Goal: Task Accomplishment & Management: Manage account settings

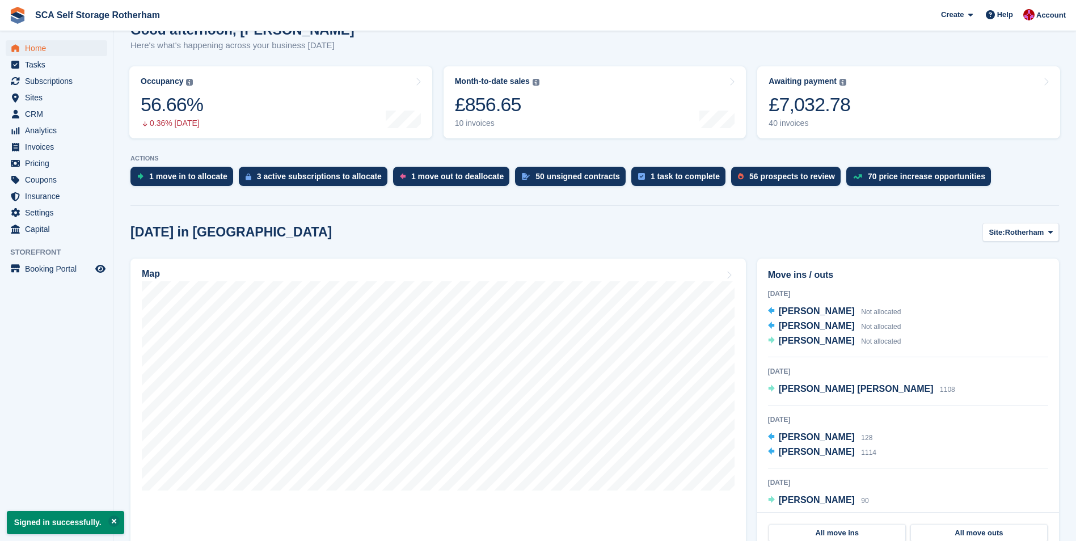
scroll to position [227, 0]
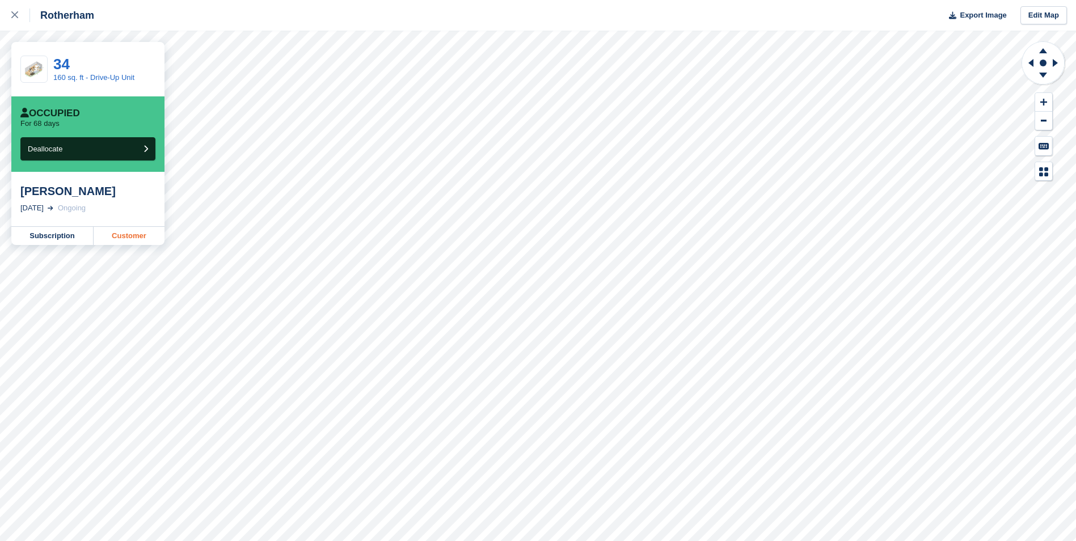
click at [127, 236] on link "Customer" at bounding box center [129, 236] width 71 height 18
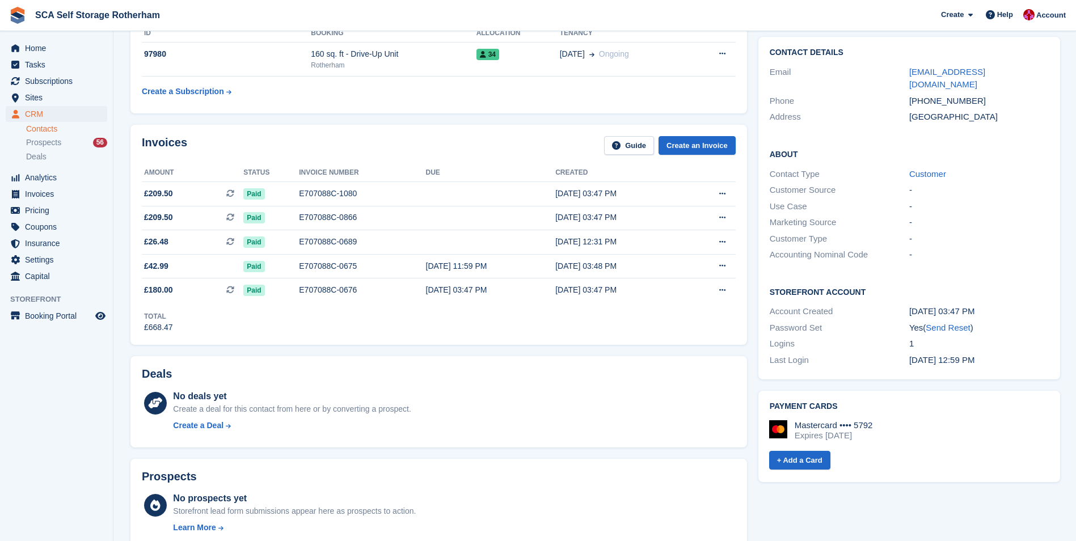
scroll to position [57, 0]
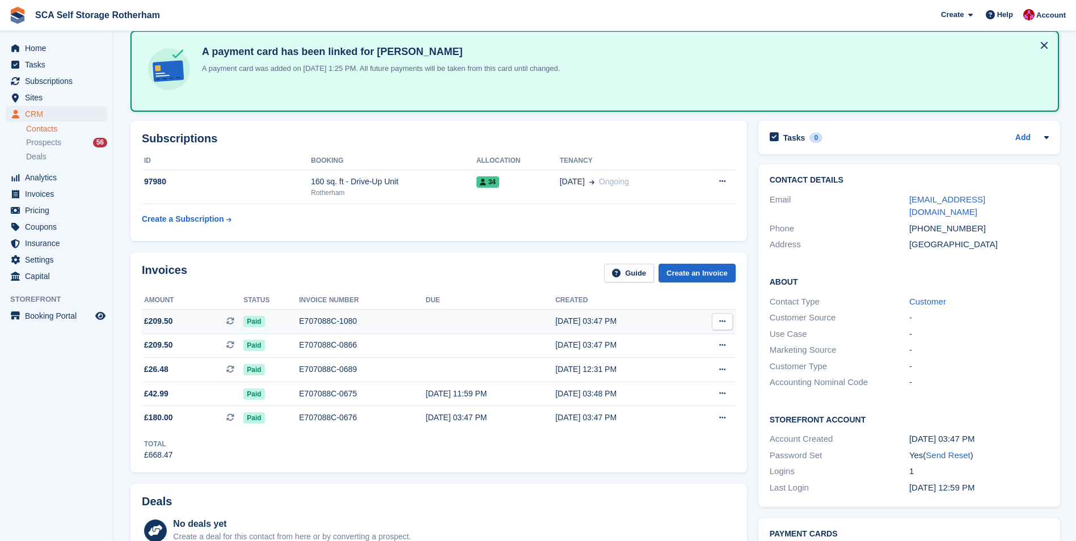
click at [392, 327] on td "E707088C-1080" at bounding box center [362, 322] width 126 height 24
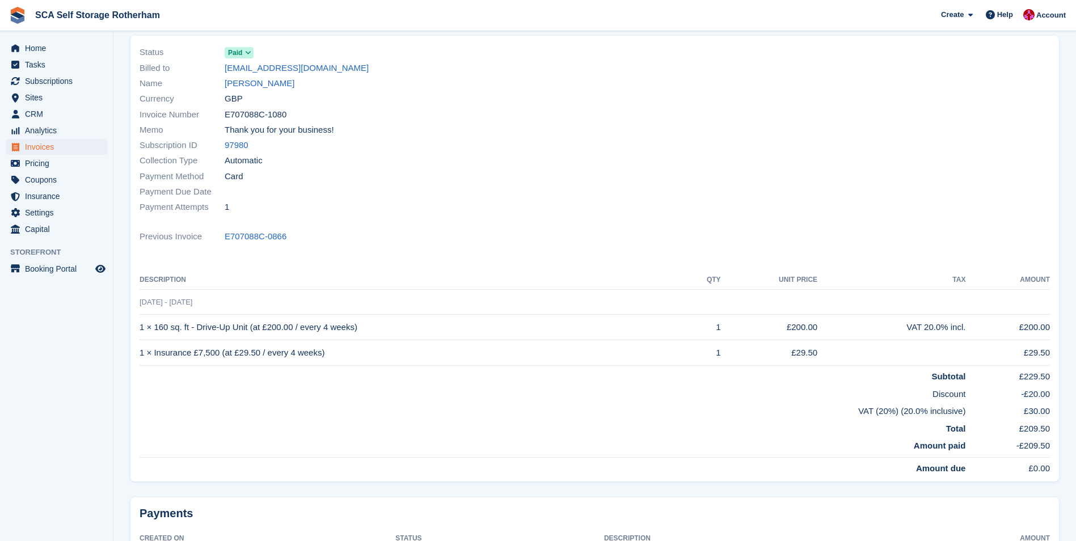
scroll to position [113, 0]
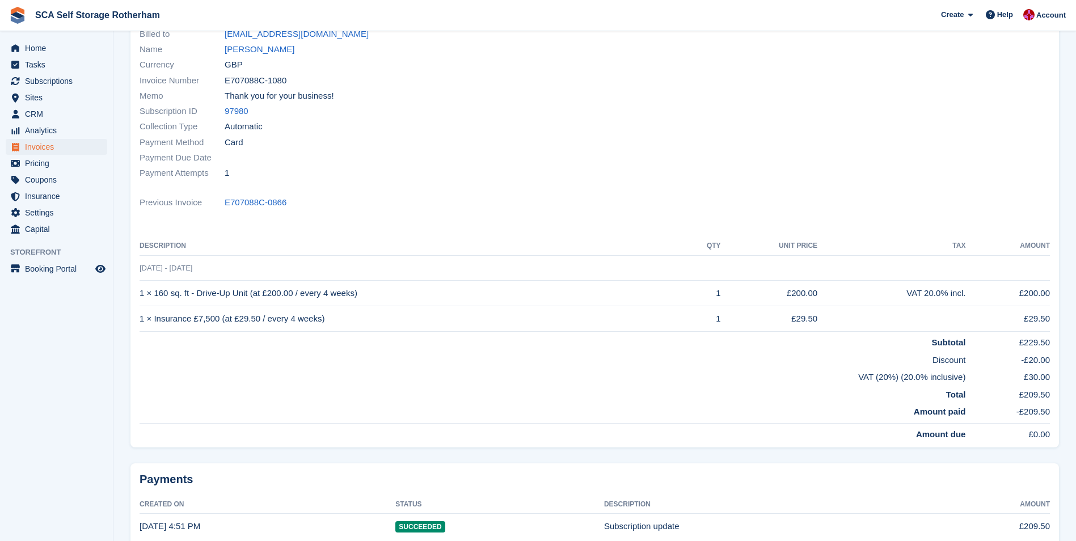
click at [181, 269] on span "19 Sep - 17 Oct" at bounding box center [165, 268] width 53 height 9
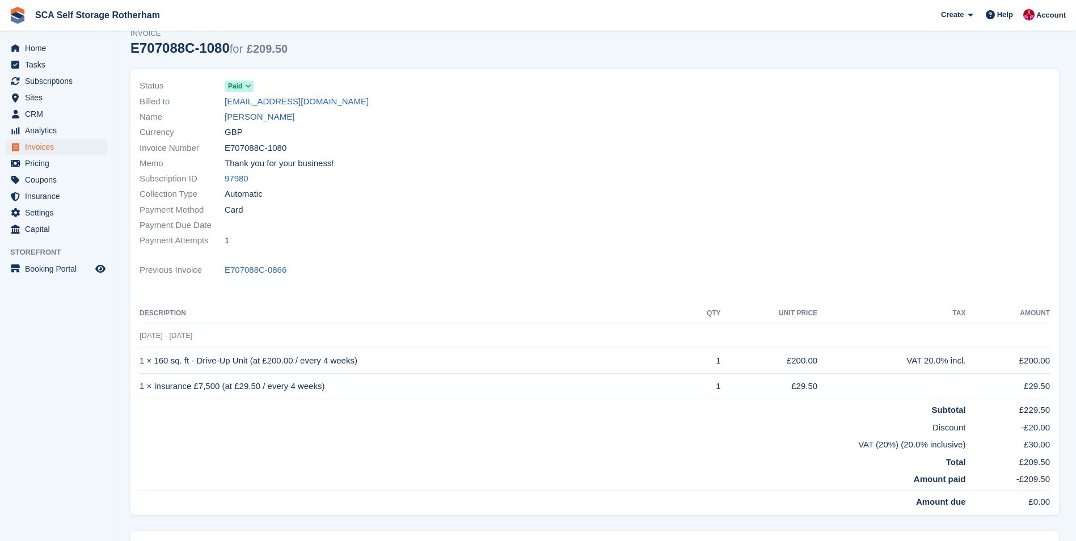
scroll to position [0, 0]
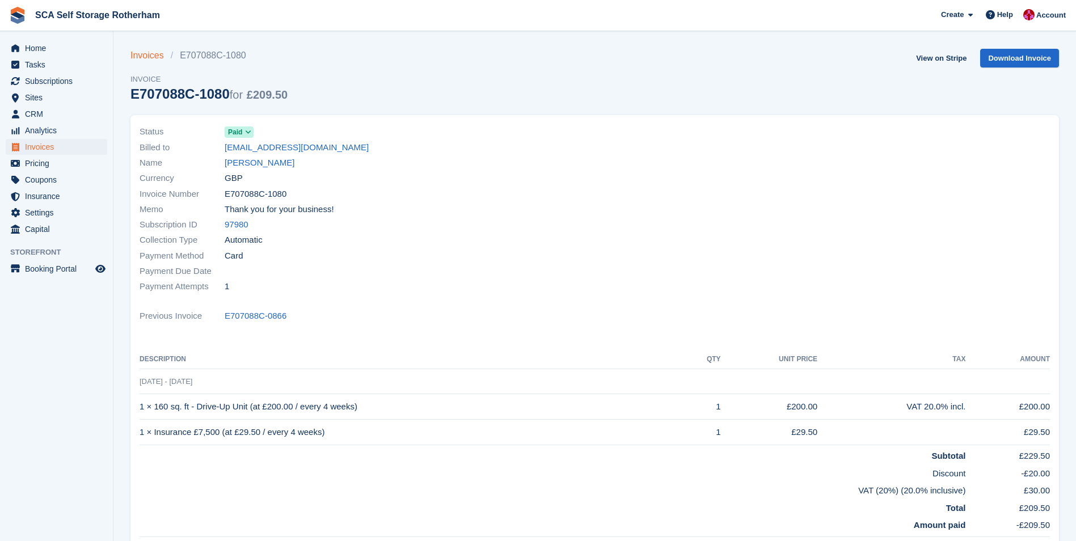
click at [155, 58] on link "Invoices" at bounding box center [150, 56] width 40 height 14
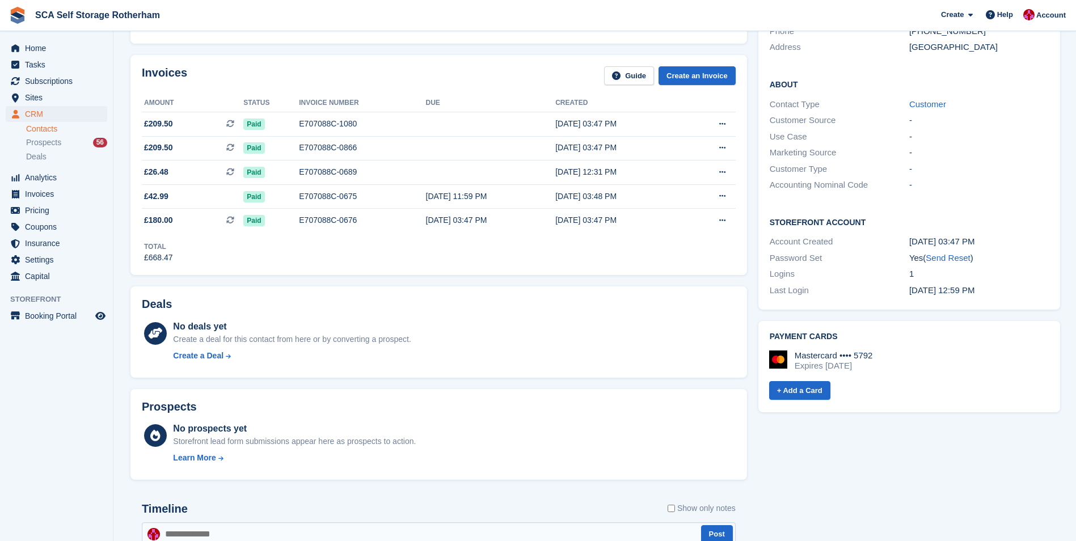
scroll to position [284, 0]
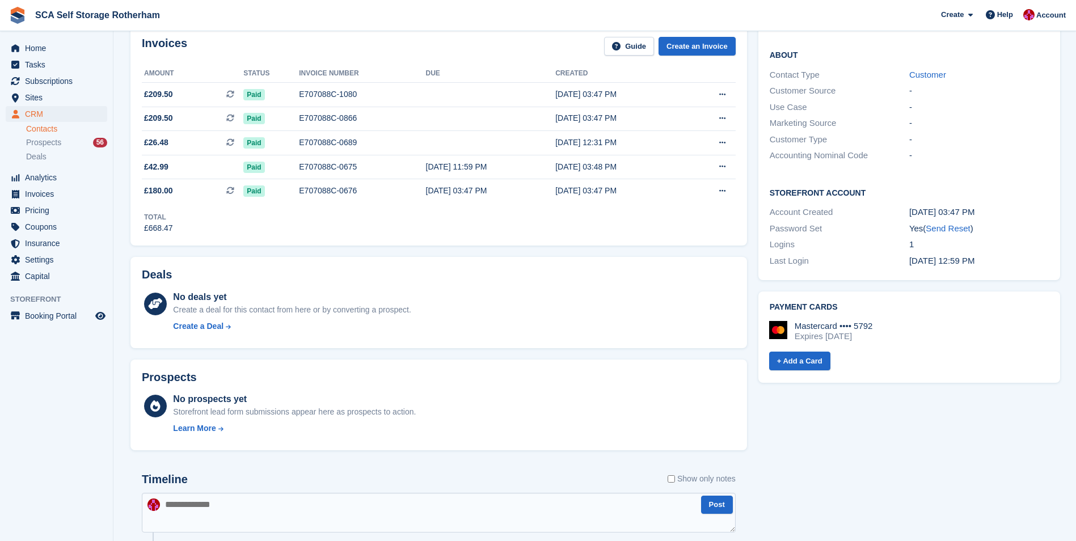
click at [915, 329] on div "Mastercard •••• 5792 Expires September 2028" at bounding box center [909, 335] width 280 height 29
click at [873, 331] on div "Expires [DATE]" at bounding box center [833, 336] width 78 height 10
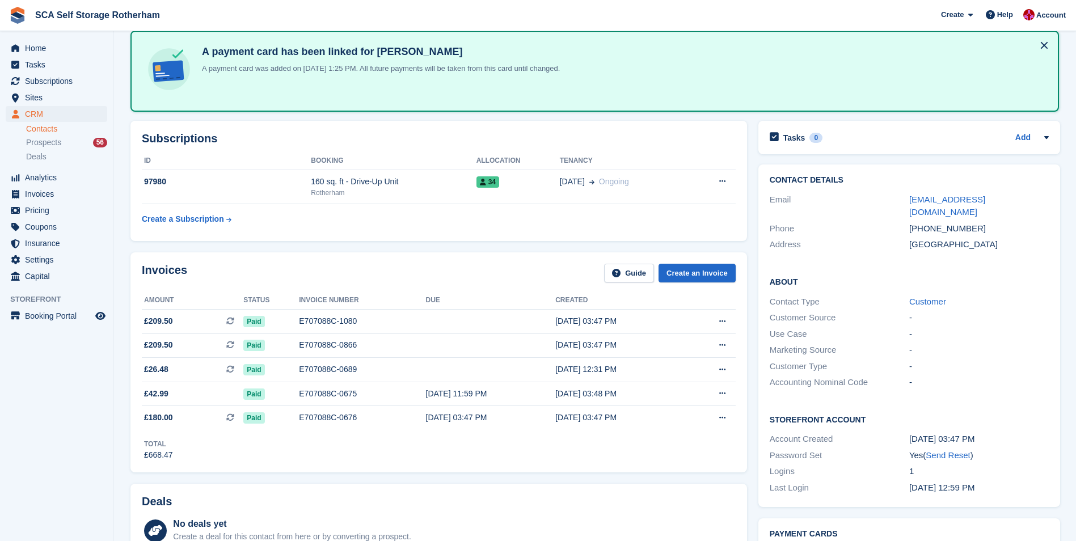
scroll to position [0, 0]
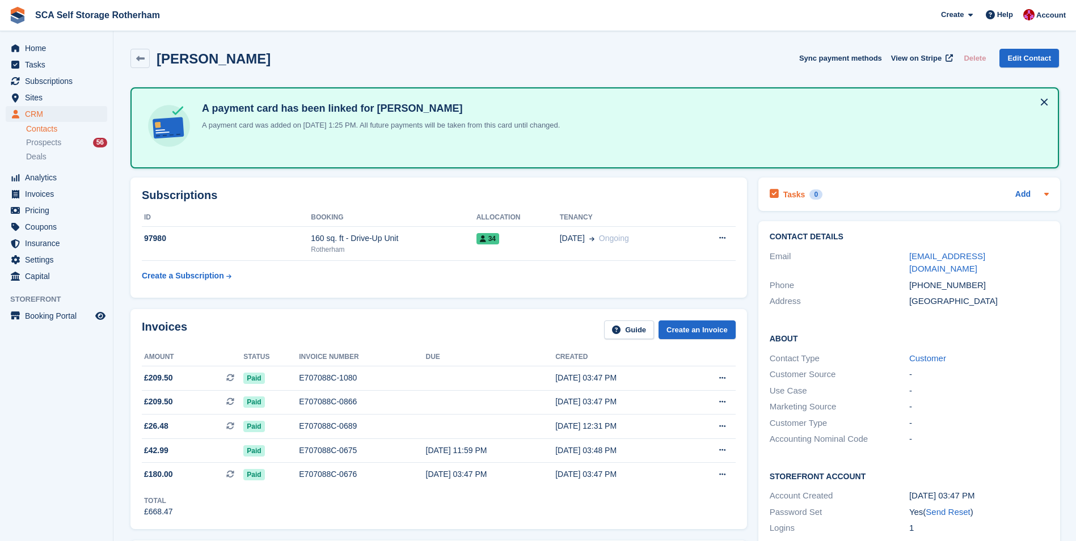
click at [1035, 196] on div "Add" at bounding box center [1031, 195] width 33 height 14
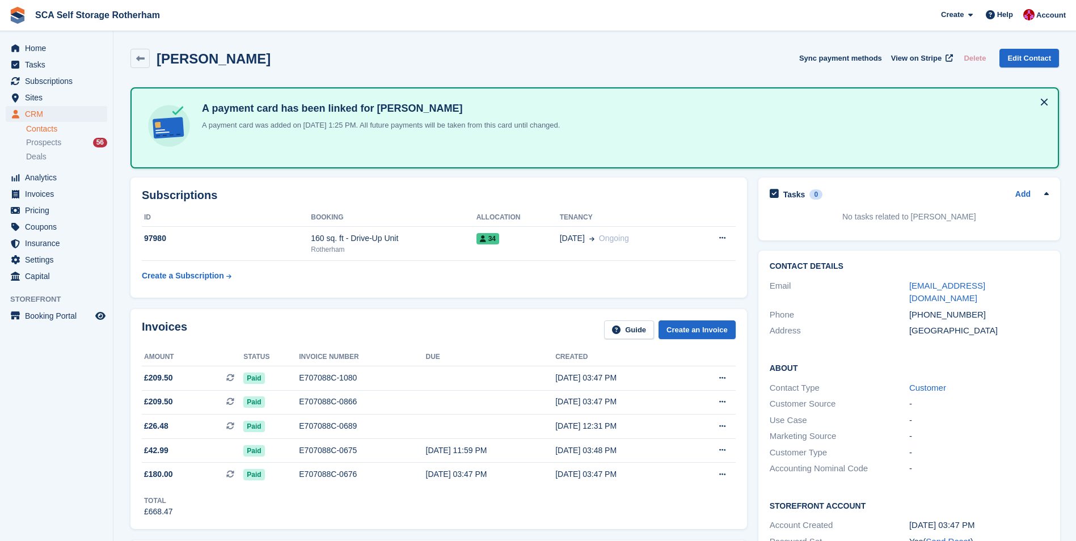
click at [1035, 196] on div "Add" at bounding box center [1031, 195] width 33 height 14
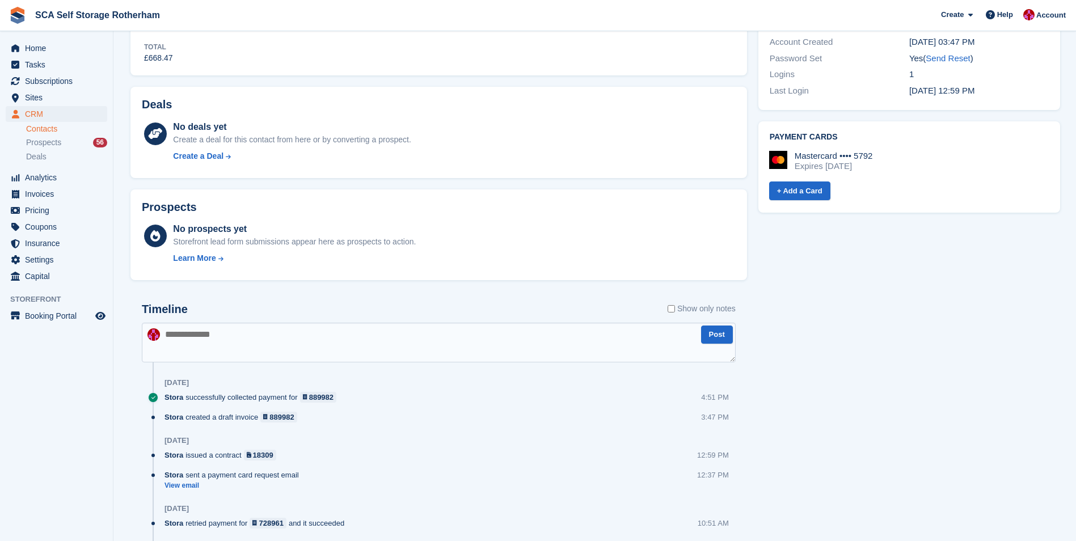
scroll to position [284, 0]
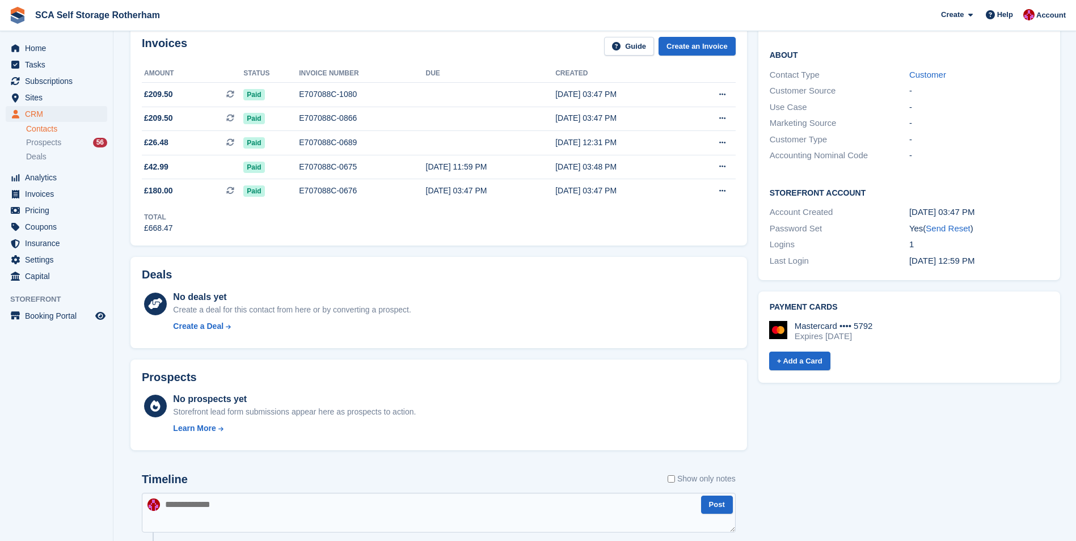
click at [916, 350] on div "+ Add a Card" at bounding box center [909, 360] width 280 height 21
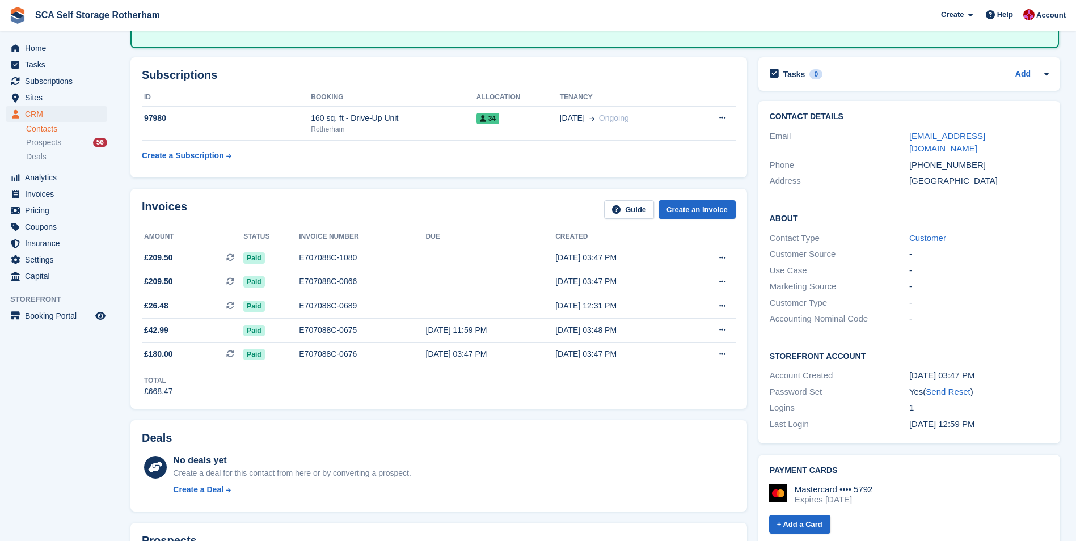
scroll to position [57, 0]
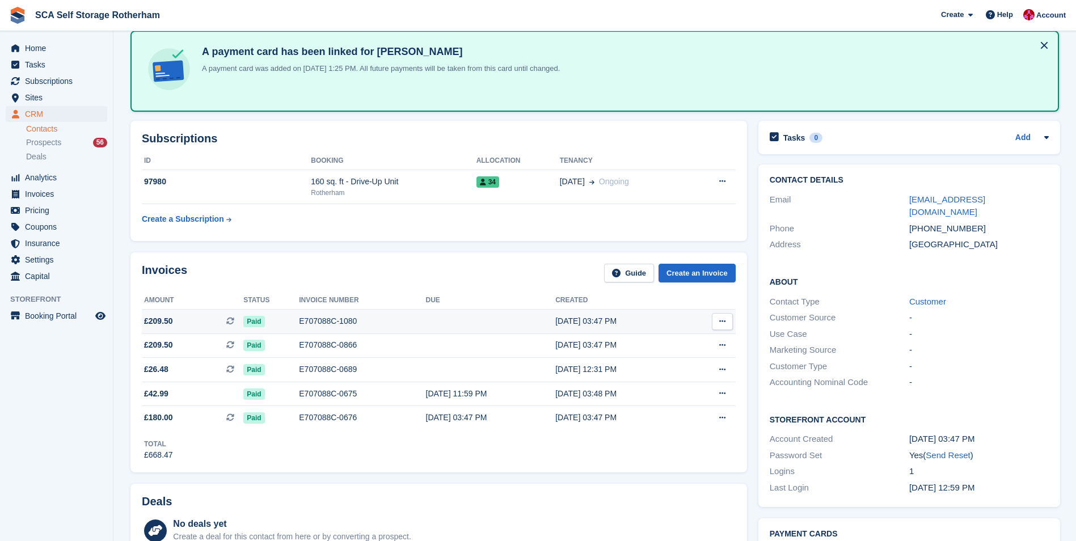
click at [443, 317] on td at bounding box center [491, 322] width 130 height 24
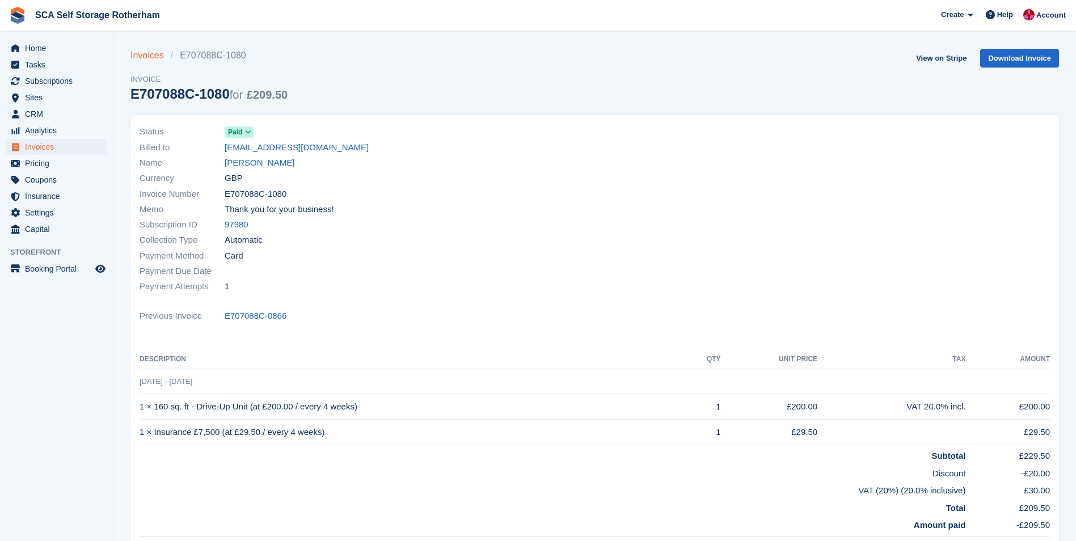
click at [145, 54] on link "Invoices" at bounding box center [150, 56] width 40 height 14
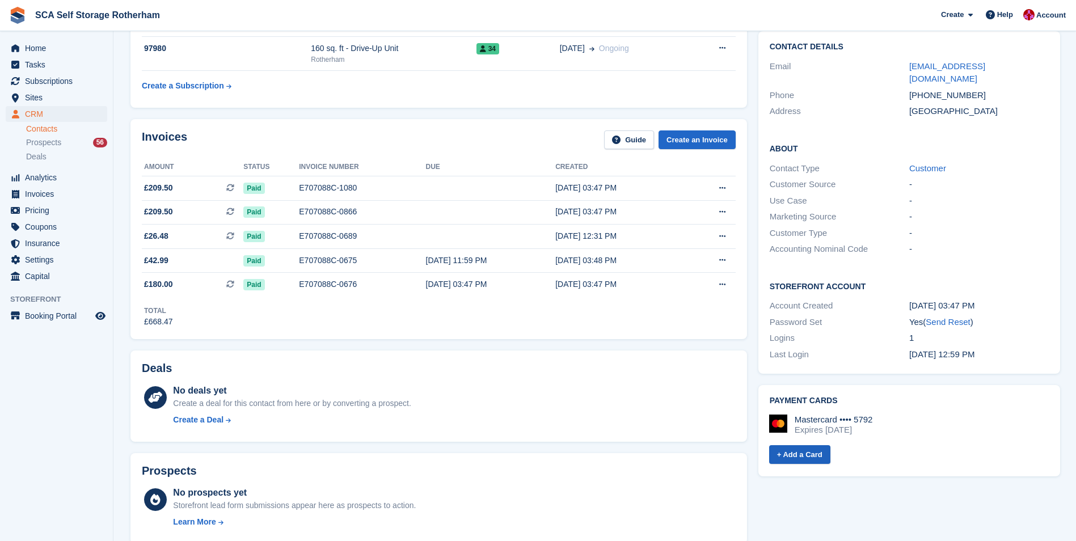
scroll to position [170, 0]
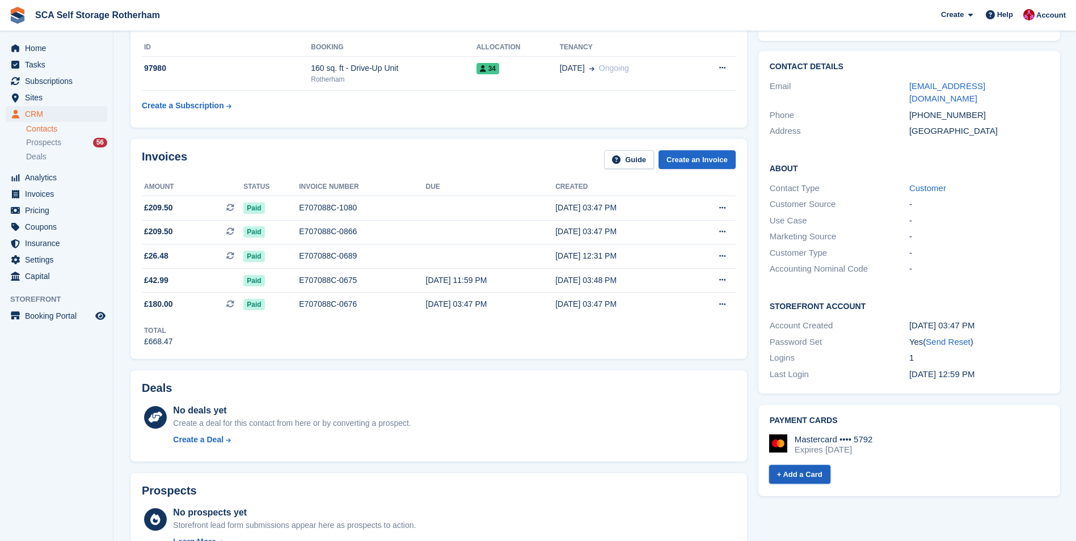
click at [805, 465] on link "+ Add a Card" at bounding box center [799, 474] width 61 height 19
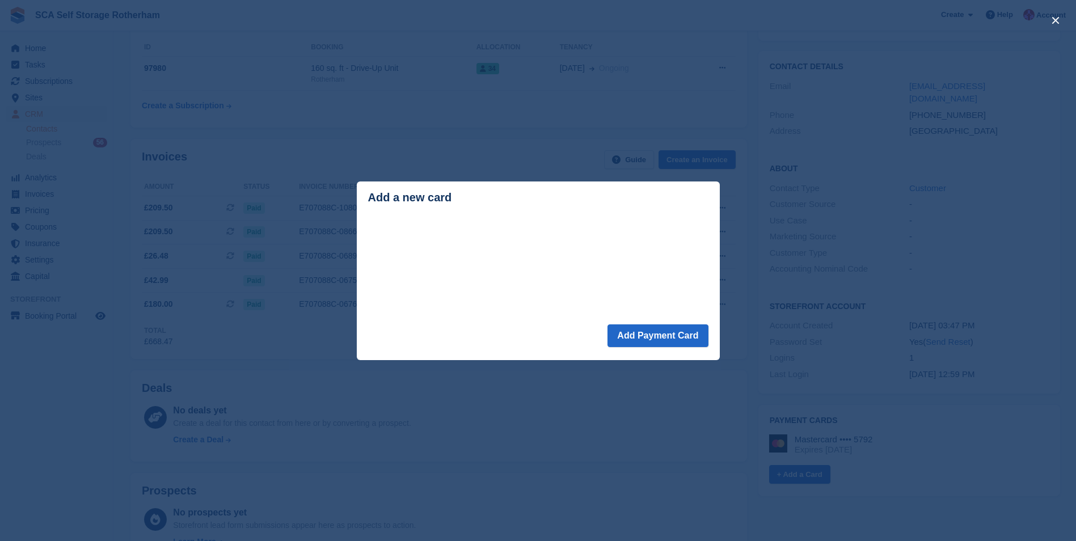
click at [624, 421] on div "close" at bounding box center [538, 270] width 1076 height 541
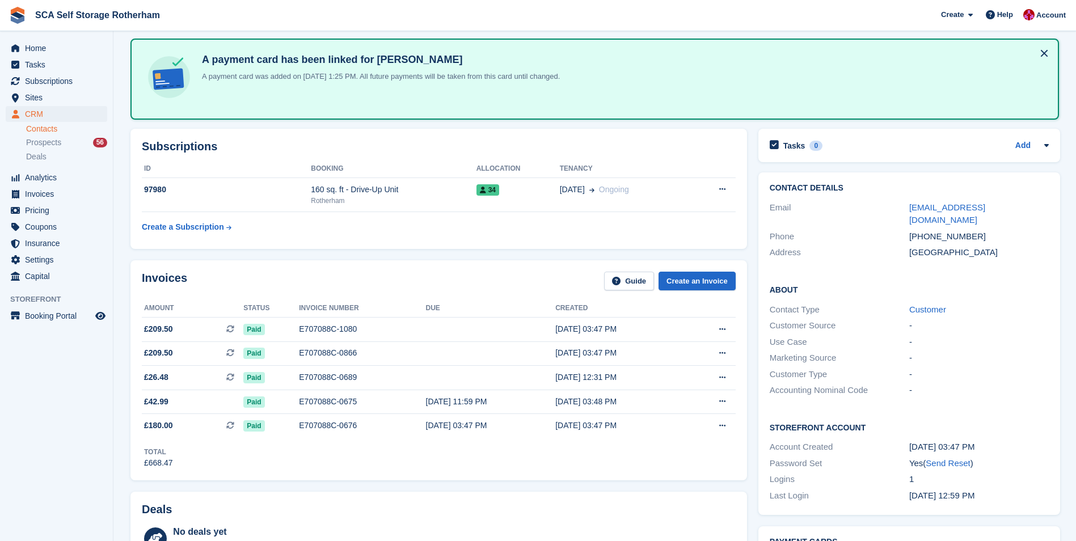
scroll to position [0, 0]
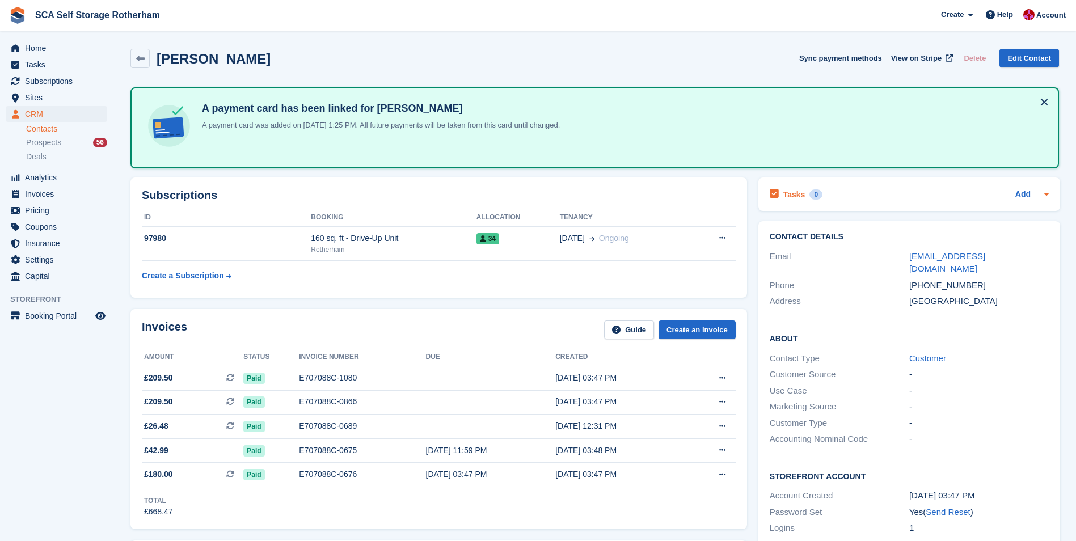
click at [1044, 193] on icon at bounding box center [1046, 194] width 5 height 3
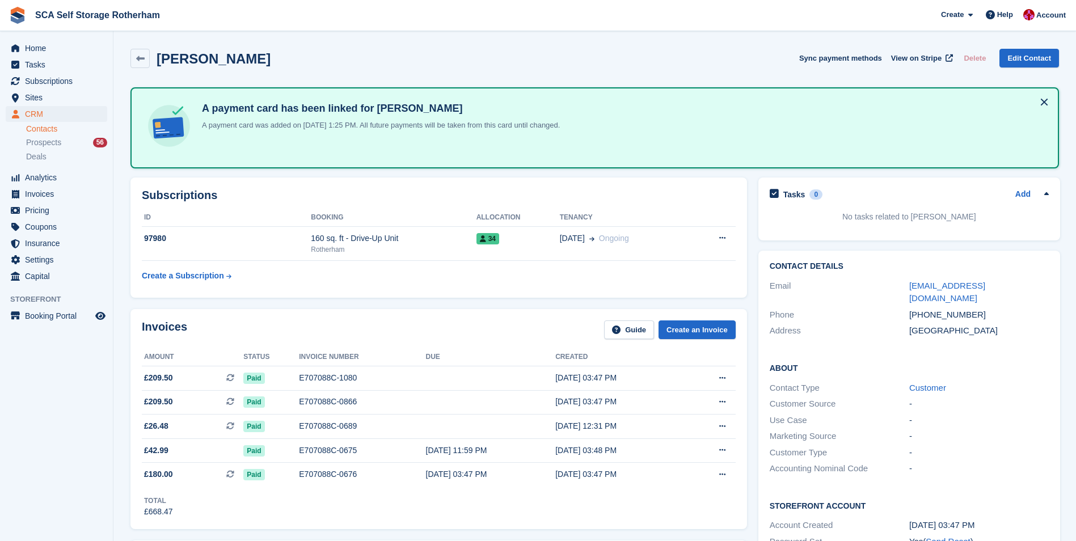
click at [1044, 193] on icon at bounding box center [1046, 193] width 5 height 3
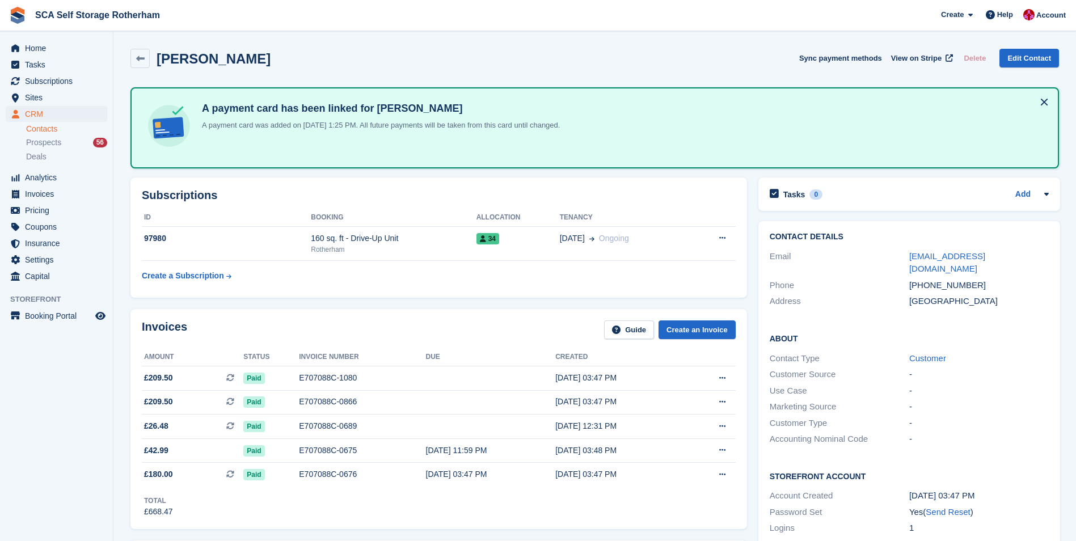
click at [919, 148] on div "A payment card has been linked for Ben Jeffcock A payment card was added on 17 …" at bounding box center [595, 128] width 908 height 61
click at [1041, 101] on button at bounding box center [1044, 102] width 18 height 18
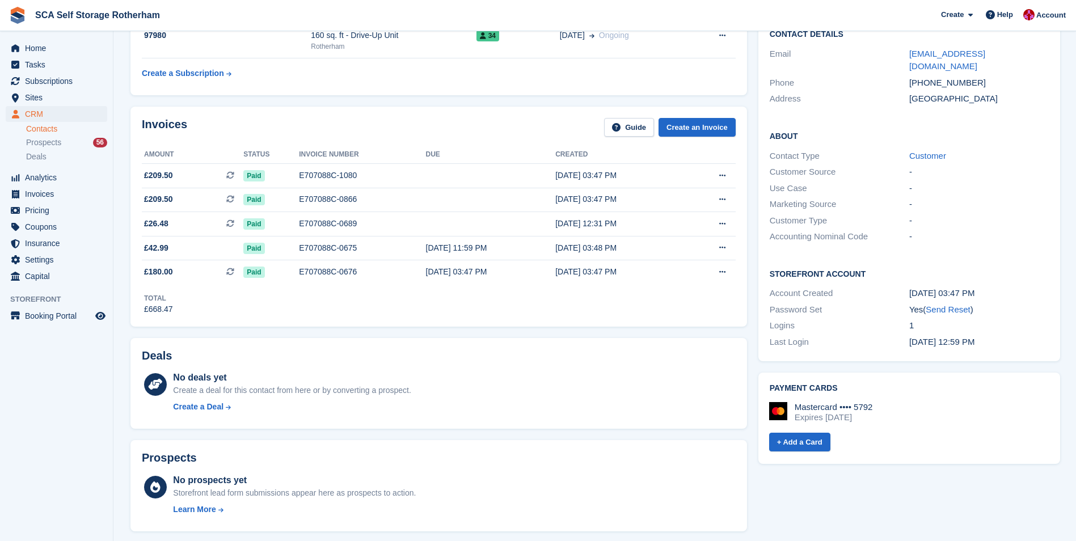
scroll to position [113, 0]
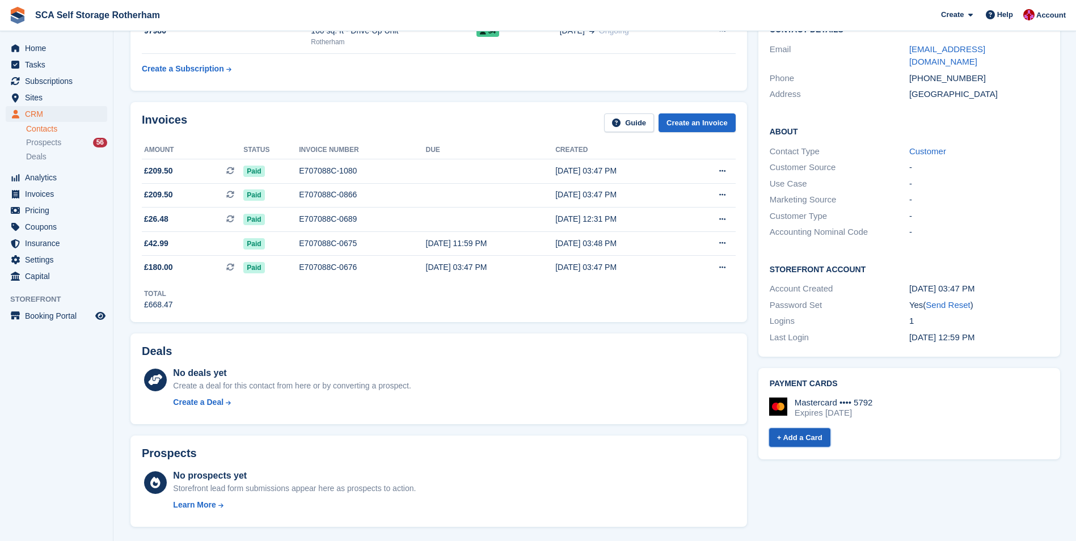
click at [799, 428] on link "+ Add a Card" at bounding box center [799, 437] width 61 height 19
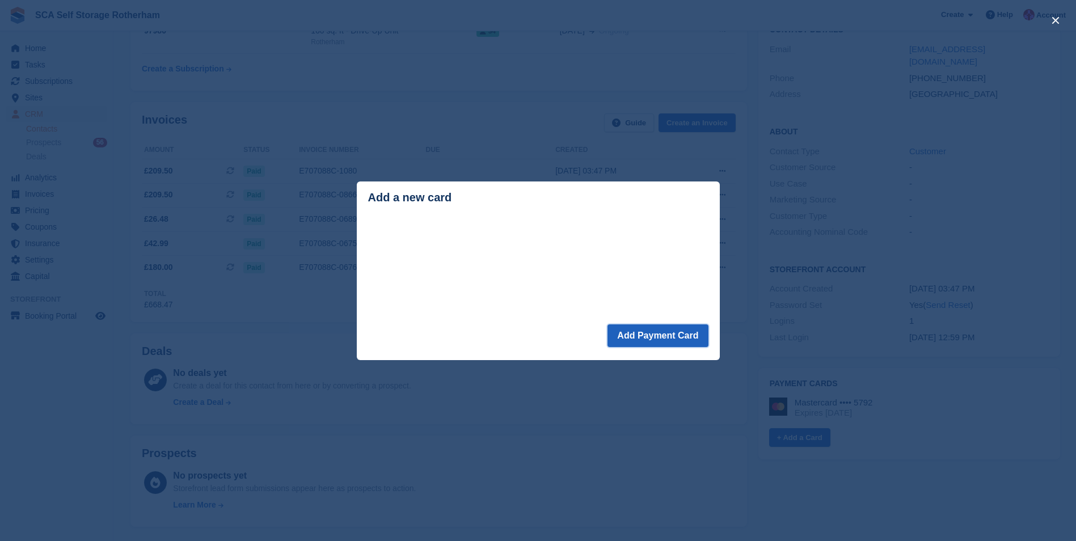
click at [666, 333] on button "Add Payment Card" at bounding box center [657, 335] width 100 height 23
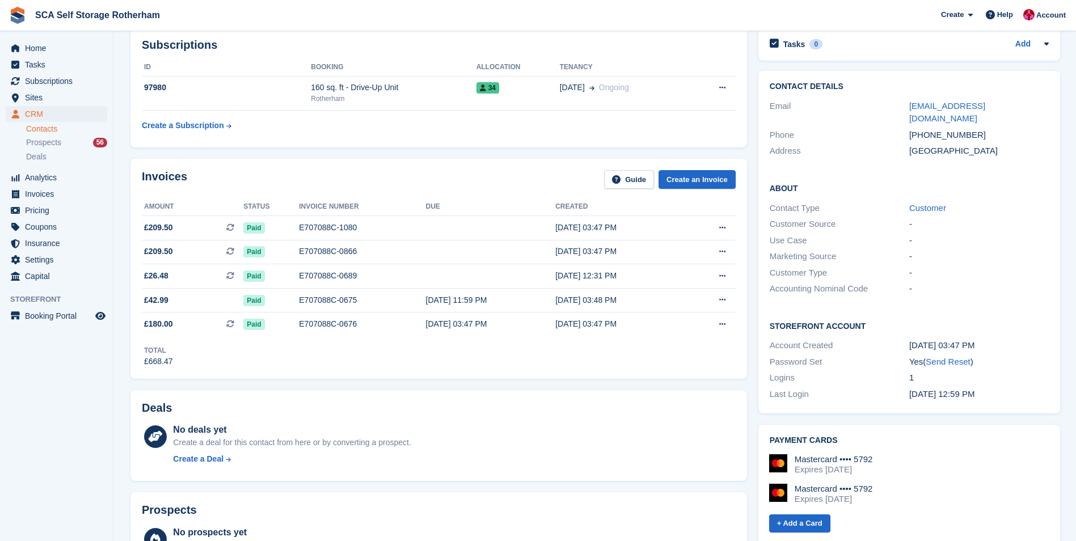
scroll to position [113, 0]
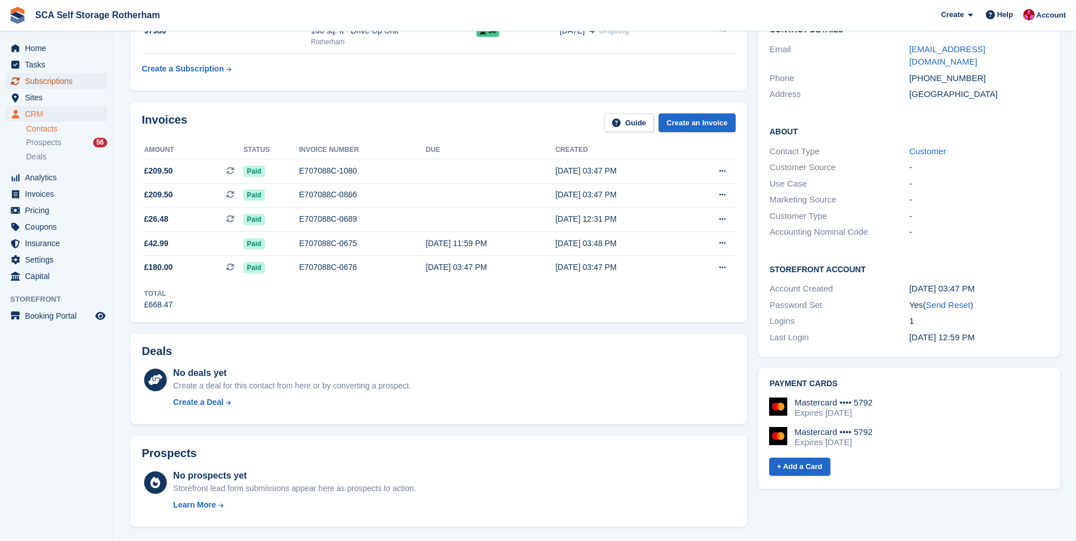
click at [50, 82] on span "Subscriptions" at bounding box center [59, 81] width 68 height 16
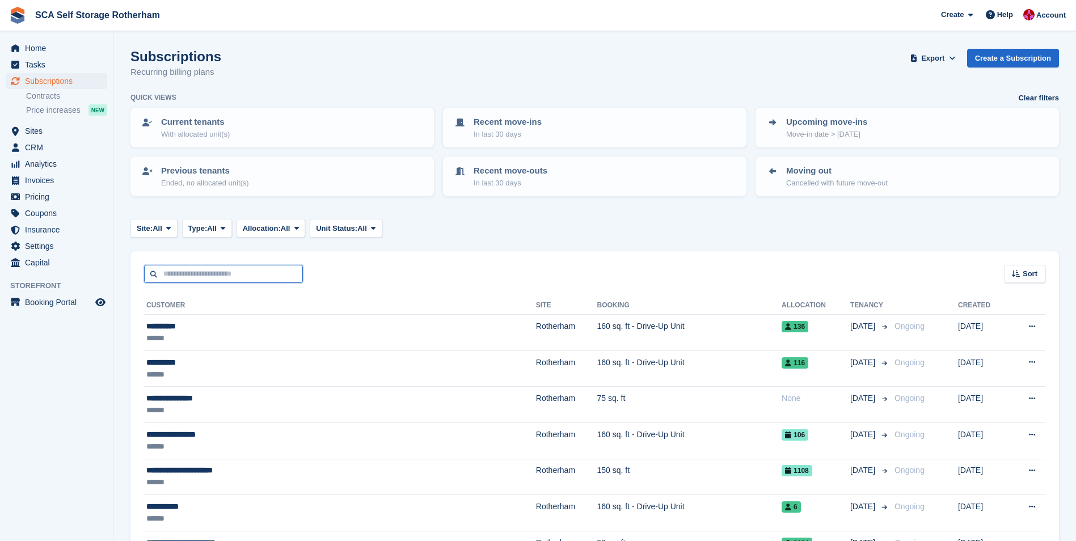
click at [225, 271] on input "text" at bounding box center [223, 274] width 159 height 19
type input "***"
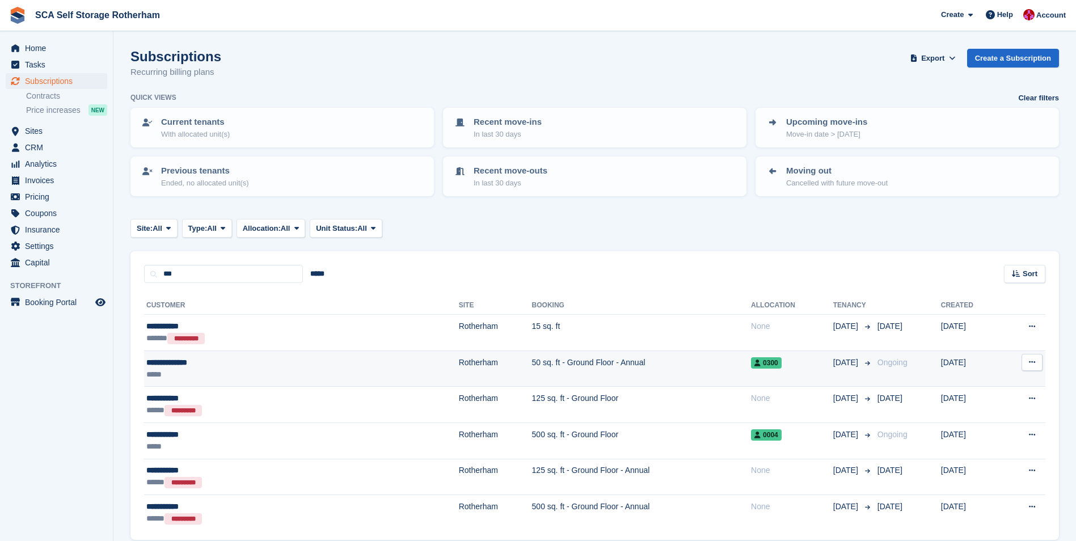
click at [235, 373] on div "*****" at bounding box center [229, 375] width 167 height 12
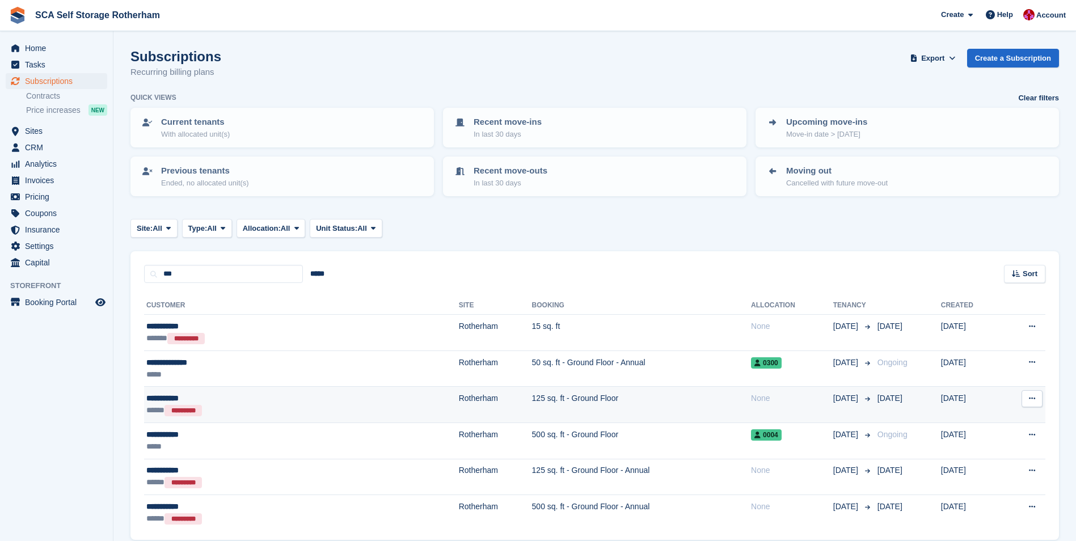
click at [274, 409] on div "***** *********" at bounding box center [229, 410] width 167 height 12
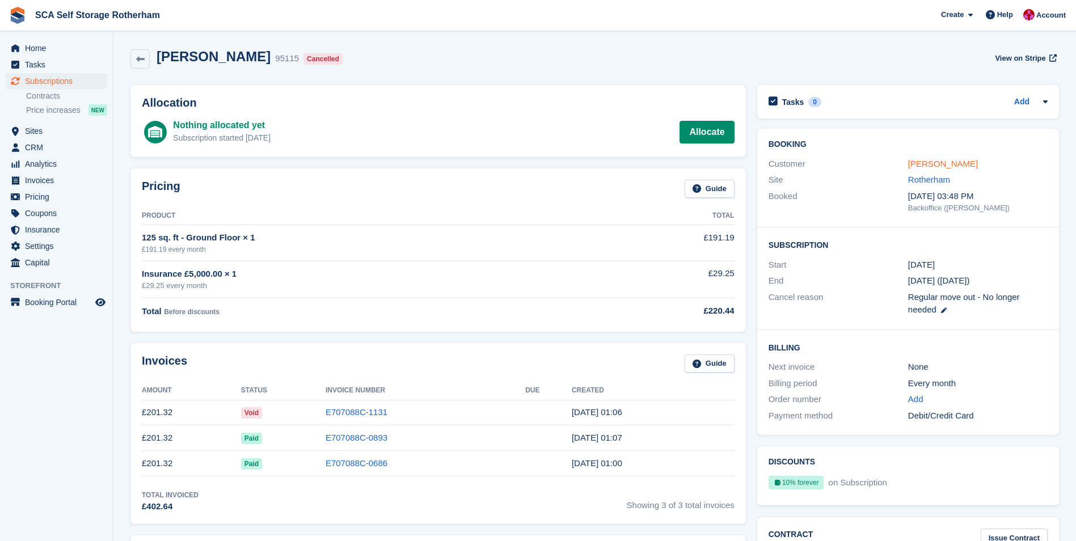
click at [938, 163] on link "Amy Webster" at bounding box center [943, 164] width 70 height 10
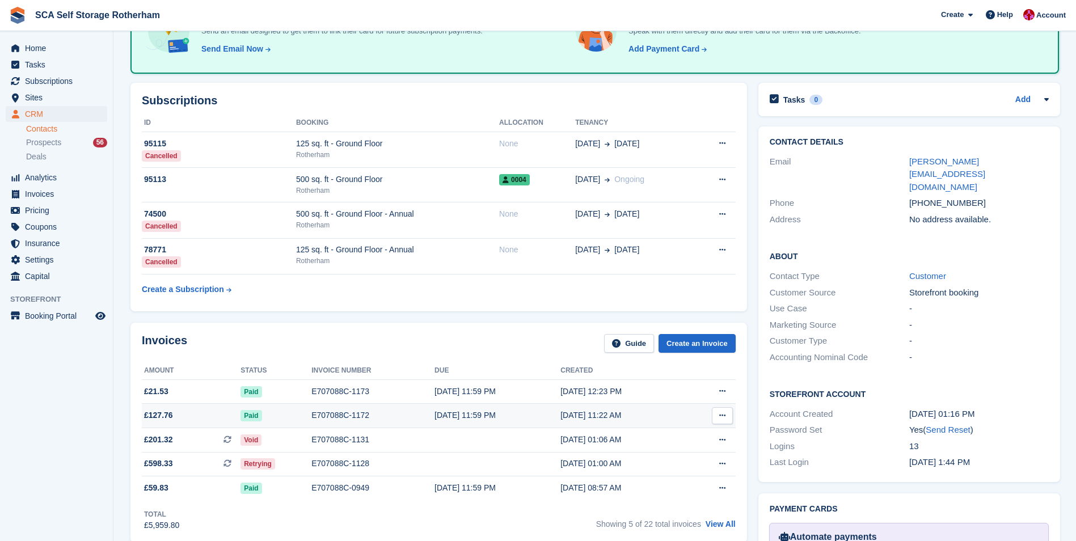
scroll to position [113, 0]
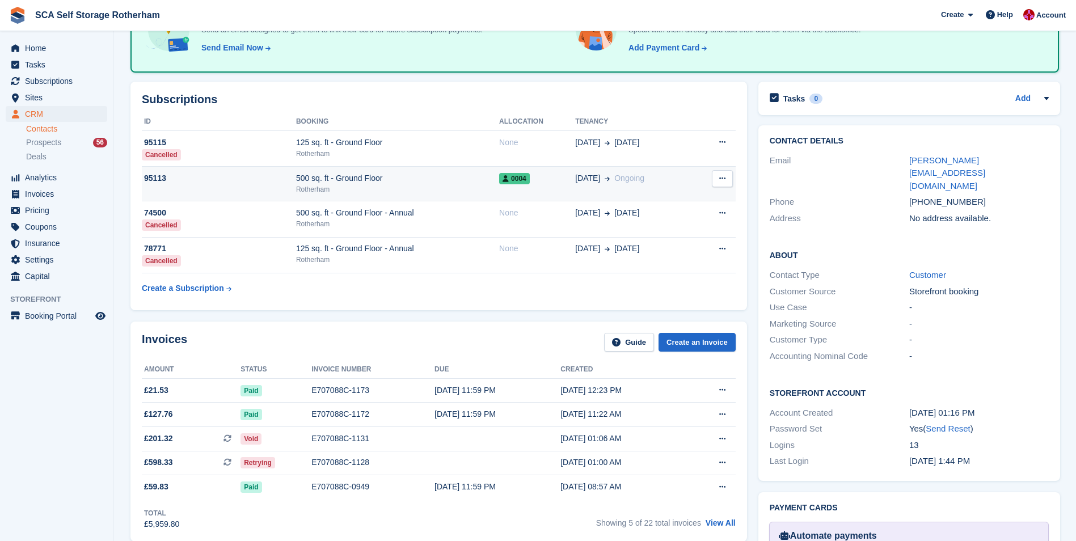
click at [327, 184] on div "Rotherham" at bounding box center [397, 189] width 203 height 10
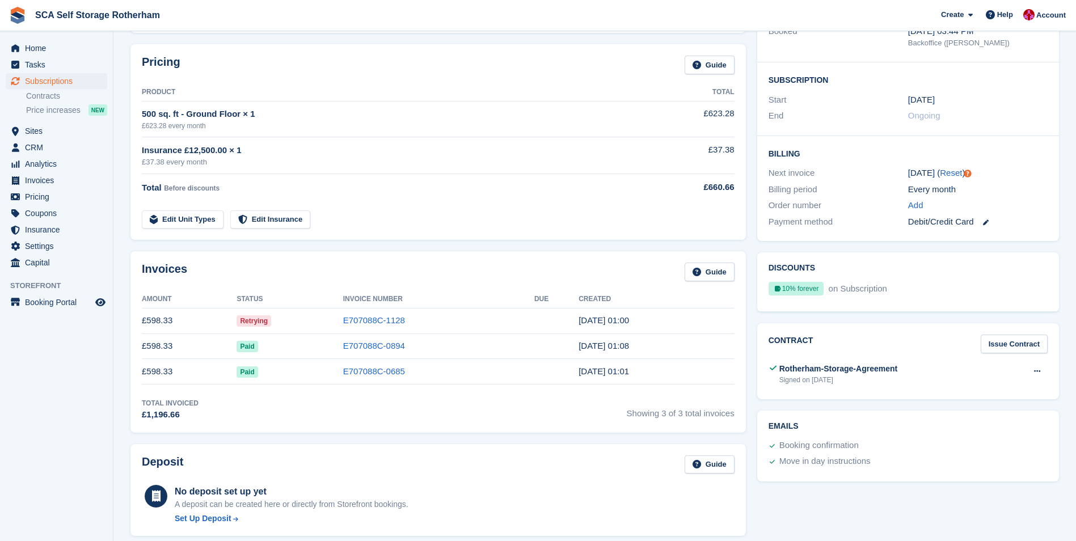
scroll to position [170, 0]
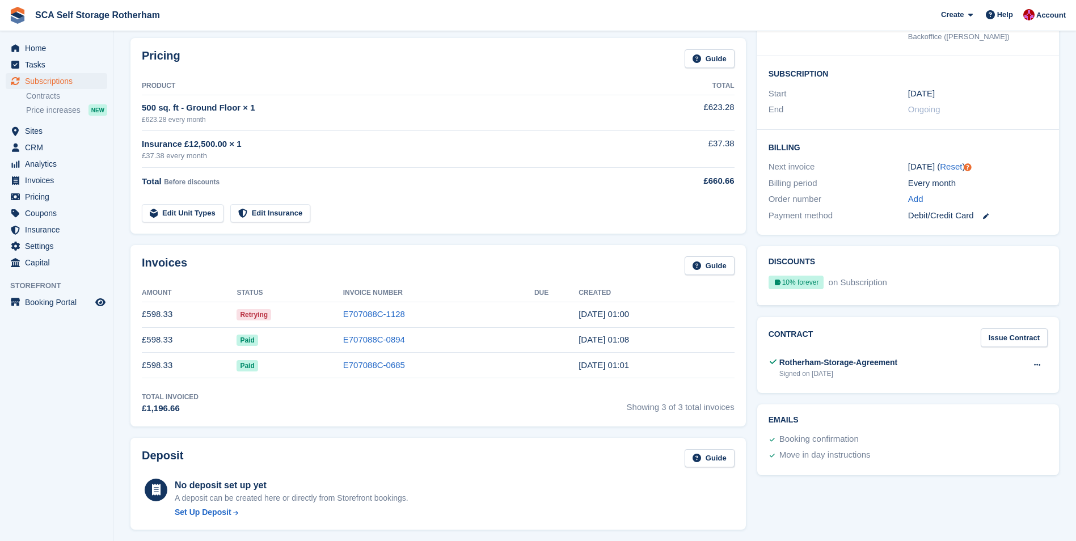
click at [308, 277] on div "Invoices Guide" at bounding box center [438, 269] width 593 height 26
click at [357, 312] on link "E707088C-1128" at bounding box center [374, 314] width 62 height 10
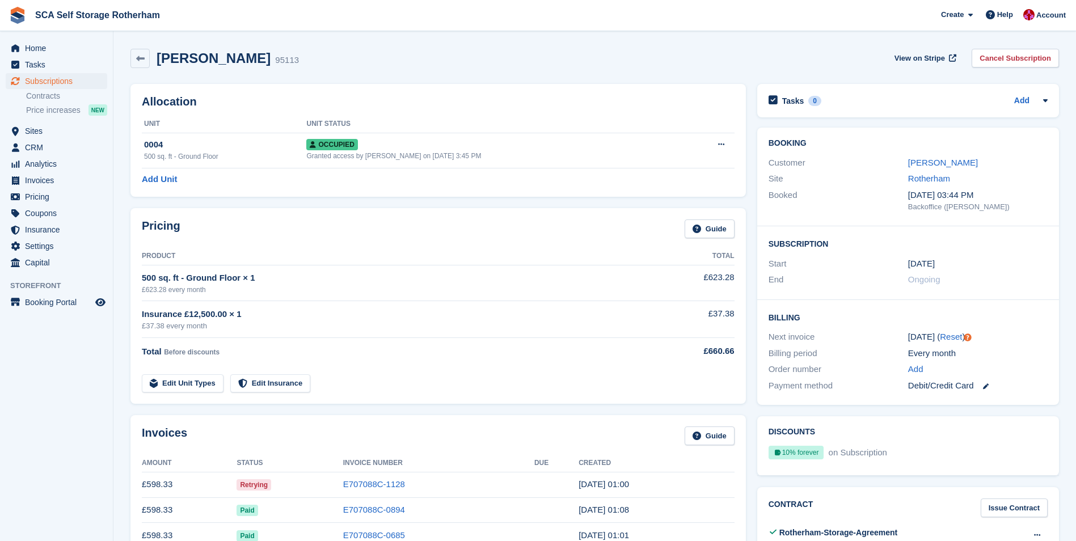
click at [369, 87] on div "Allocation Unit Unit Status 0004 500 sq. ft - Ground Floor Occupied Granted acc…" at bounding box center [437, 140] width 615 height 113
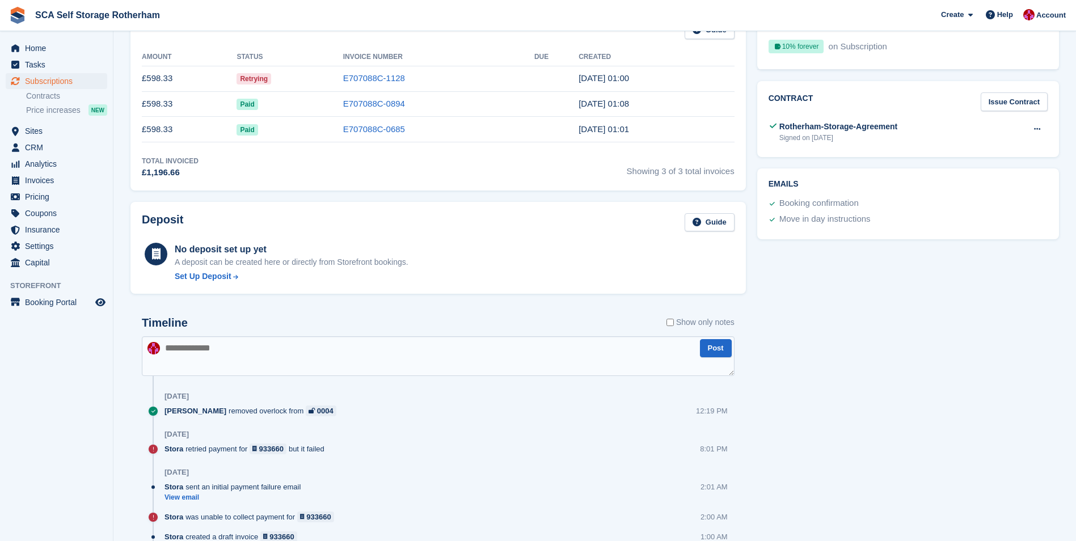
scroll to position [397, 0]
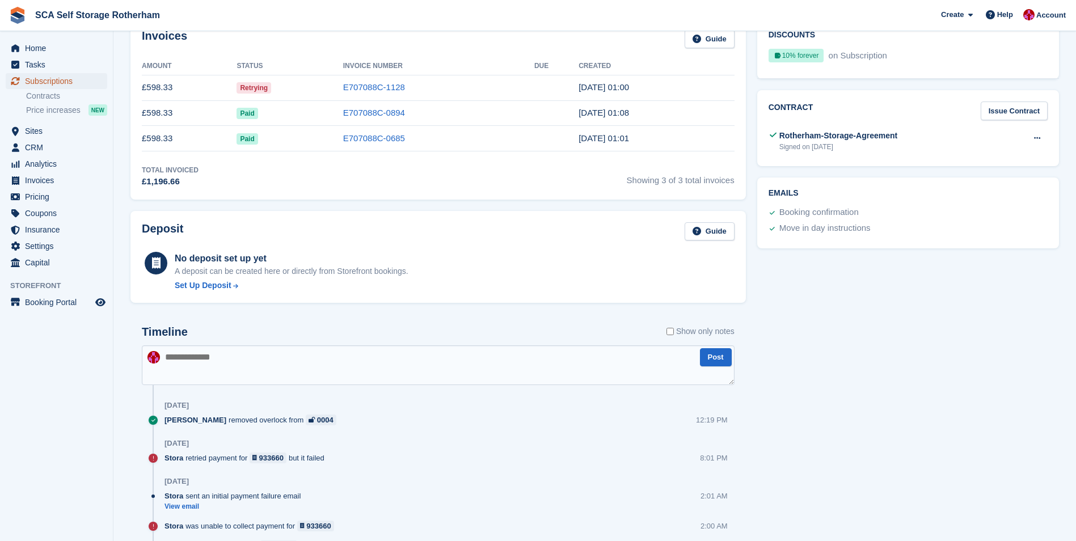
click at [38, 79] on span "Subscriptions" at bounding box center [59, 81] width 68 height 16
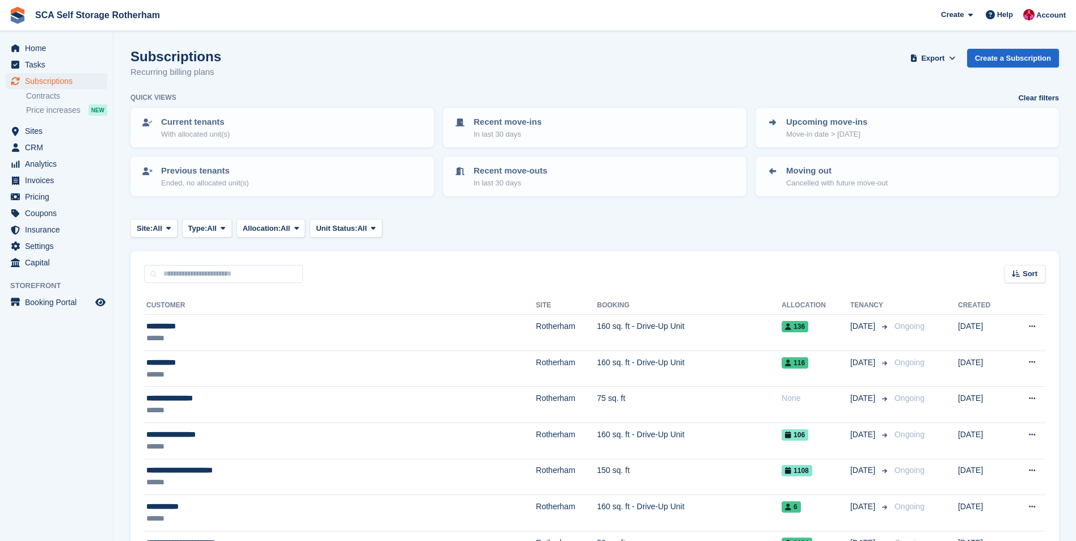
click at [548, 256] on div "Sort Sort by Customer name Date created Move in date Move out date Created (old…" at bounding box center [594, 267] width 928 height 32
click at [188, 278] on input "text" at bounding box center [223, 274] width 159 height 19
type input "****"
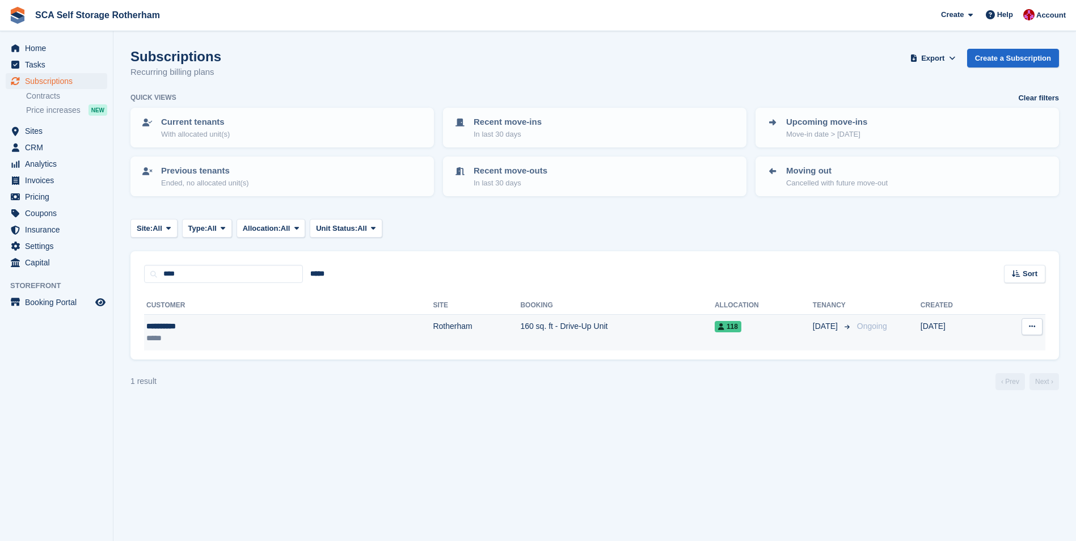
click at [208, 339] on div "*****" at bounding box center [210, 338] width 128 height 12
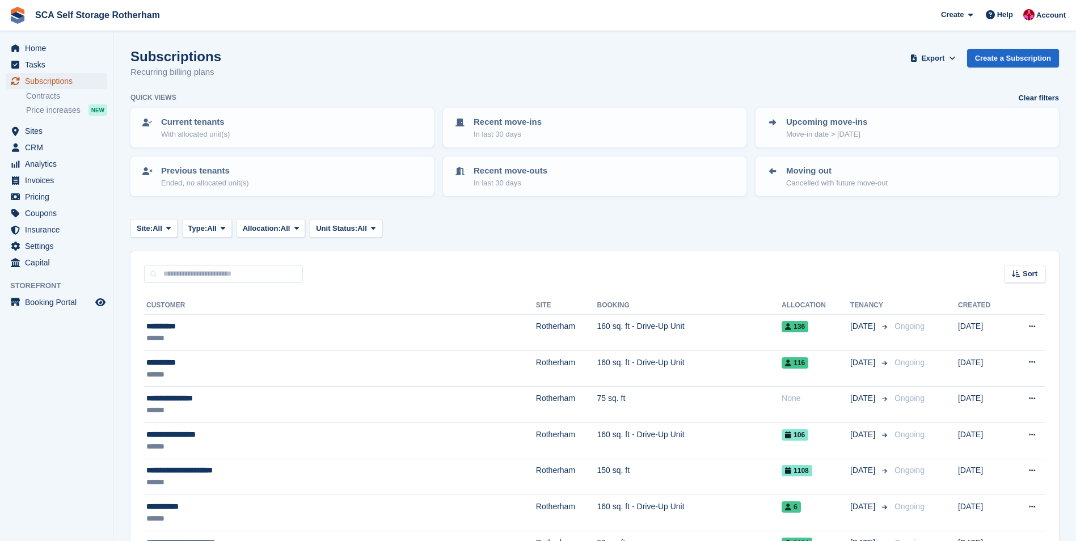
click at [44, 81] on span "Subscriptions" at bounding box center [59, 81] width 68 height 16
click at [200, 277] on input "text" at bounding box center [223, 274] width 159 height 19
type input "***"
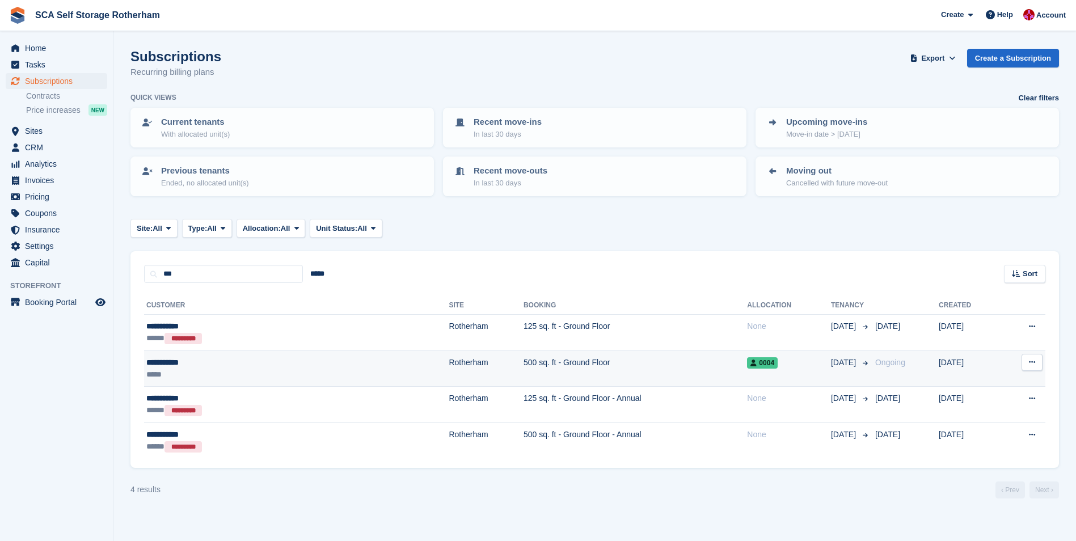
click at [449, 365] on td "Rotherham" at bounding box center [486, 368] width 74 height 36
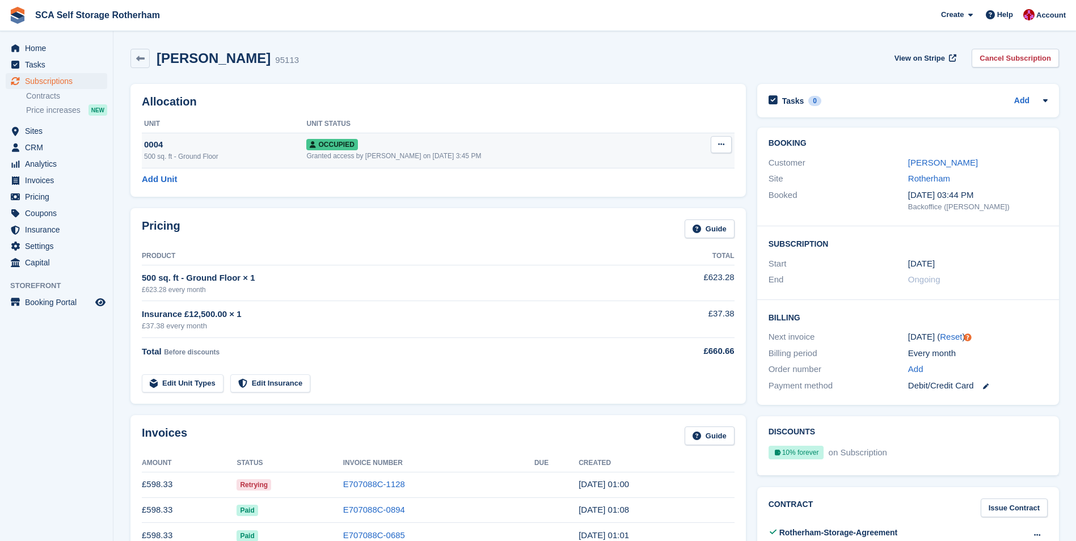
click at [718, 150] on button at bounding box center [720, 144] width 21 height 17
click at [600, 82] on div "Allocation Unit Unit Status 0004 500 sq. ft - Ground Floor Occupied Granted acc…" at bounding box center [438, 140] width 627 height 124
click at [514, 79] on div "Allocation Unit Unit Status 0004 500 sq. ft - Ground Floor Occupied Granted acc…" at bounding box center [438, 140] width 627 height 124
click at [34, 175] on span "Invoices" at bounding box center [59, 180] width 68 height 16
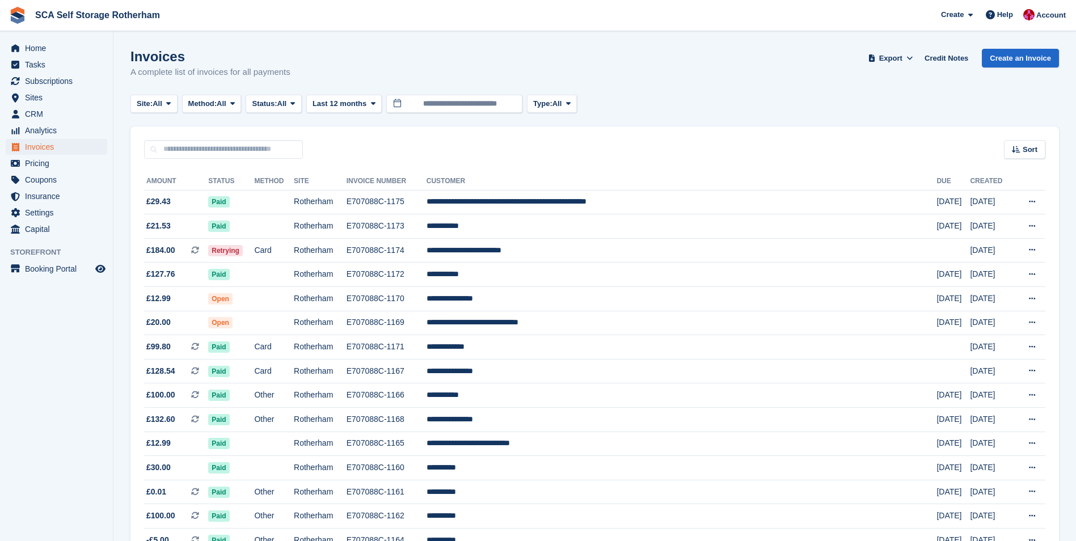
drag, startPoint x: 1018, startPoint y: 98, endPoint x: 532, endPoint y: 140, distance: 488.3
click at [558, 143] on div "Sort Sort by Date created Created (oldest first) Created (newest first)" at bounding box center [594, 142] width 928 height 32
click at [169, 112] on button "Site: All" at bounding box center [153, 104] width 47 height 19
click at [175, 156] on link "Rotherham" at bounding box center [185, 151] width 99 height 20
click at [209, 110] on div "Site: Rotherham All Rotherham Door-to-Door Storage Method: All All Bank Transfe…" at bounding box center [370, 104] width 480 height 19
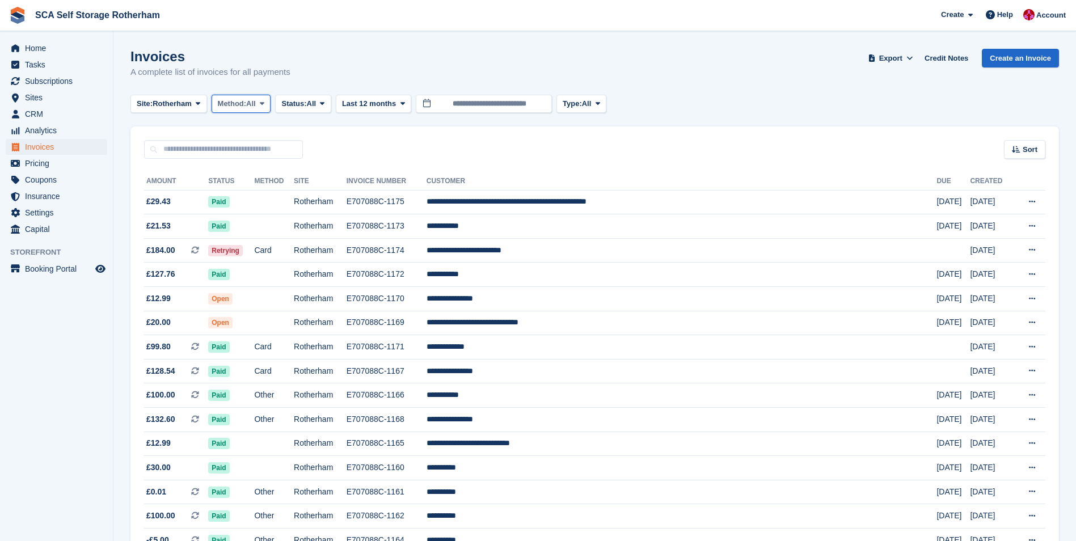
click at [243, 105] on span "Method:" at bounding box center [232, 103] width 29 height 11
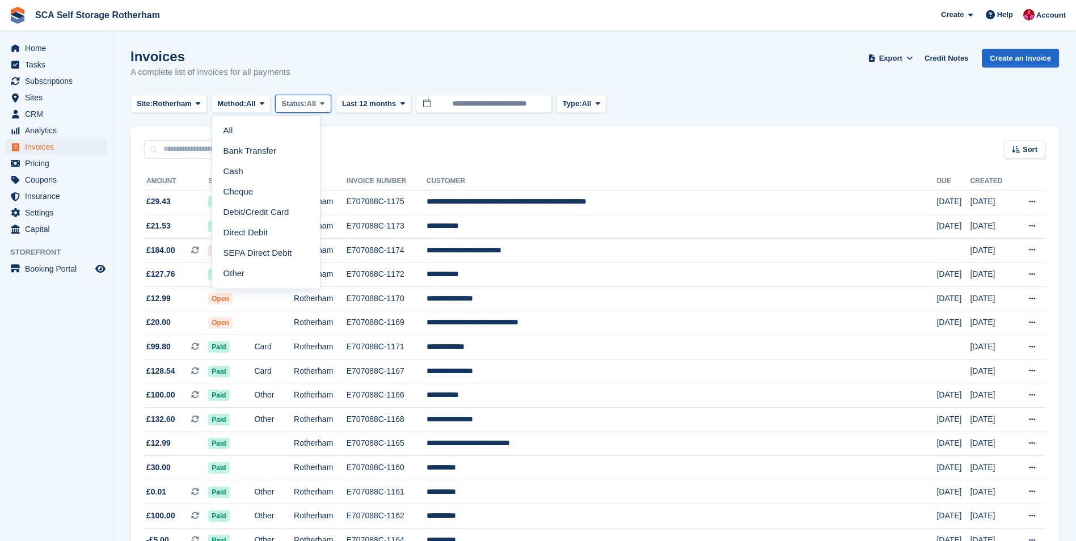
click at [281, 105] on button "Status: All" at bounding box center [303, 104] width 56 height 19
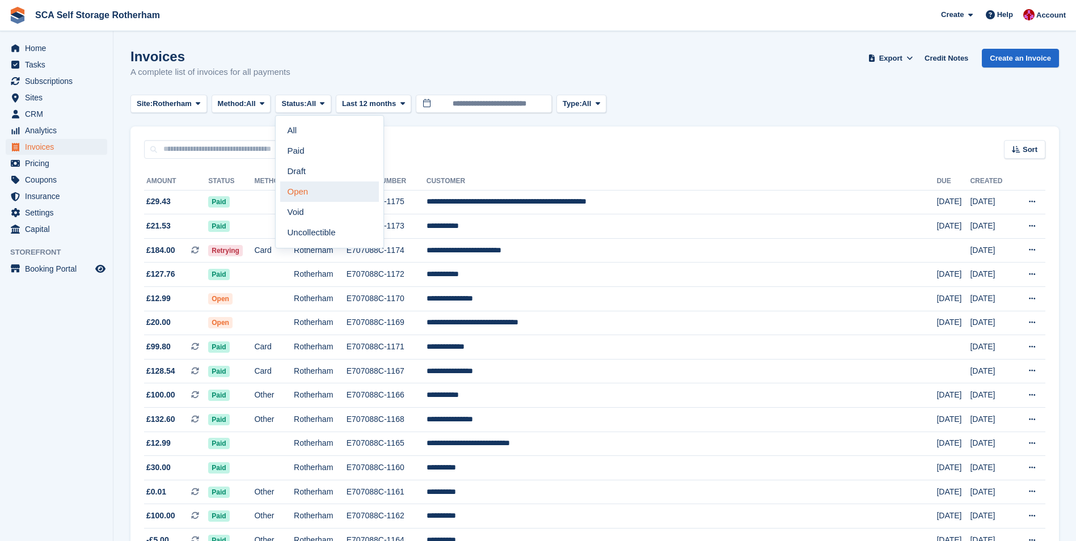
click at [301, 188] on link "Open" at bounding box center [329, 191] width 99 height 20
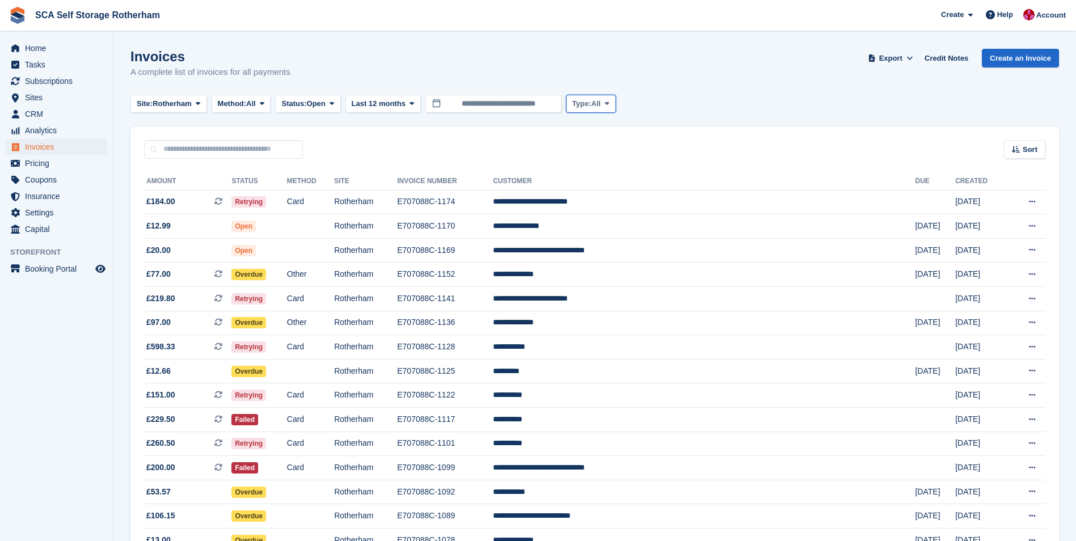
click at [582, 104] on span "Type:" at bounding box center [581, 103] width 19 height 11
click at [594, 187] on link "Subscription" at bounding box center [620, 191] width 99 height 20
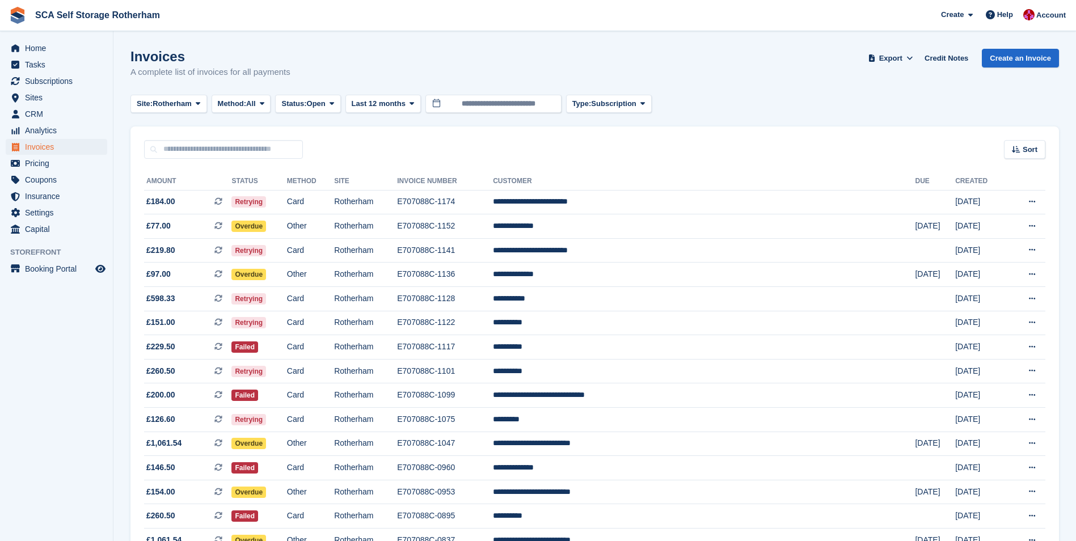
click at [706, 160] on div "**********" at bounding box center [594, 408] width 928 height 499
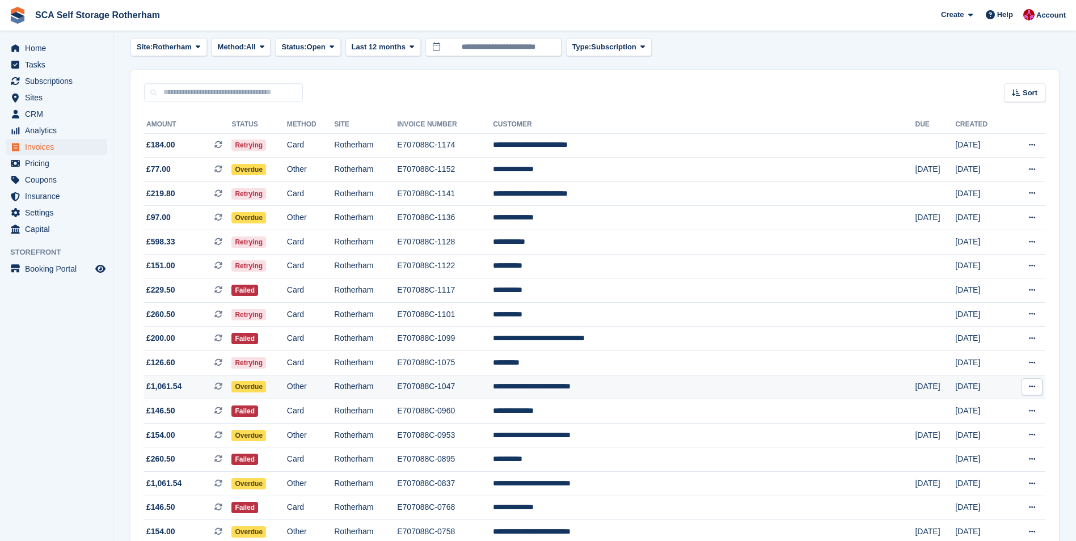
scroll to position [113, 0]
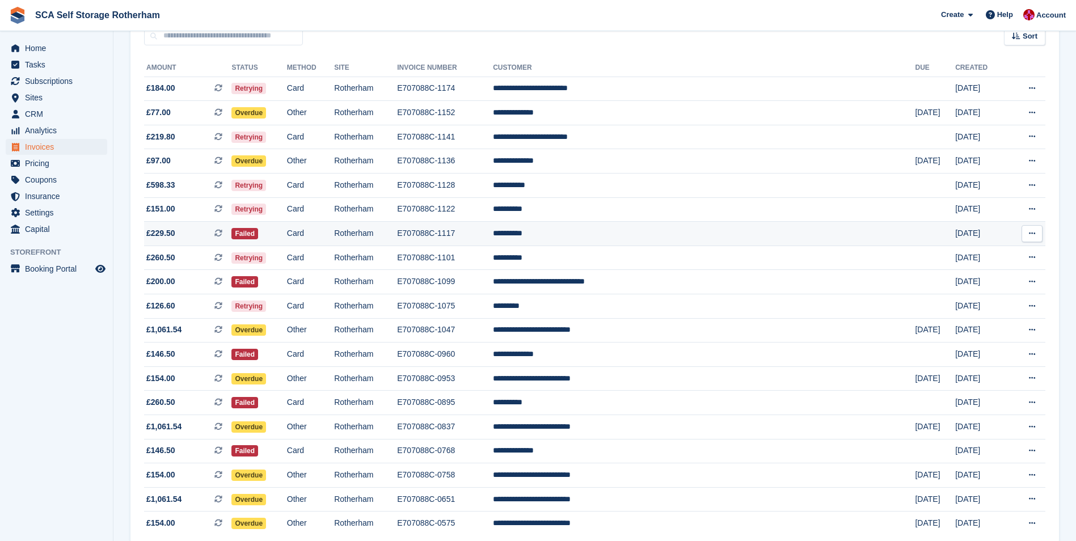
click at [188, 234] on span "£229.50 This is a recurring subscription invoice." at bounding box center [187, 233] width 87 height 12
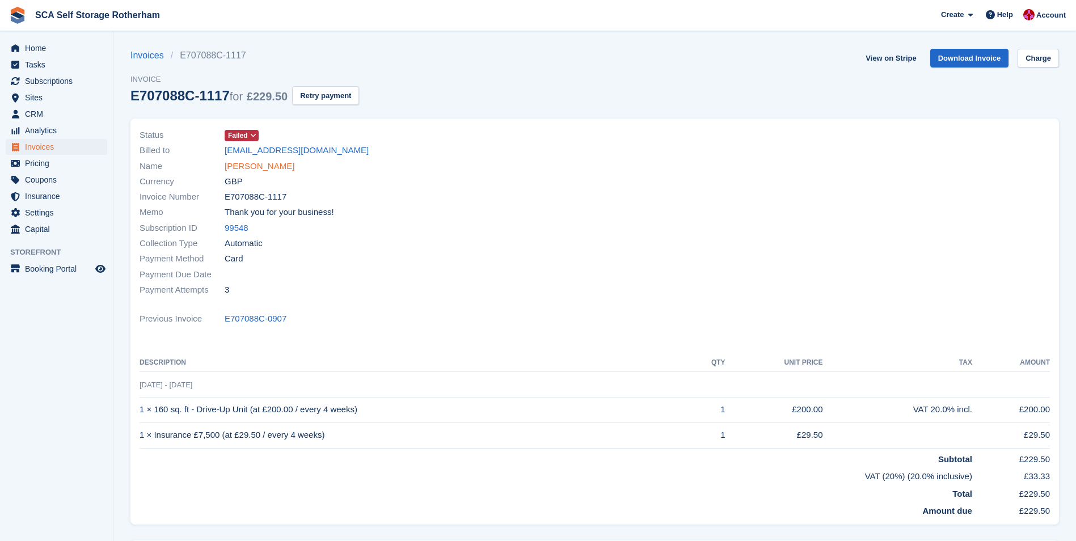
click at [256, 163] on link "[PERSON_NAME]" at bounding box center [260, 166] width 70 height 13
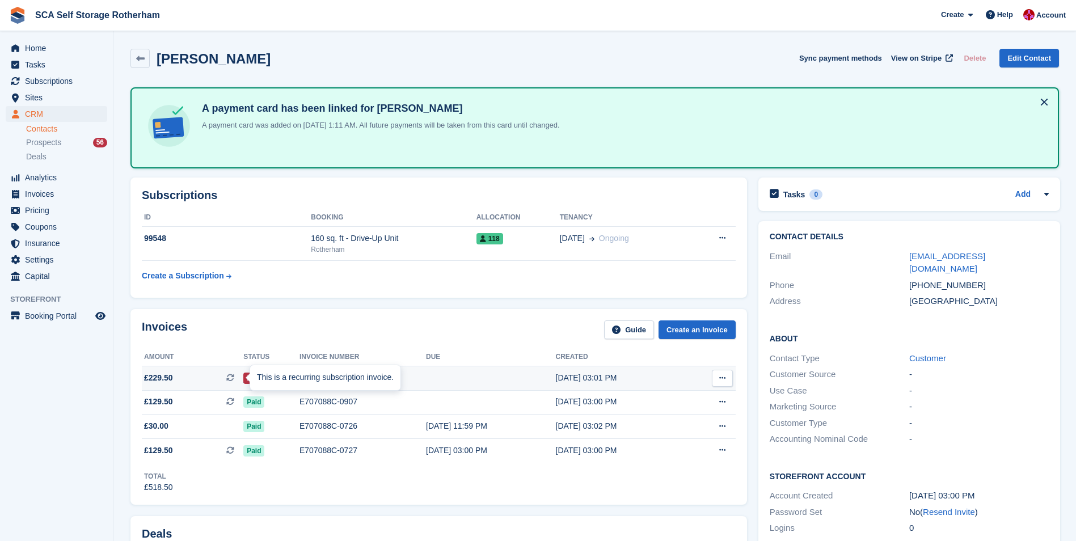
click at [326, 380] on div "This is a recurring subscription invoice." at bounding box center [325, 377] width 150 height 25
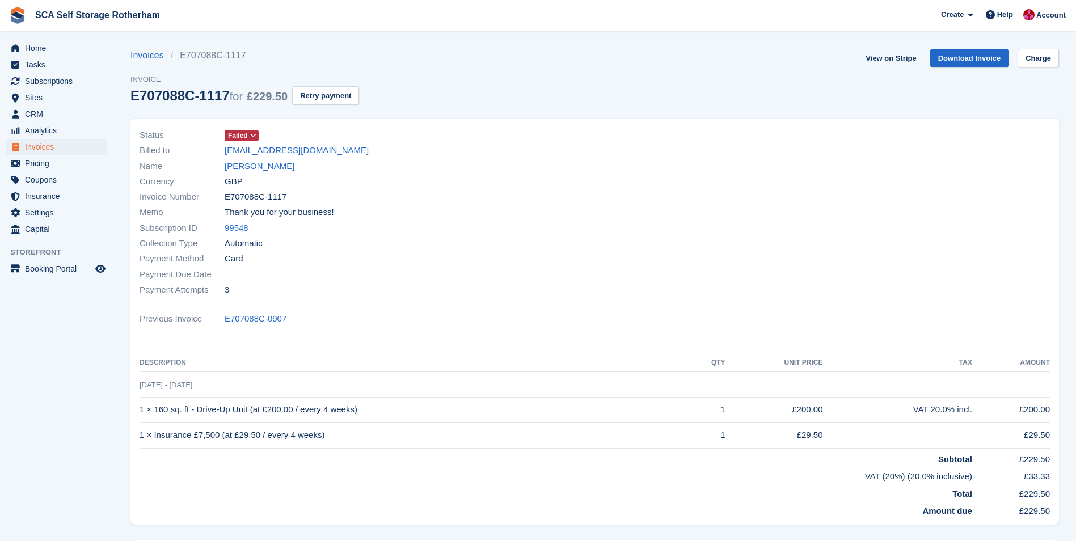
click at [406, 336] on div "Status Failed Billed to [EMAIL_ADDRESS][DOMAIN_NAME] Name [PERSON_NAME] Currenc…" at bounding box center [594, 322] width 928 height 406
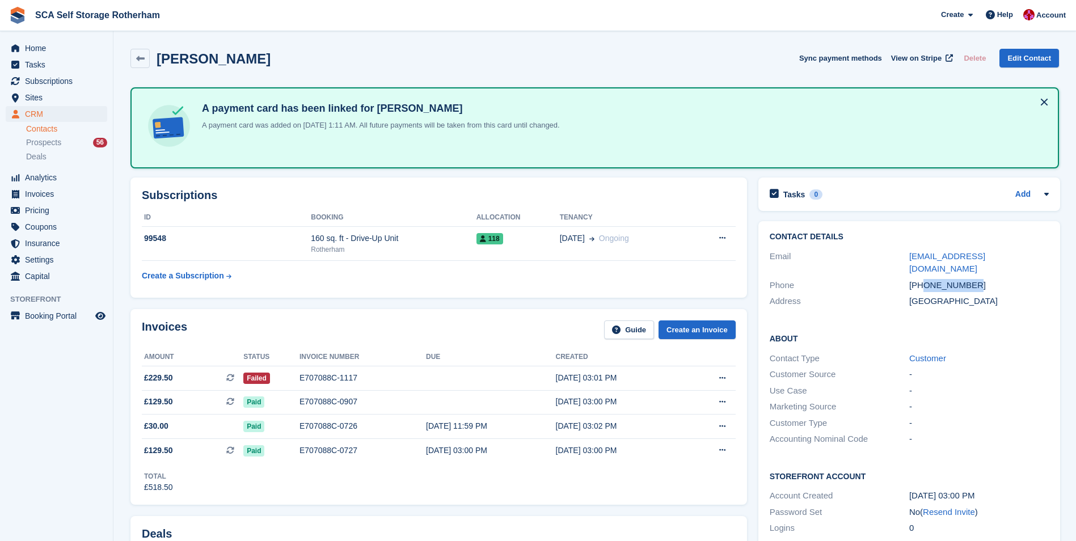
drag, startPoint x: 971, startPoint y: 276, endPoint x: 924, endPoint y: 273, distance: 47.7
click at [924, 279] on div "[PHONE_NUMBER]" at bounding box center [978, 285] width 139 height 13
copy div "7384744342"
click at [451, 373] on td at bounding box center [490, 378] width 129 height 24
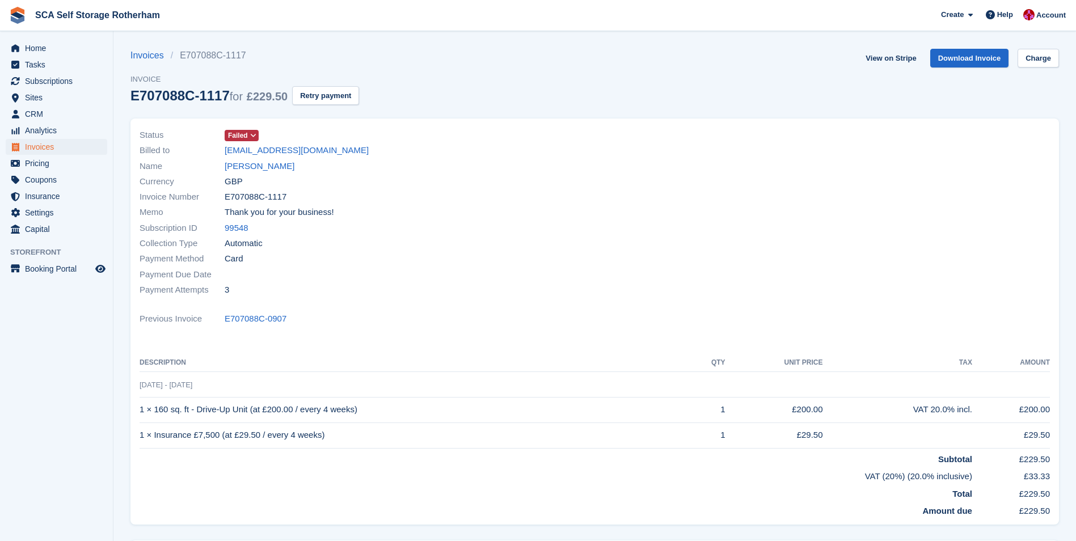
click at [847, 258] on div at bounding box center [826, 213] width 462 height 184
click at [425, 276] on div "Payment Due Date" at bounding box center [363, 273] width 449 height 15
click at [486, 200] on div "Invoice Number E707088C-1117" at bounding box center [363, 196] width 449 height 15
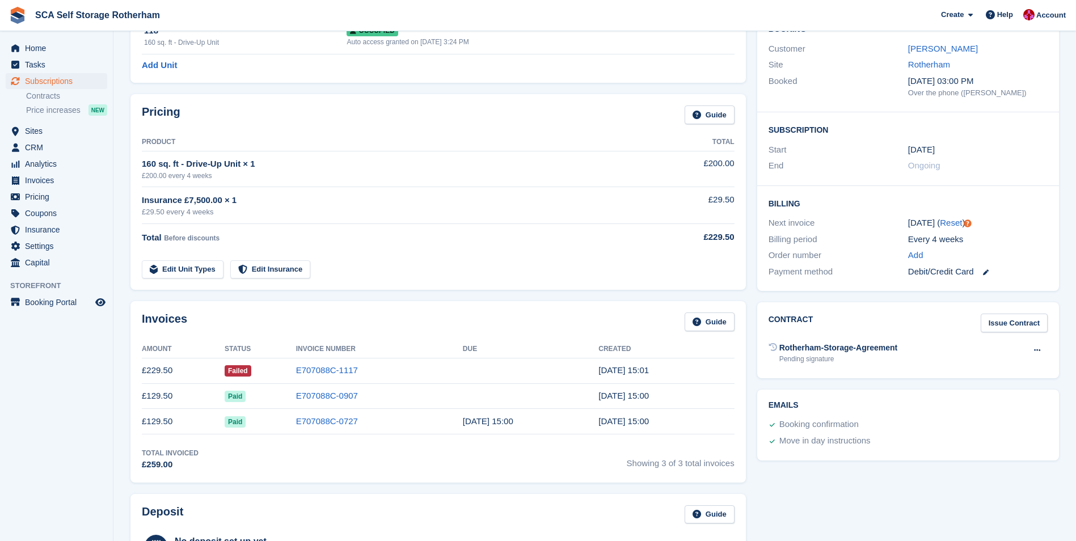
scroll to position [113, 0]
click at [934, 52] on link "[PERSON_NAME]" at bounding box center [943, 49] width 70 height 10
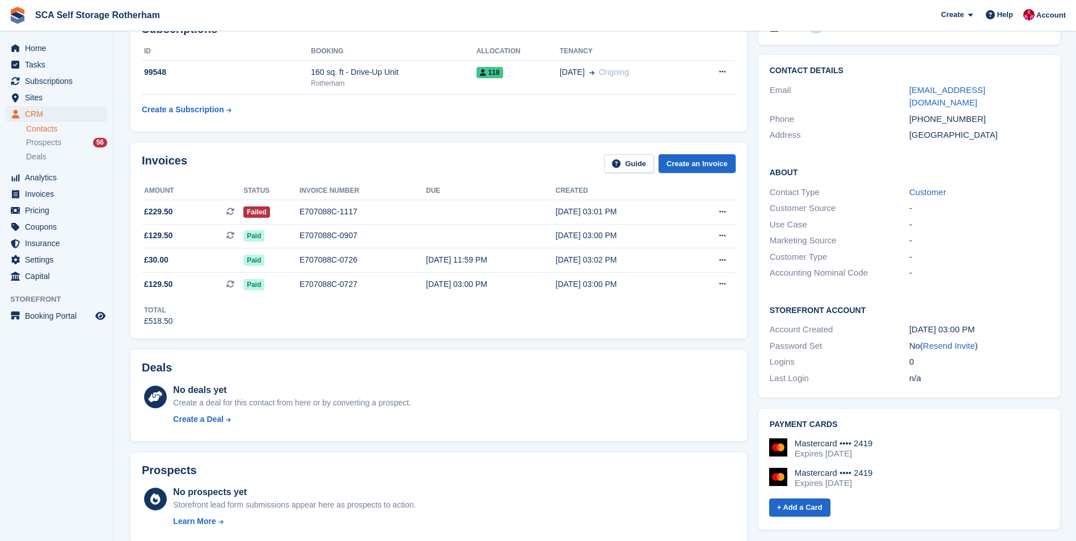
scroll to position [113, 0]
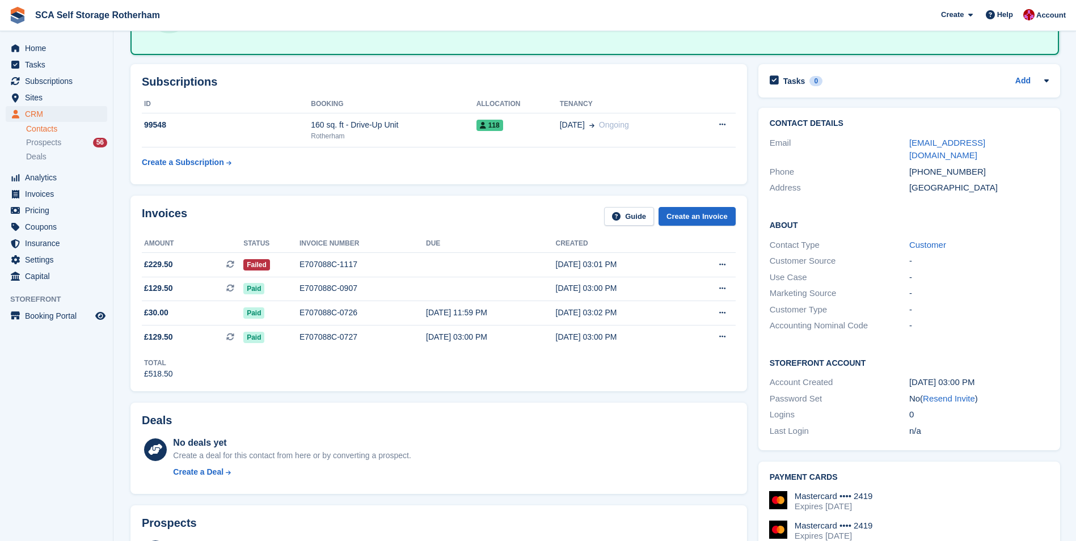
click at [337, 211] on div "Invoices Guide Create an Invoice" at bounding box center [439, 220] width 594 height 26
click at [302, 216] on div "Invoices Guide Create an Invoice" at bounding box center [439, 220] width 594 height 26
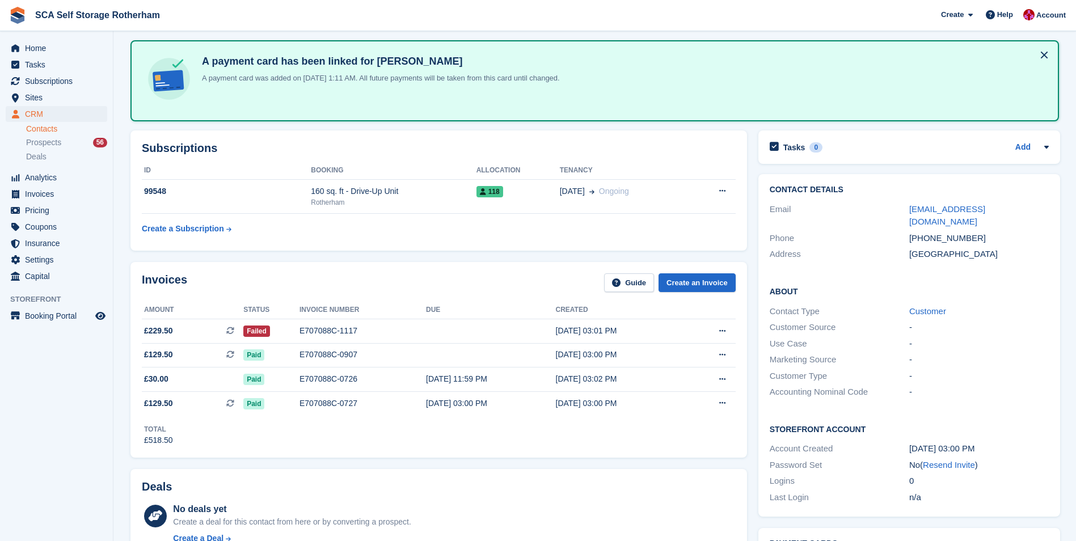
scroll to position [0, 0]
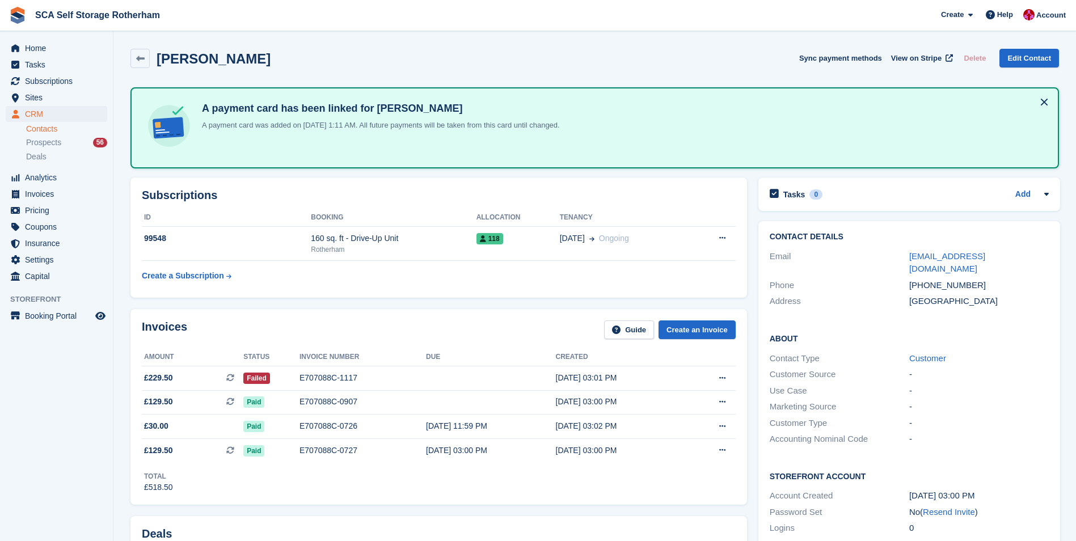
click at [463, 61] on div "[PERSON_NAME] Sync payment methods View on Stripe Delete Edit Contact" at bounding box center [594, 58] width 928 height 19
click at [41, 75] on span "Subscriptions" at bounding box center [59, 81] width 68 height 16
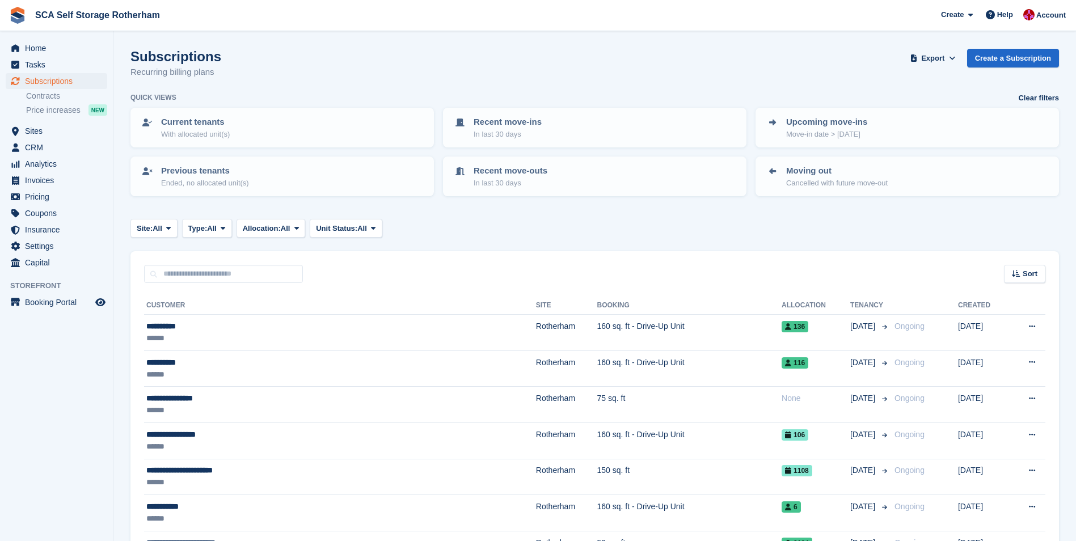
click at [565, 225] on div "Site: All All Rotherham Door-to-Door Storage Type: All All Upcoming Previous Ac…" at bounding box center [594, 228] width 928 height 19
click at [488, 88] on div "Subscriptions Recurring billing plans Export Export Subscriptions Export a CSV …" at bounding box center [594, 71] width 928 height 44
click at [522, 222] on div "Site: All All Rotherham Door-to-Door Storage Type: All All Upcoming Previous Ac…" at bounding box center [594, 228] width 928 height 19
click at [50, 48] on span "Home" at bounding box center [59, 48] width 68 height 16
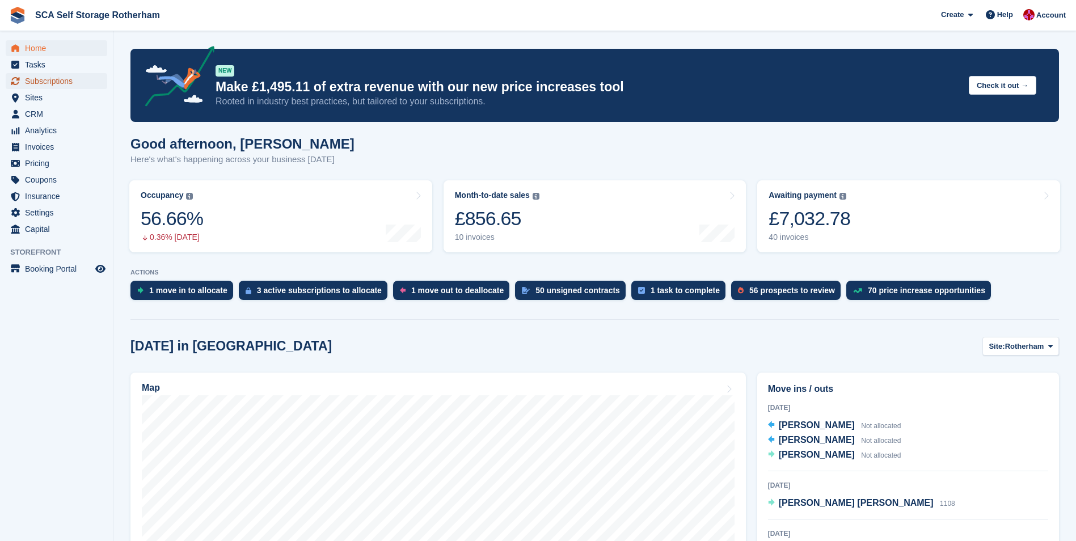
click at [49, 78] on span "Subscriptions" at bounding box center [59, 81] width 68 height 16
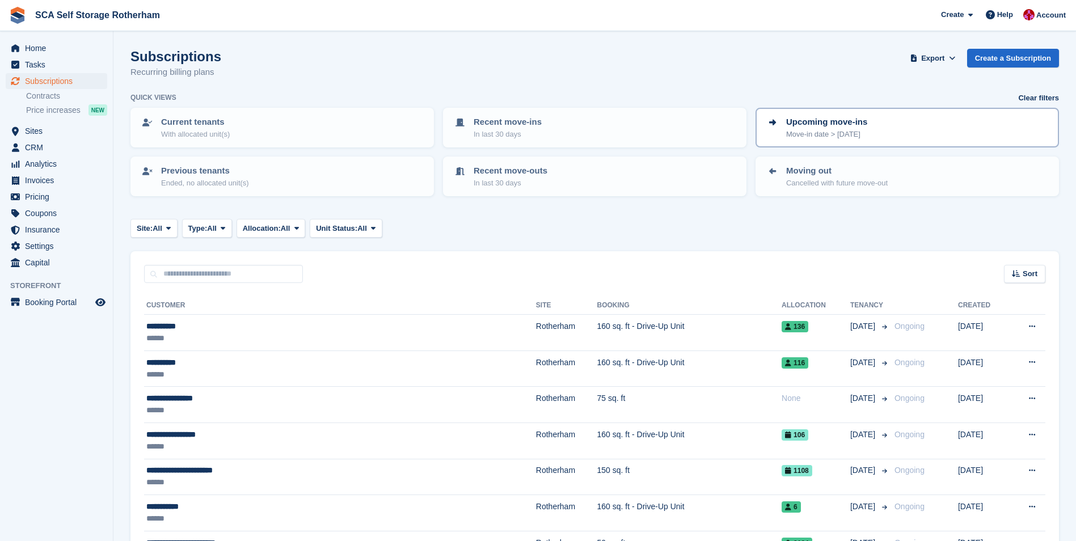
click at [885, 141] on link "Upcoming move-ins Move-in date > today" at bounding box center [906, 127] width 301 height 37
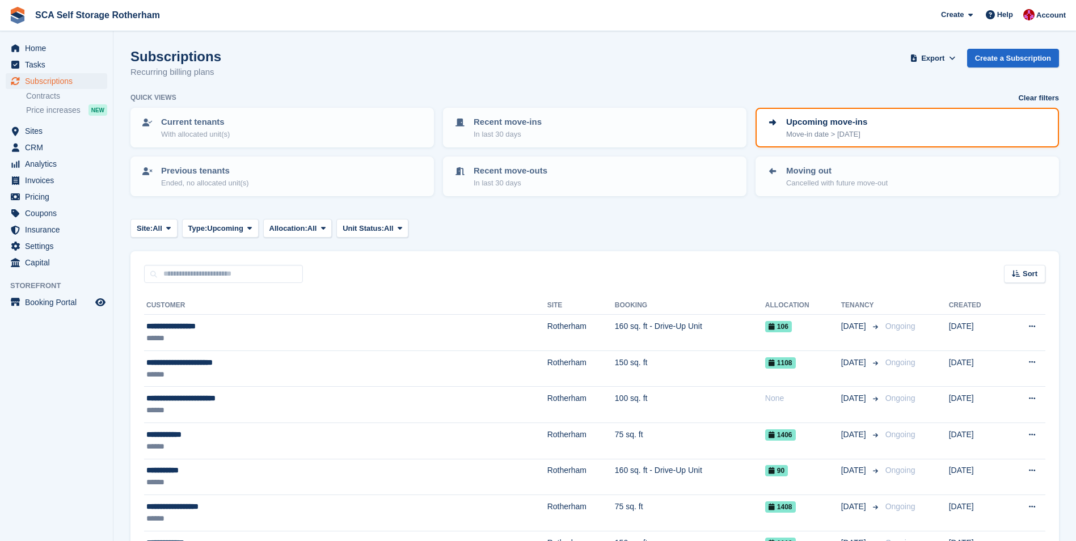
scroll to position [57, 0]
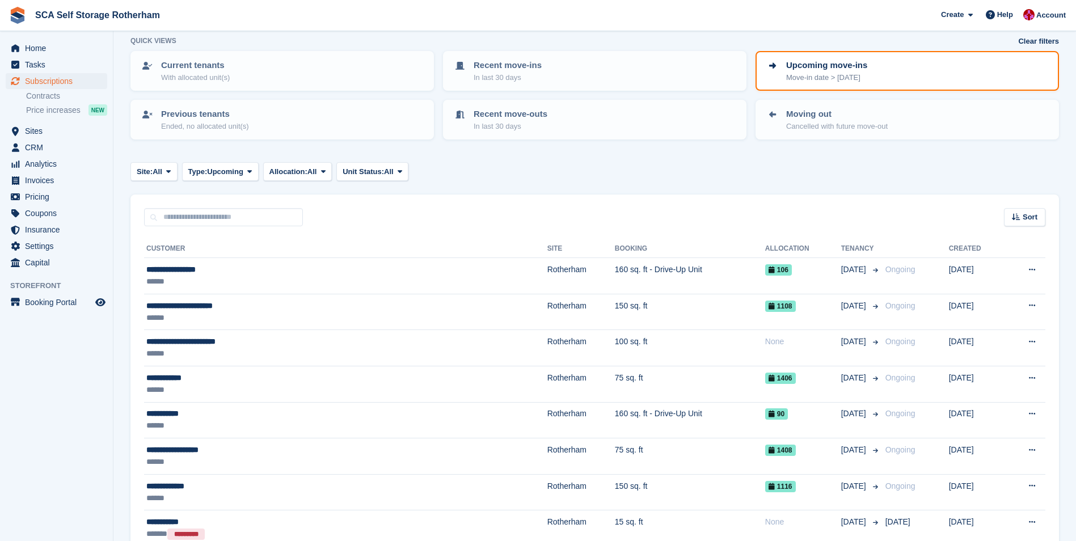
click at [1047, 222] on div "Sort Sort by Customer name Date created Move in date Move out date Created (old…" at bounding box center [594, 210] width 928 height 32
click at [1036, 219] on span "Sort" at bounding box center [1029, 216] width 15 height 11
click at [988, 284] on span "Move in date" at bounding box center [976, 288] width 45 height 9
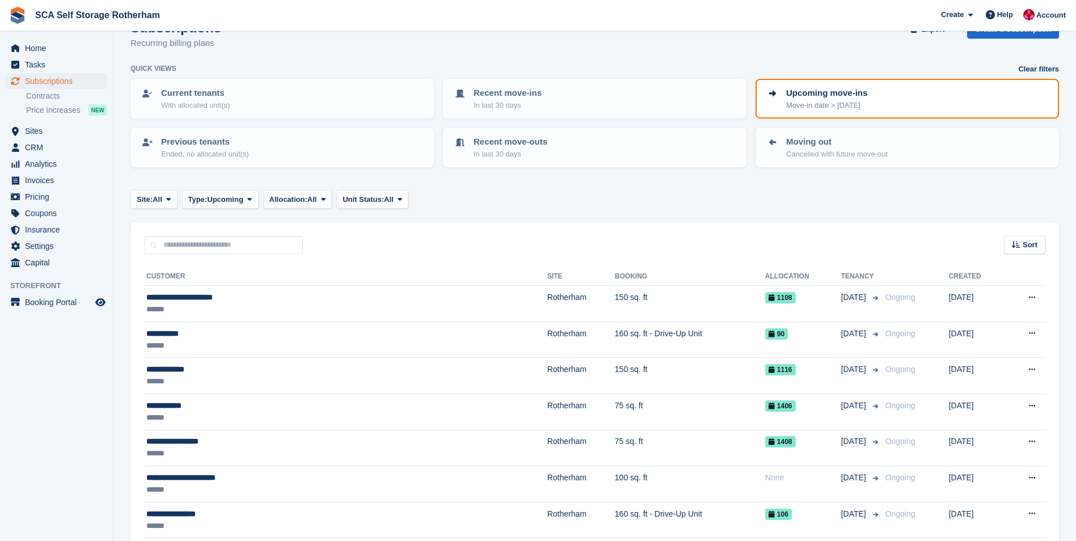
scroll to position [57, 0]
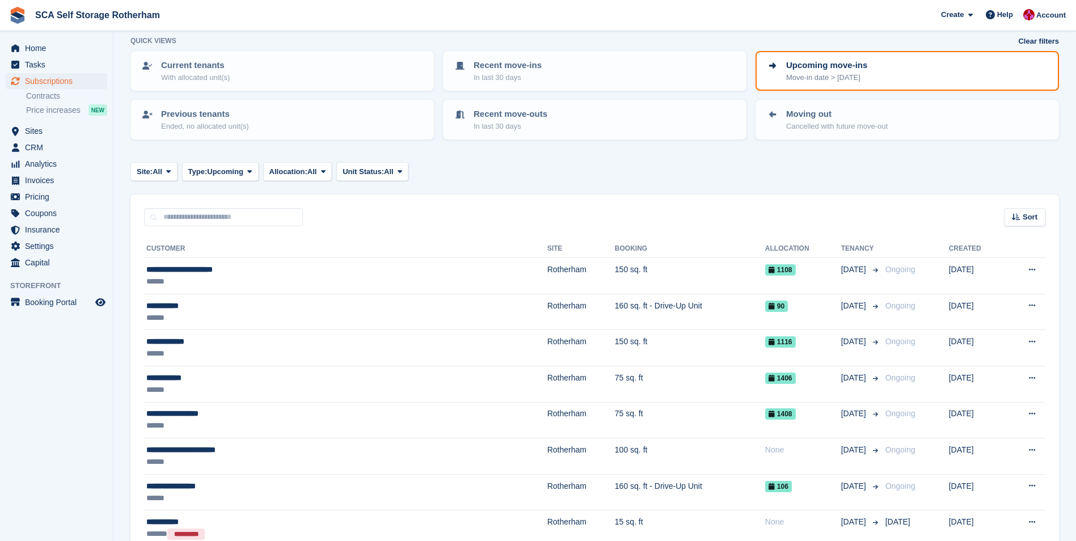
click at [666, 229] on div "**********" at bounding box center [594, 390] width 928 height 329
click at [643, 232] on div "**********" at bounding box center [594, 390] width 928 height 329
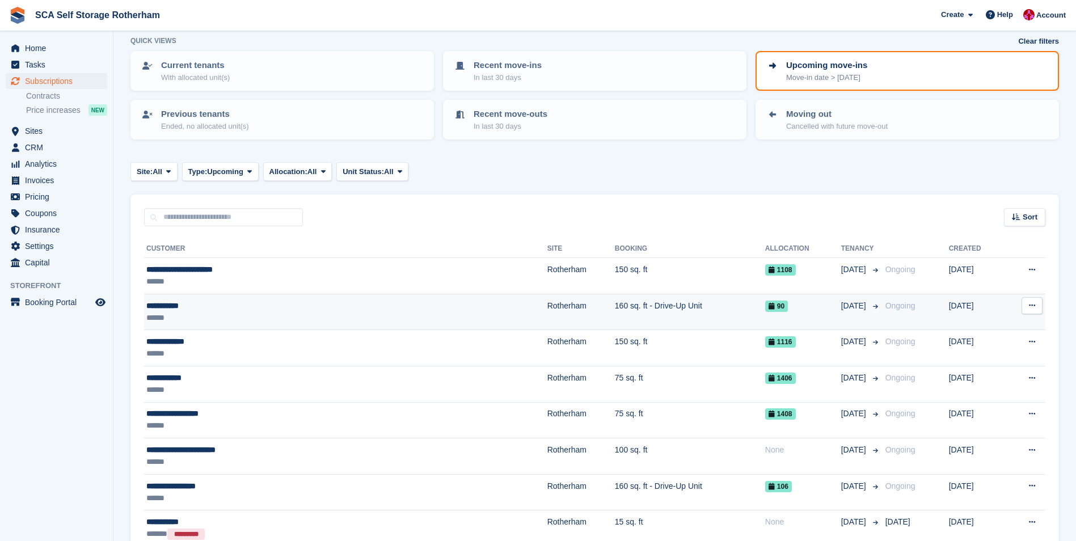
click at [615, 304] on td "160 sq. ft - Drive-Up Unit" at bounding box center [690, 312] width 150 height 36
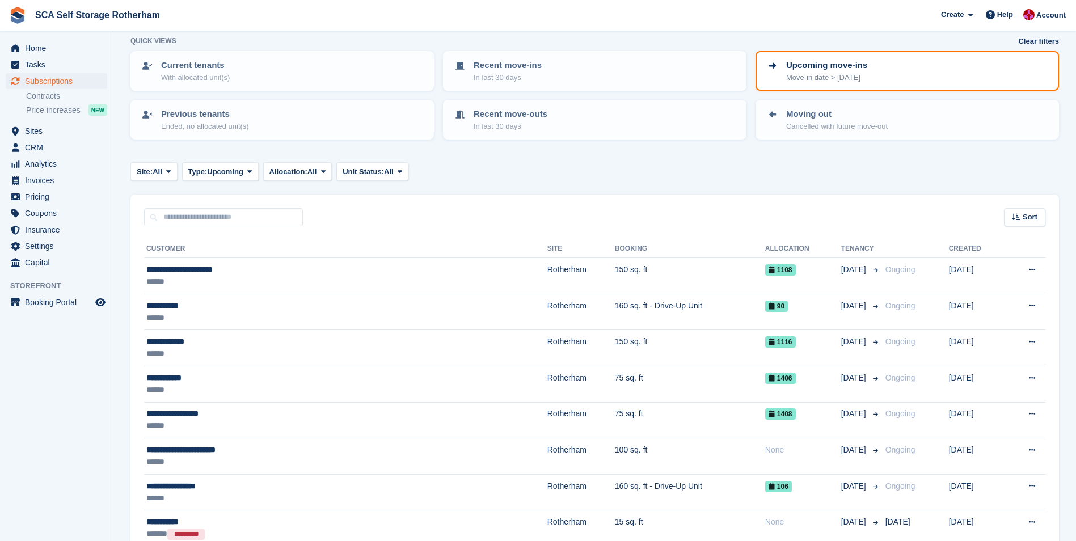
click at [638, 196] on div "Sort Sort by Customer name Date created Move in date Move out date Move in (old…" at bounding box center [594, 210] width 928 height 32
click at [255, 284] on div "******" at bounding box center [262, 282] width 232 height 12
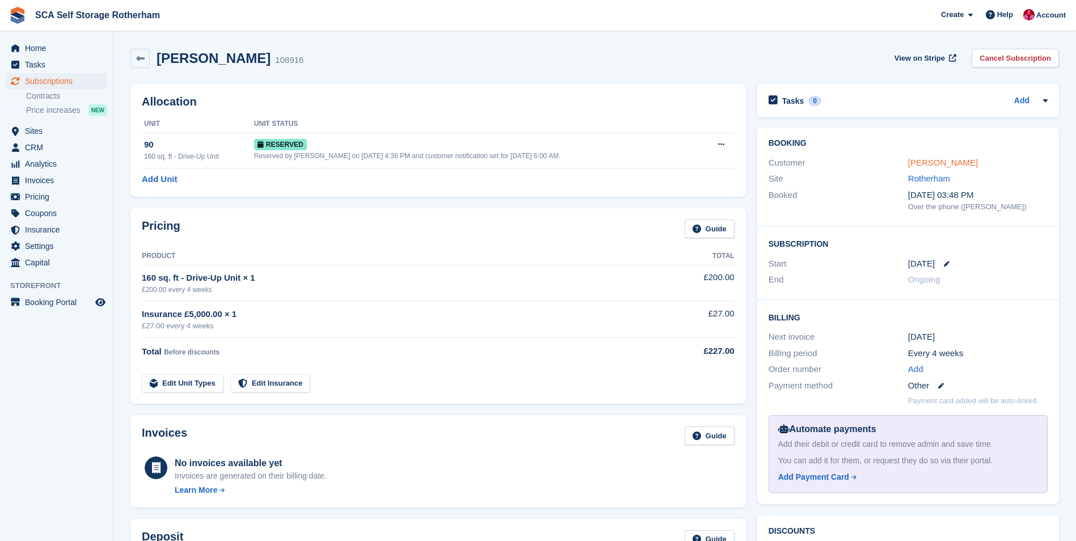
click at [915, 167] on link "[PERSON_NAME]" at bounding box center [943, 163] width 70 height 10
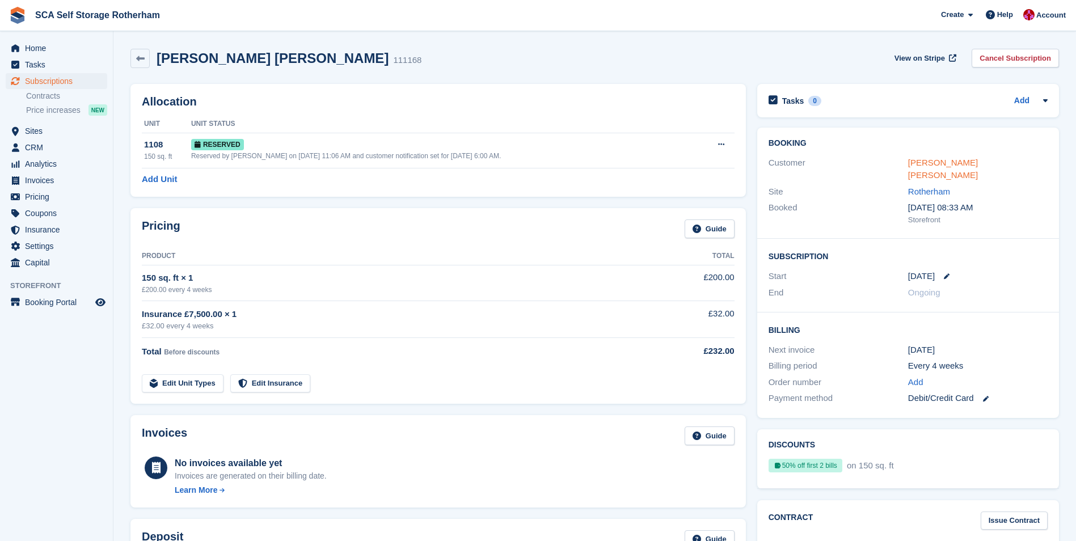
click at [949, 164] on link "[PERSON_NAME] [PERSON_NAME]" at bounding box center [943, 169] width 70 height 23
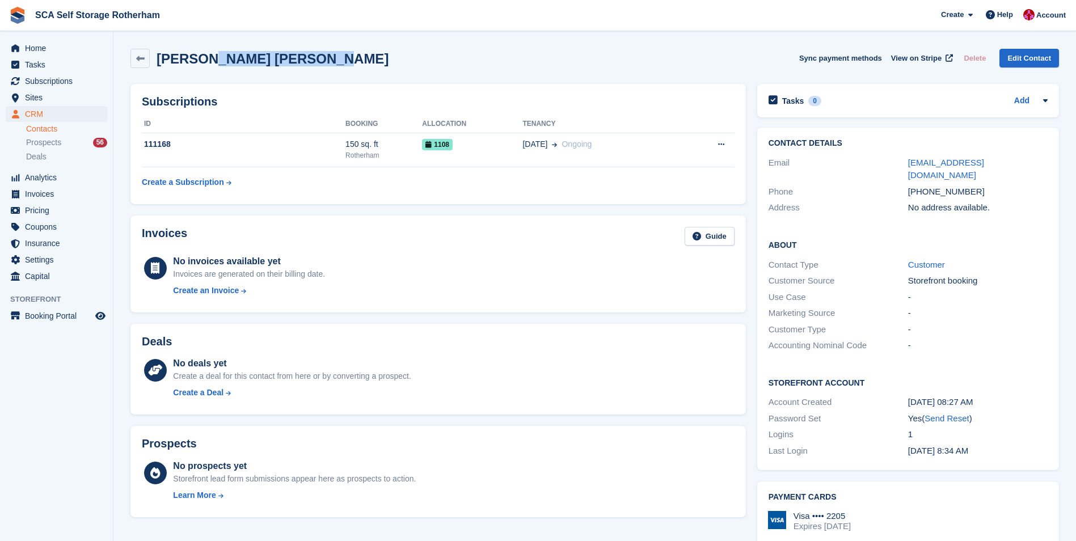
drag, startPoint x: 311, startPoint y: 62, endPoint x: 200, endPoint y: 62, distance: 111.1
click at [200, 62] on div "Andrei Laurentiu Tanasa Sync payment methods View on Stripe Delete Edit Contact" at bounding box center [594, 58] width 928 height 19
copy h2 "Laurentiu Tanasa"
drag, startPoint x: 154, startPoint y: 62, endPoint x: 197, endPoint y: 66, distance: 42.7
click at [197, 66] on div "[PERSON_NAME] [PERSON_NAME]" at bounding box center [269, 58] width 239 height 15
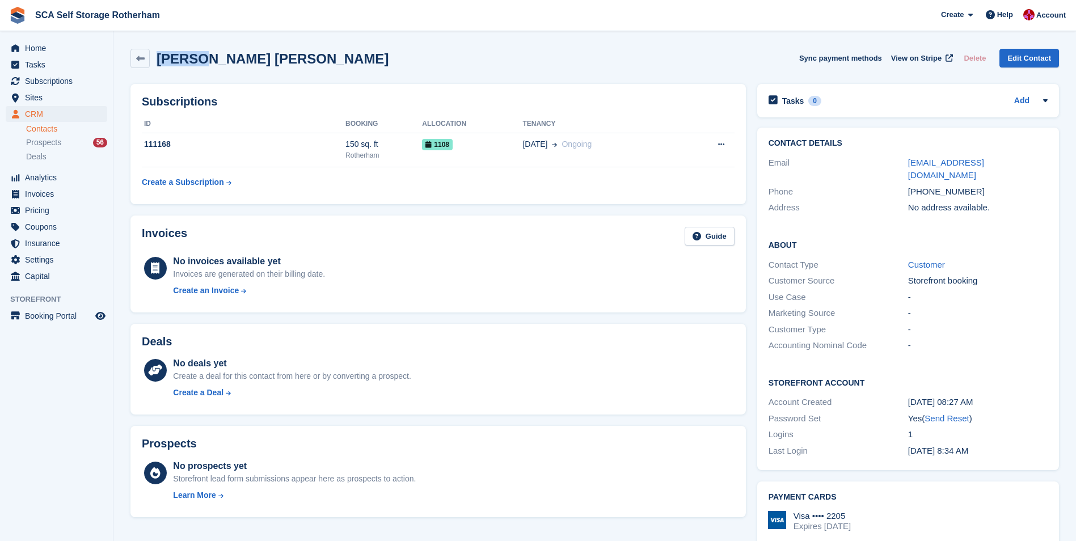
copy h2 "Andrei"
copy div "959543"
drag, startPoint x: 940, startPoint y: 178, endPoint x: 968, endPoint y: 180, distance: 27.9
click at [968, 185] on div "+447494959543" at bounding box center [977, 191] width 139 height 13
click at [142, 56] on icon at bounding box center [140, 58] width 9 height 9
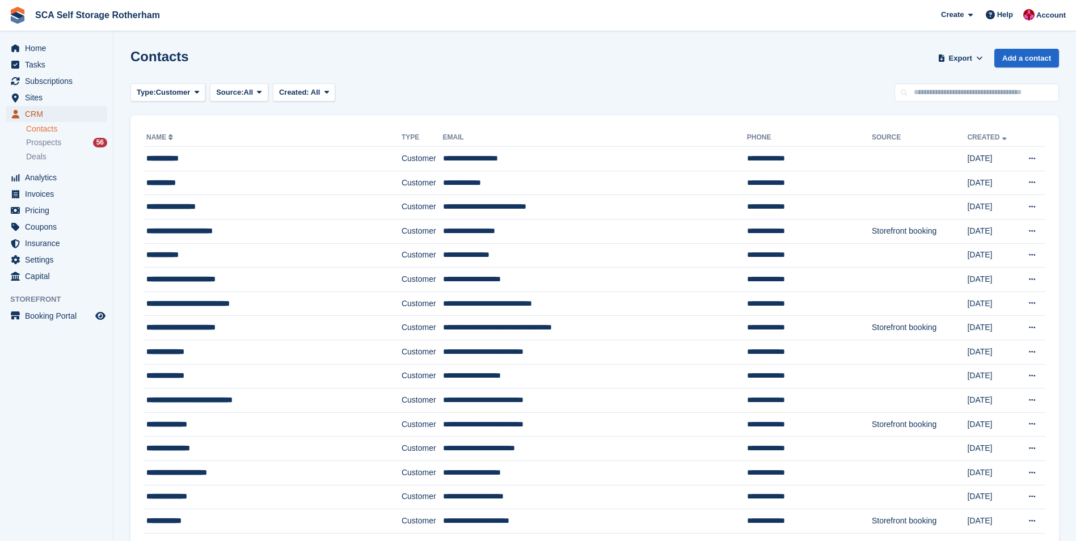
click at [66, 112] on span "CRM" at bounding box center [59, 114] width 68 height 16
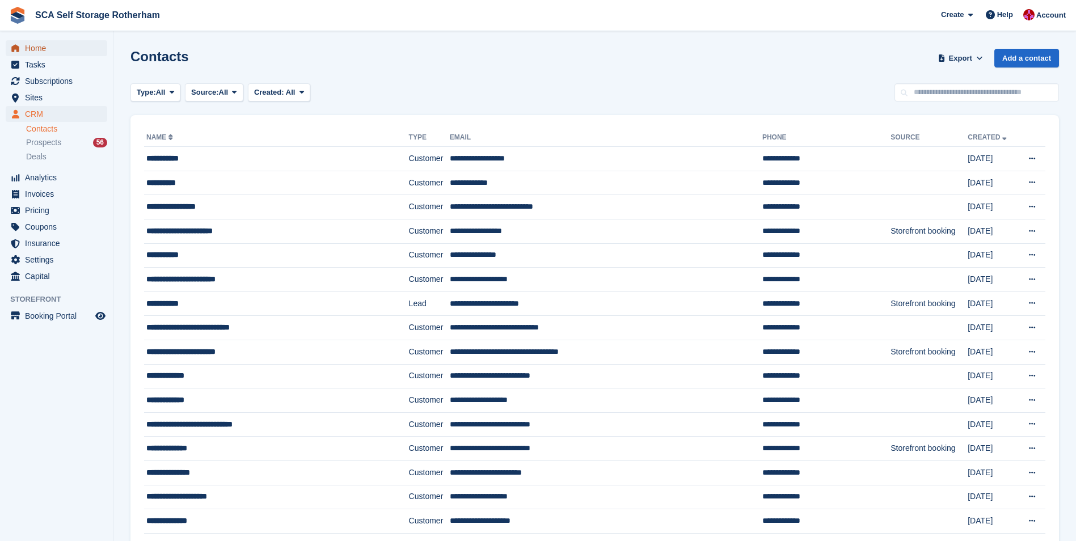
click at [58, 43] on span "Home" at bounding box center [59, 48] width 68 height 16
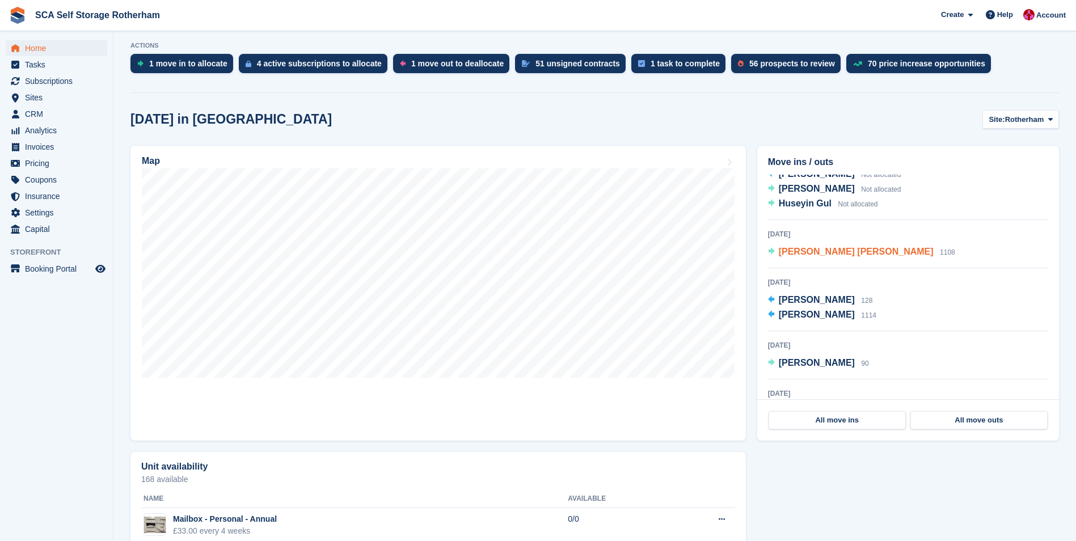
scroll to position [57, 0]
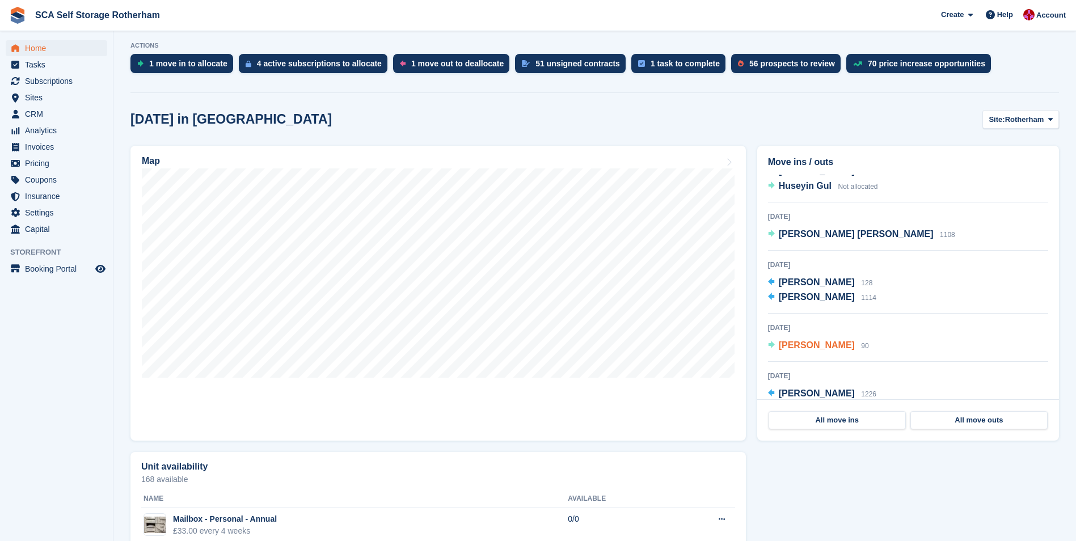
click at [793, 348] on span "[PERSON_NAME]" at bounding box center [816, 345] width 76 height 10
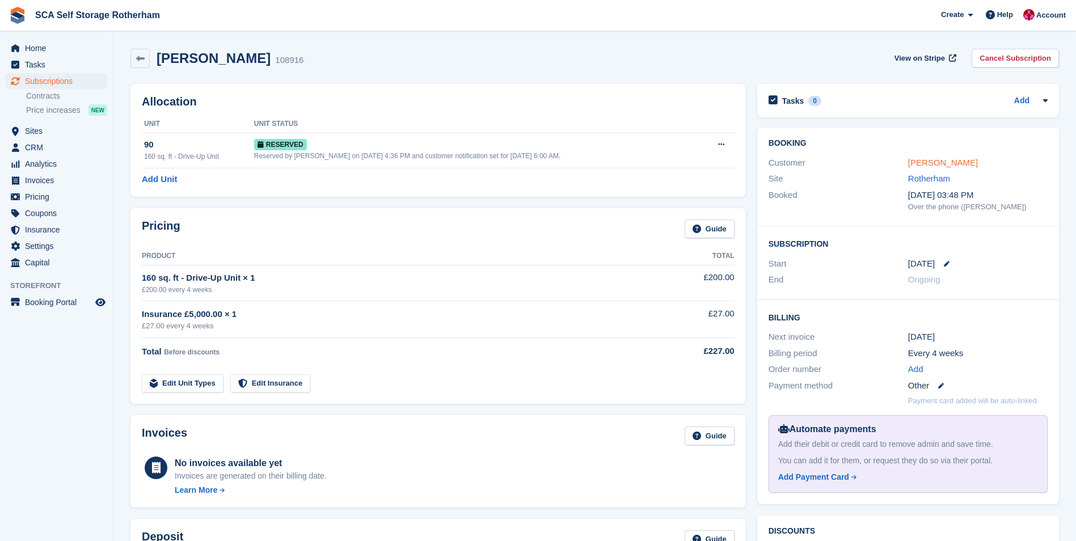
click at [943, 166] on link "[PERSON_NAME]" at bounding box center [943, 163] width 70 height 10
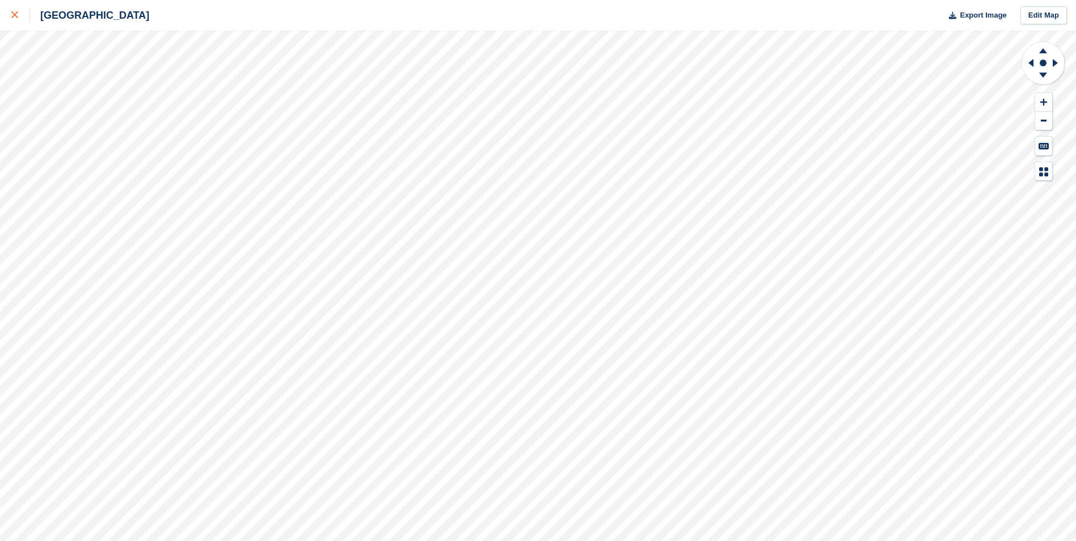
click at [24, 11] on div at bounding box center [20, 16] width 19 height 14
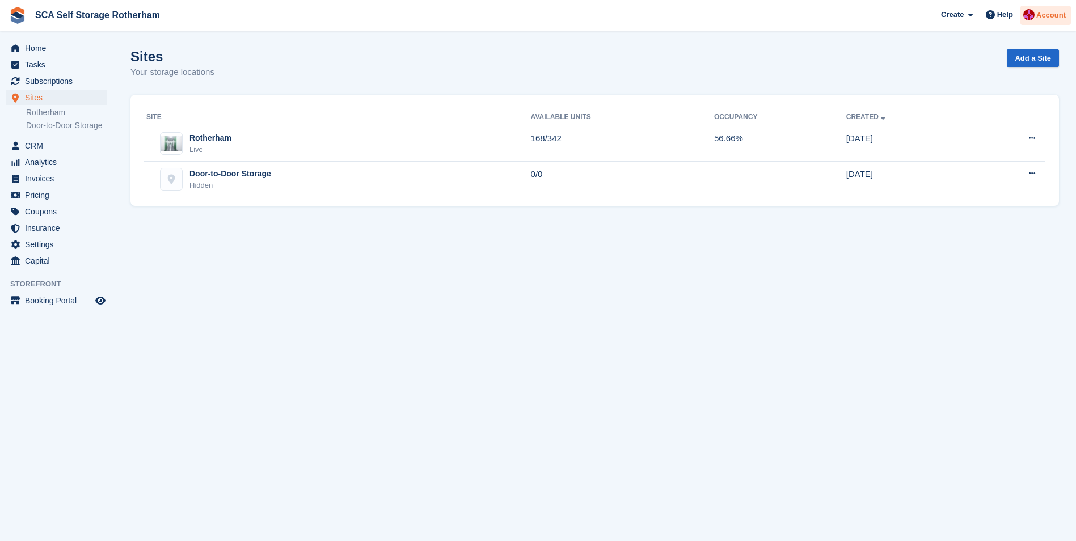
click at [1042, 11] on span "Account" at bounding box center [1050, 15] width 29 height 11
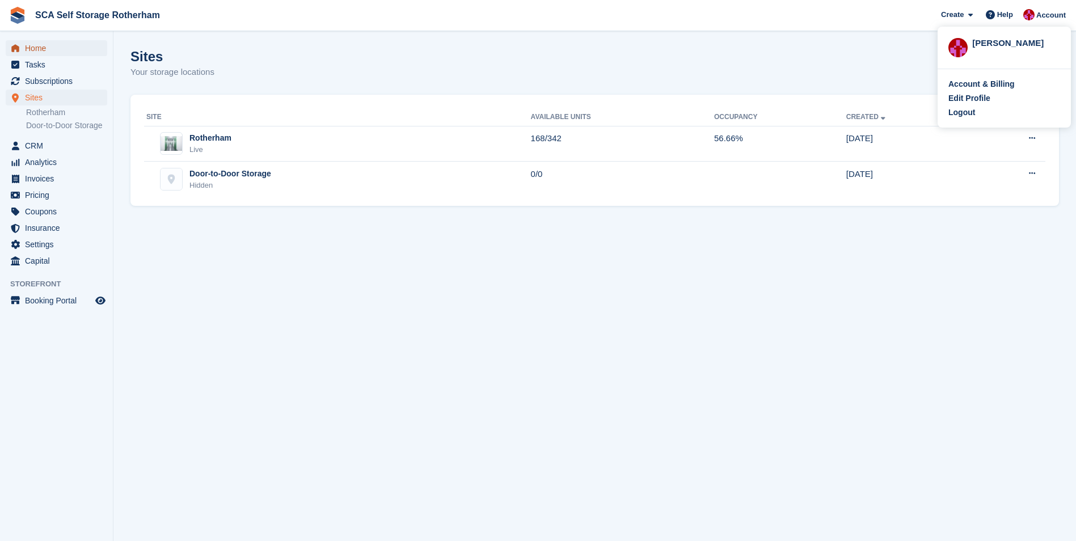
click at [48, 45] on span "Home" at bounding box center [59, 48] width 68 height 16
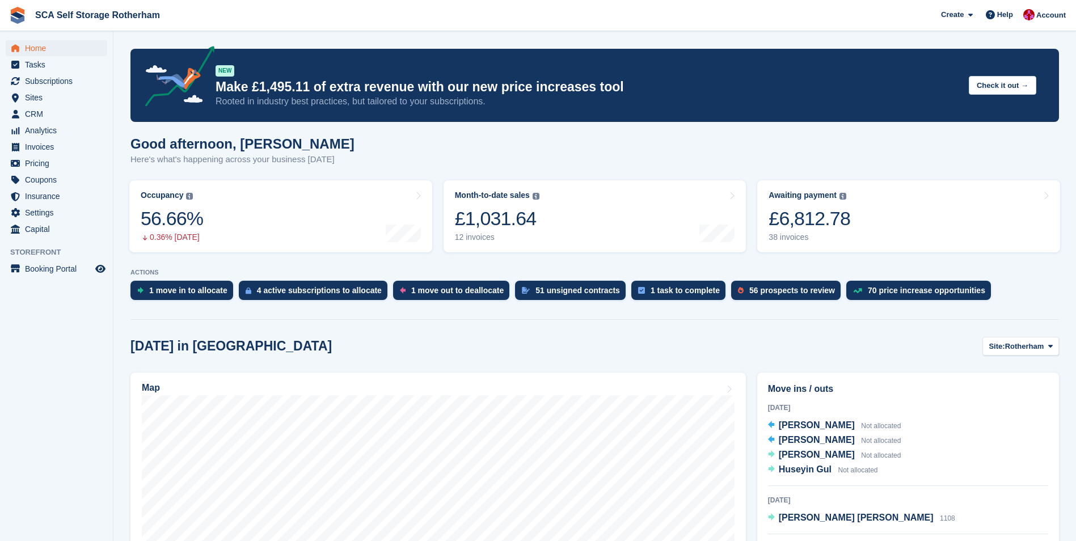
scroll to position [57, 0]
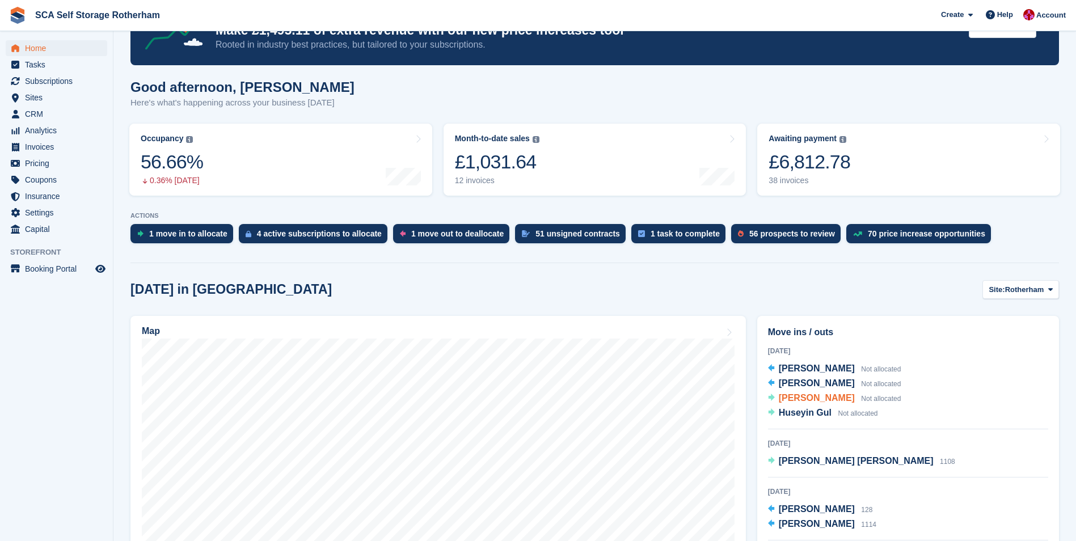
click at [822, 402] on span "Joseph Carpenter" at bounding box center [816, 398] width 76 height 10
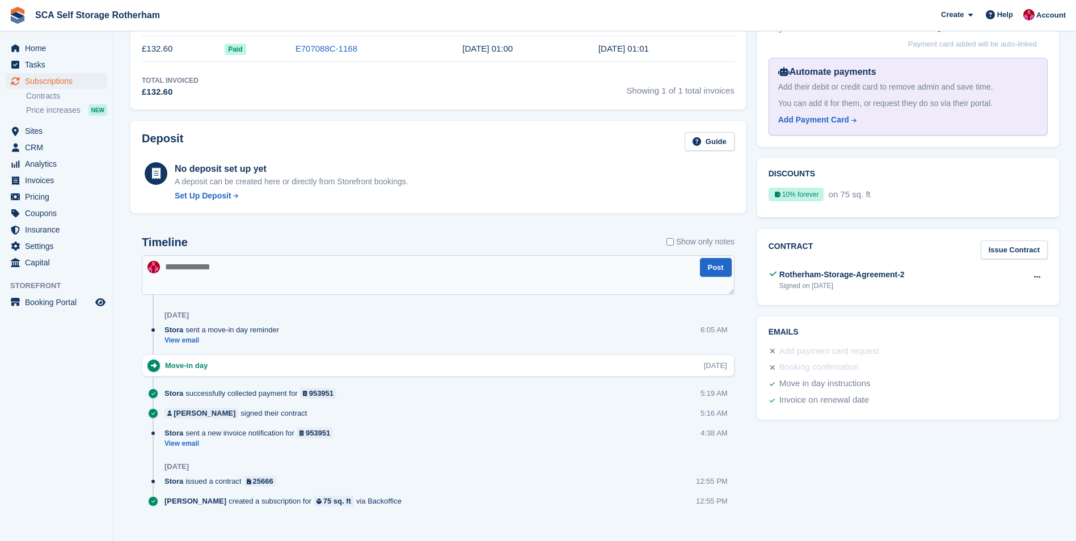
scroll to position [372, 0]
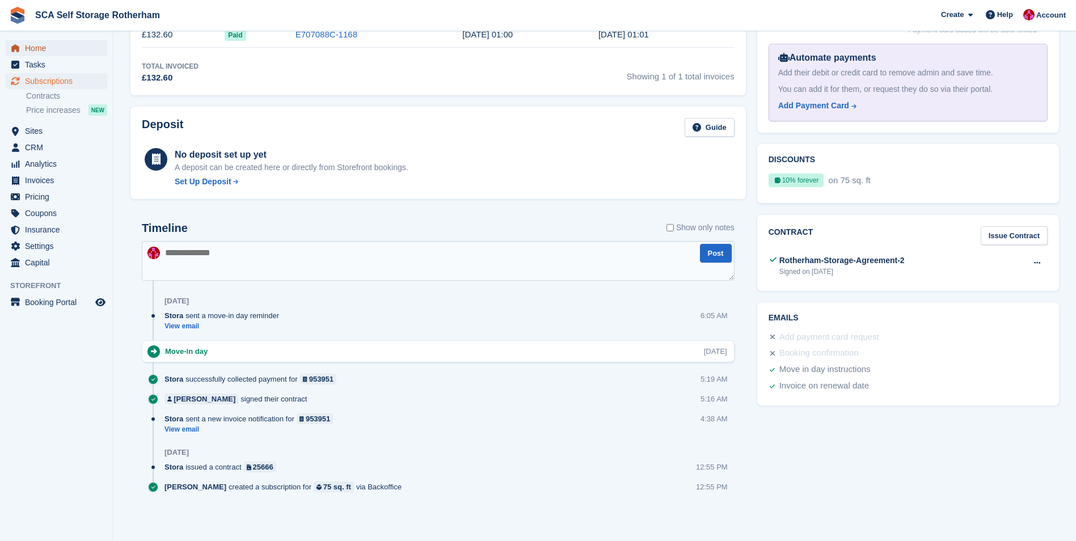
click at [69, 53] on span "Home" at bounding box center [59, 48] width 68 height 16
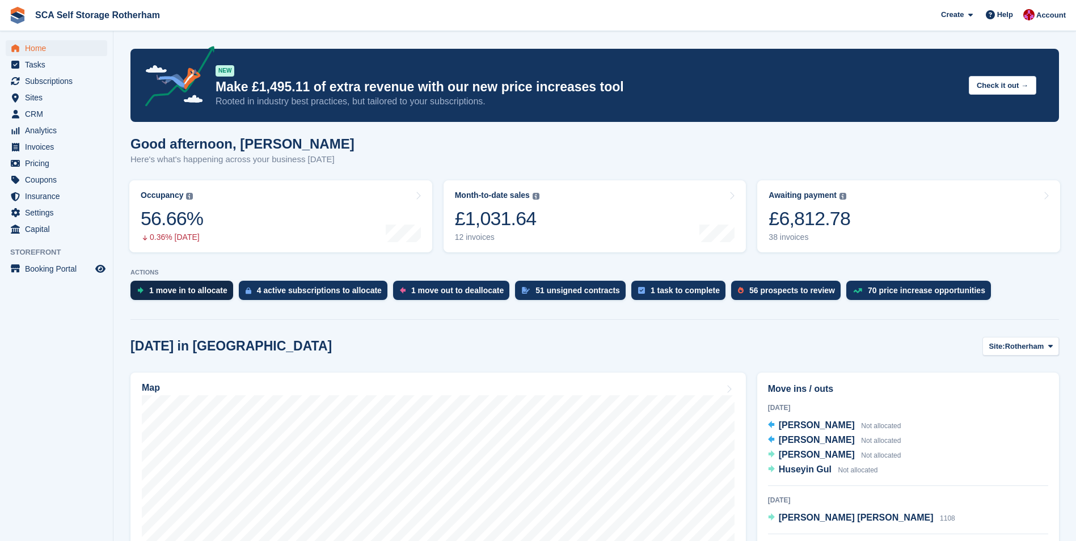
click at [209, 286] on div "1 move in to allocate" at bounding box center [188, 290] width 78 height 9
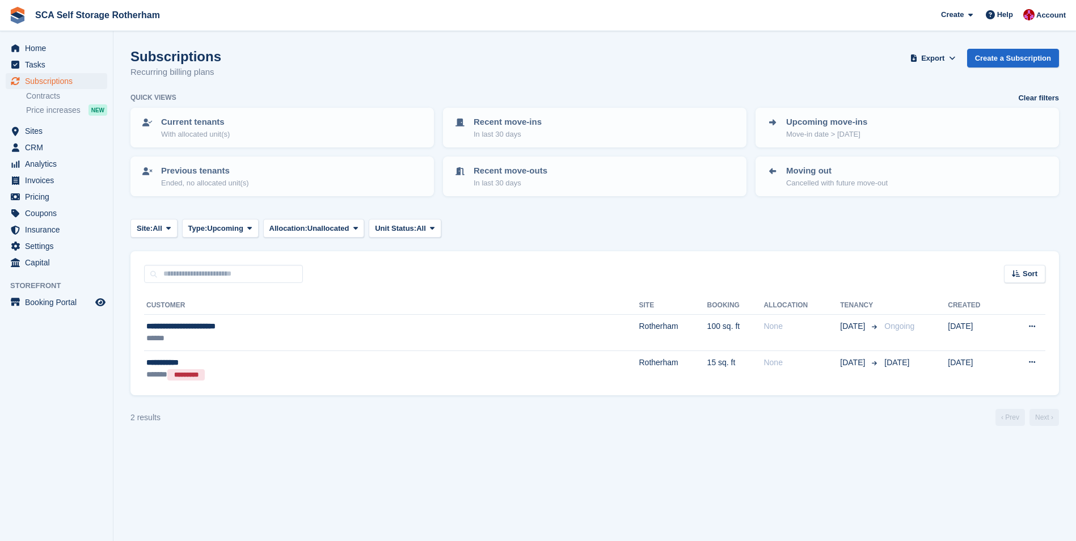
click at [20, 12] on img at bounding box center [17, 15] width 17 height 17
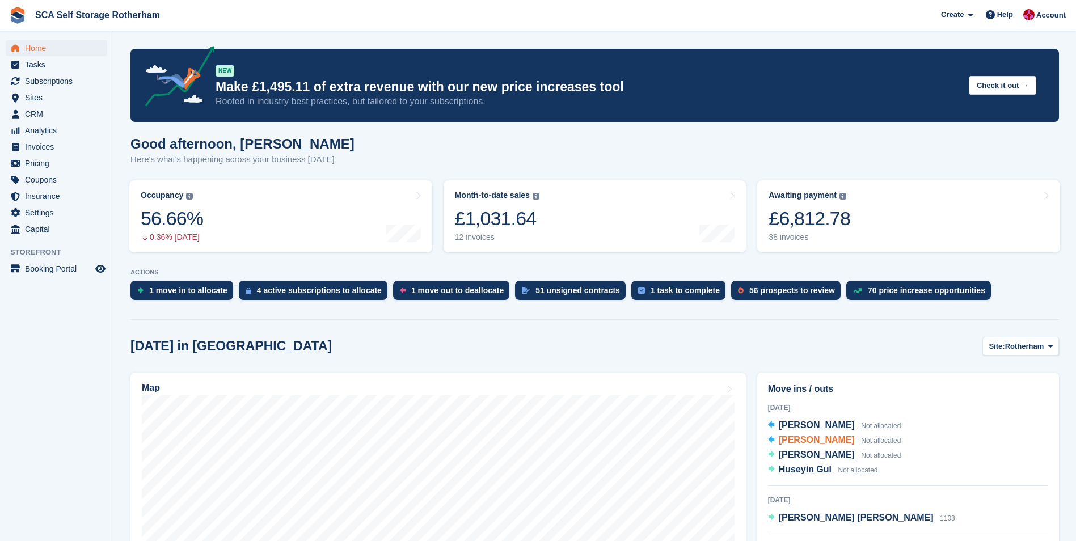
click at [823, 445] on span "Joseph Carpenter" at bounding box center [816, 440] width 76 height 10
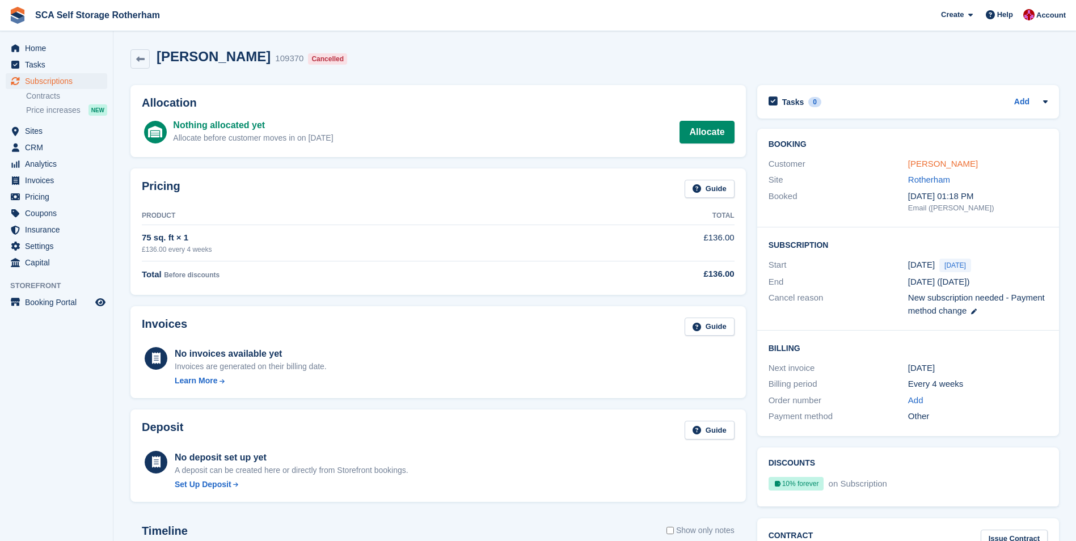
click at [924, 163] on link "[PERSON_NAME]" at bounding box center [943, 164] width 70 height 10
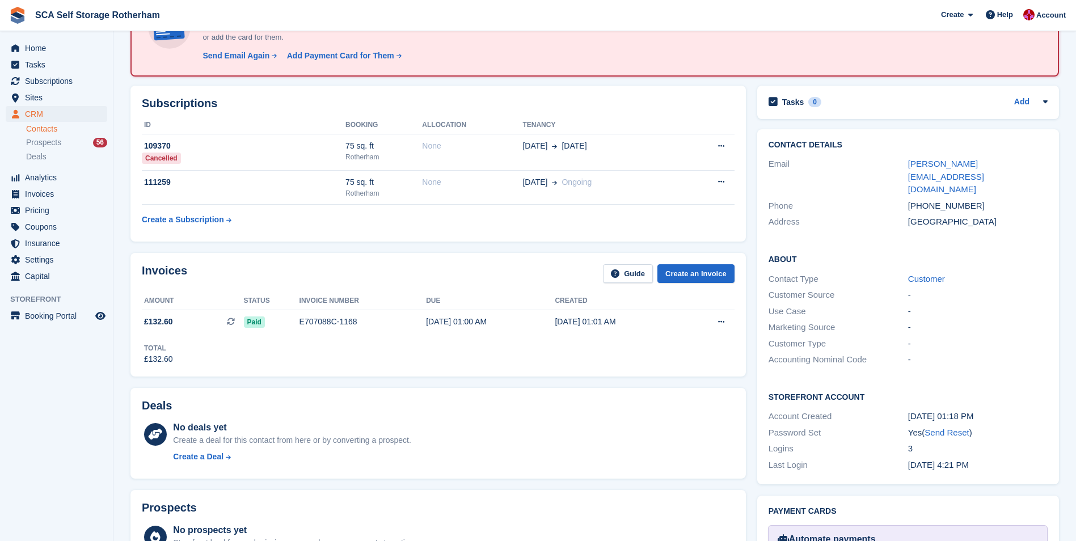
scroll to position [113, 0]
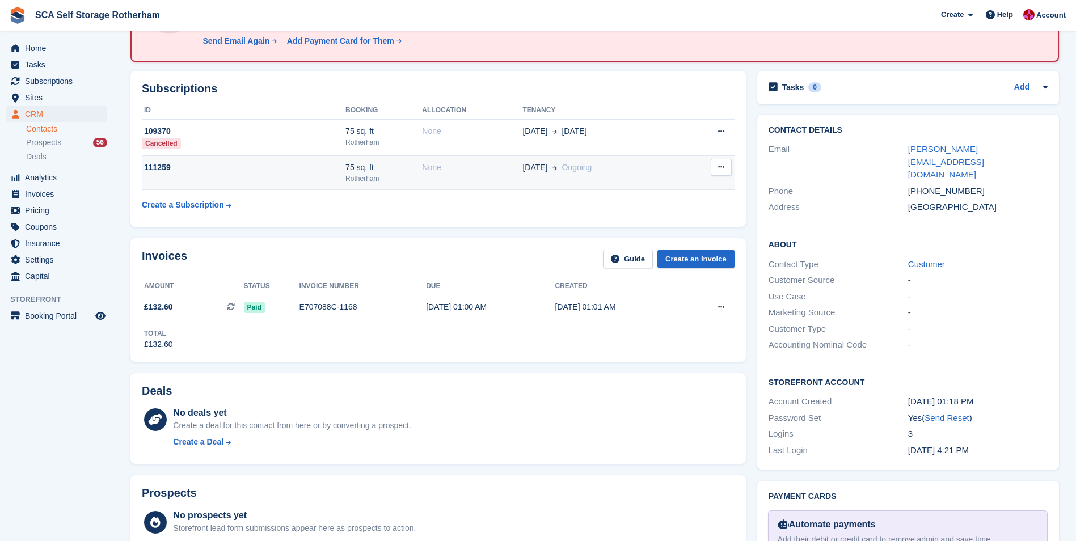
click at [287, 179] on td "111259" at bounding box center [244, 172] width 204 height 35
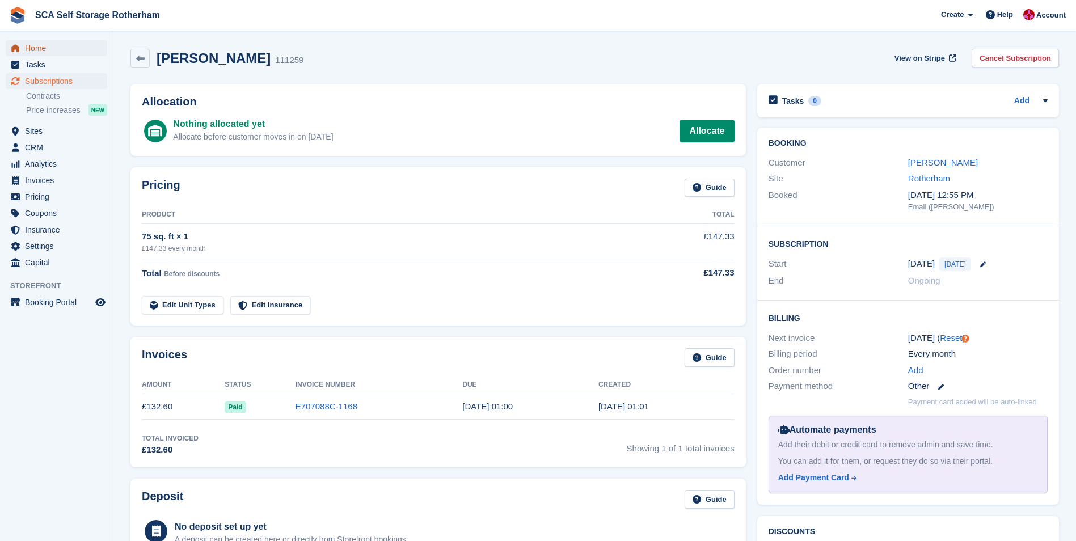
click at [26, 43] on span "Home" at bounding box center [59, 48] width 68 height 16
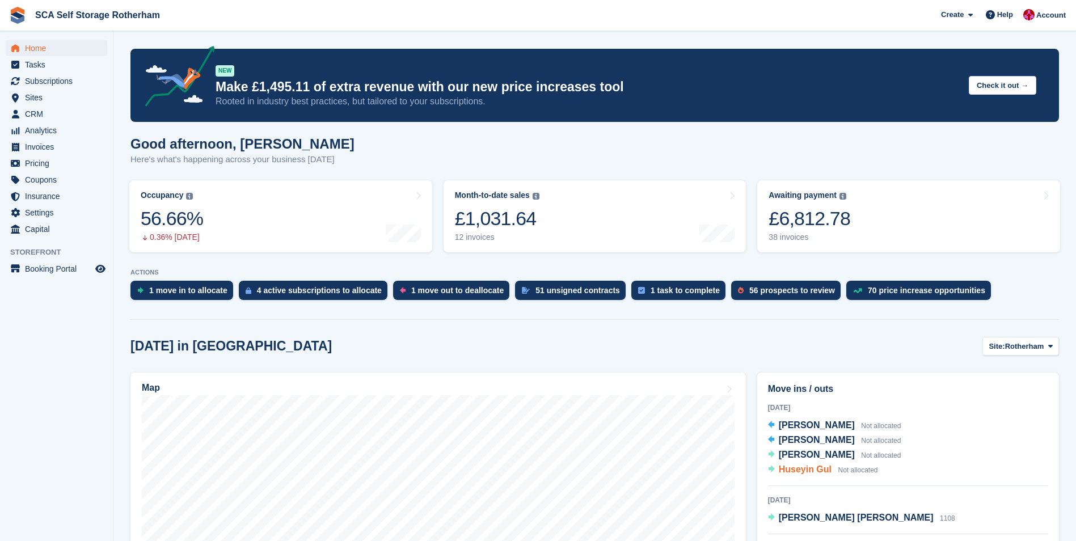
click at [798, 474] on span "Huseyin Gul" at bounding box center [804, 469] width 53 height 10
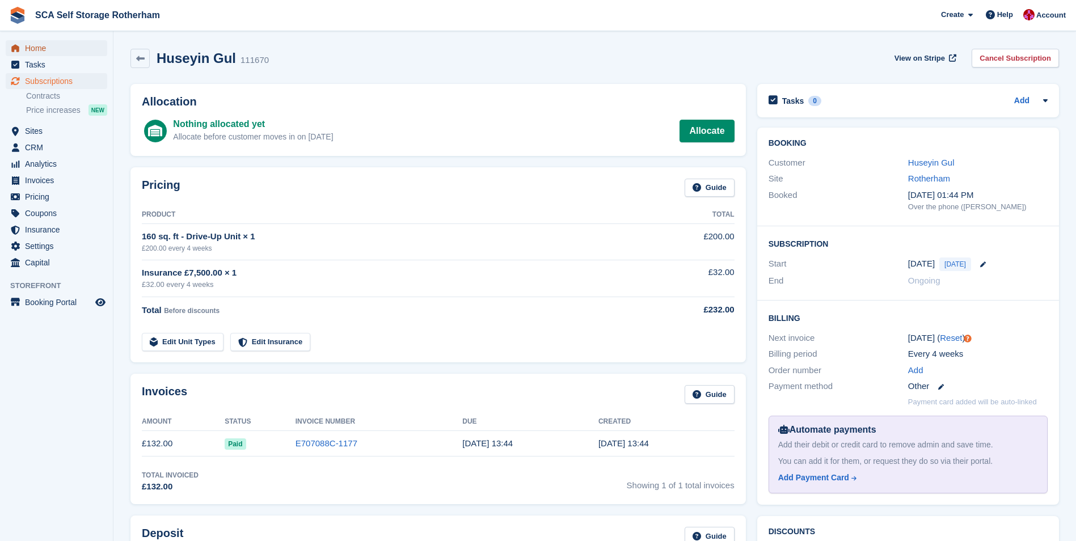
click at [49, 48] on span "Home" at bounding box center [59, 48] width 68 height 16
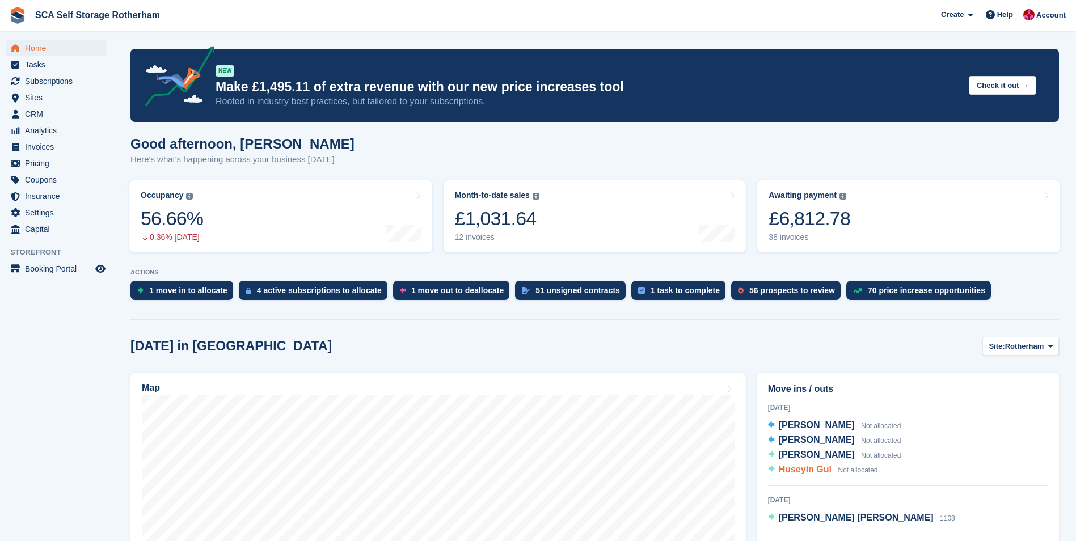
click at [797, 470] on span "Huseyin Gul" at bounding box center [804, 469] width 53 height 10
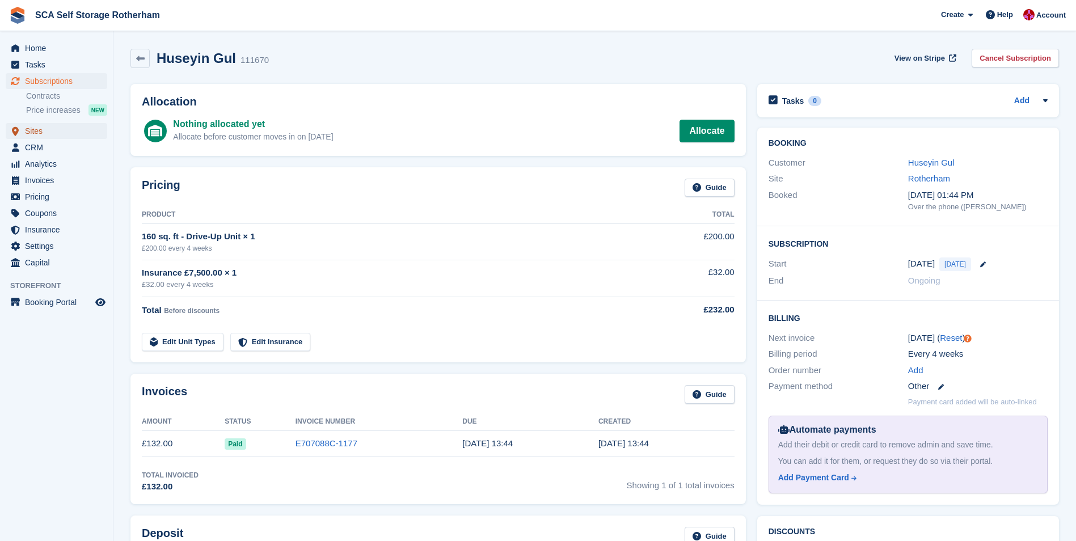
click at [80, 128] on span "Sites" at bounding box center [59, 131] width 68 height 16
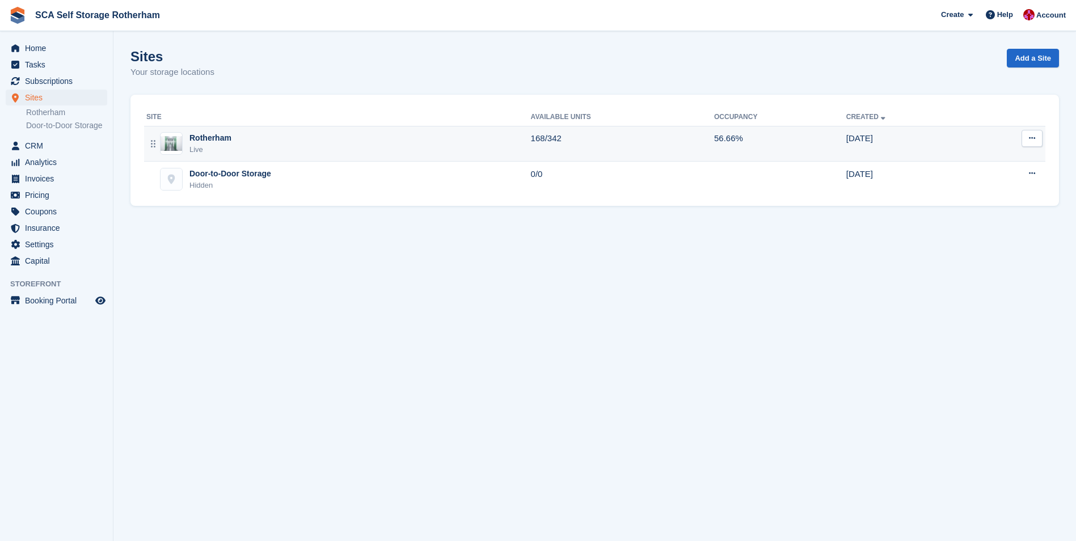
click at [281, 143] on div "Rotherham Live" at bounding box center [338, 143] width 384 height 23
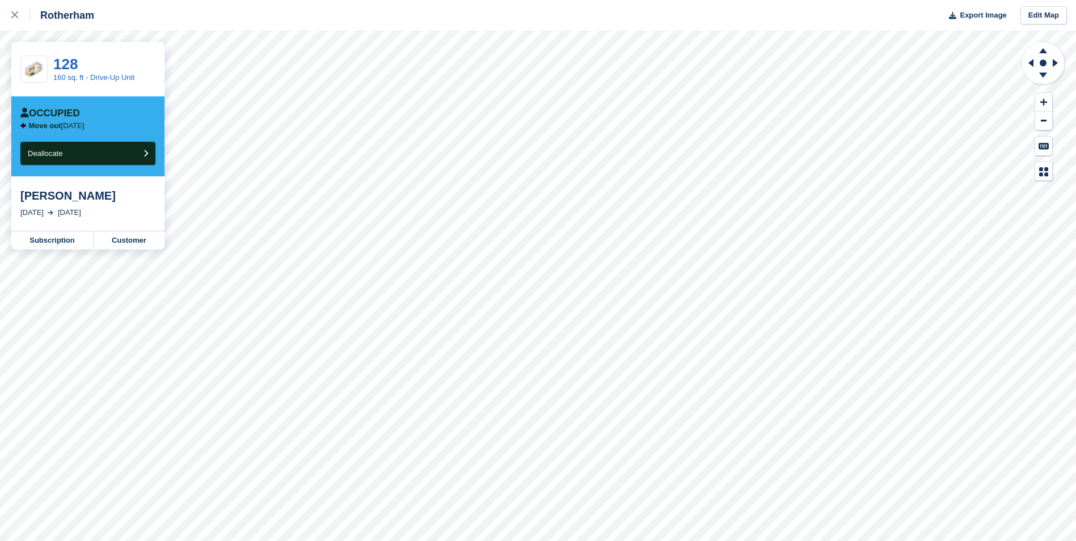
click at [132, 214] on div "Rotherham Export Image Edit Map 128 160 sq. ft - Drive-Up Unit Occupied Move ou…" at bounding box center [538, 270] width 1076 height 541
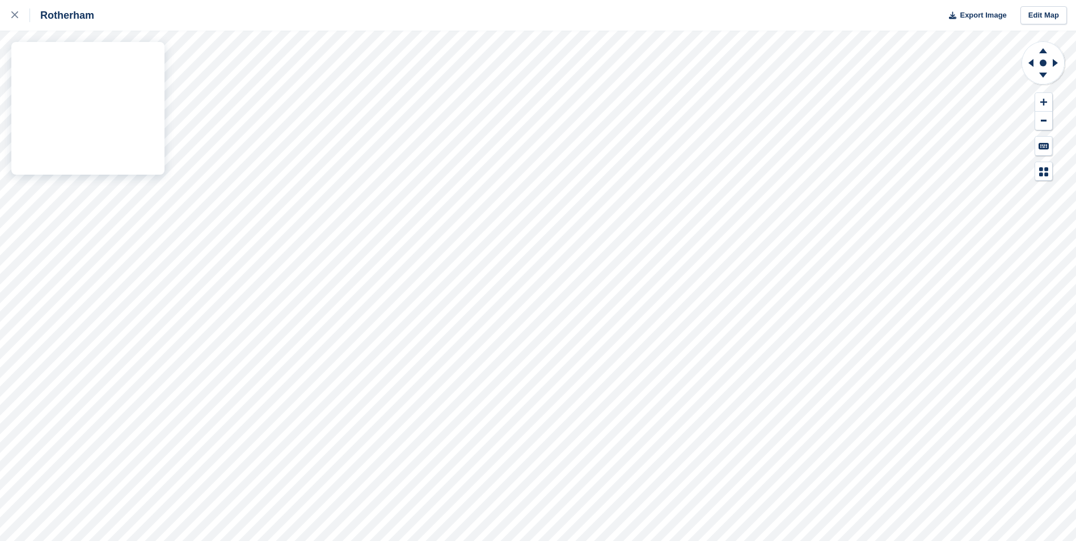
click at [75, 143] on div "Rotherham Export Image Edit Map" at bounding box center [538, 270] width 1076 height 541
click at [6, 7] on link at bounding box center [15, 15] width 30 height 31
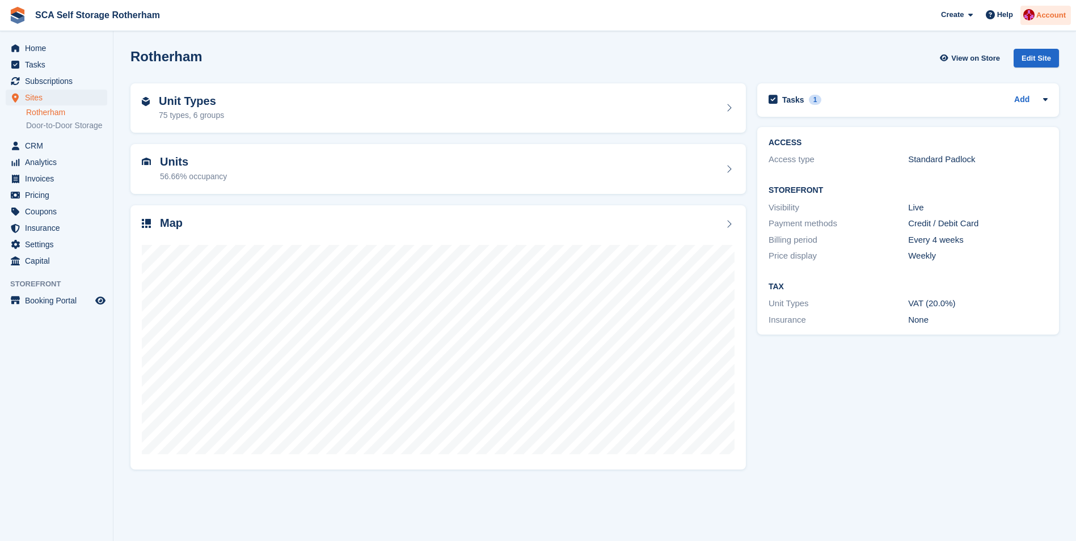
click at [1043, 16] on span "Account" at bounding box center [1050, 15] width 29 height 11
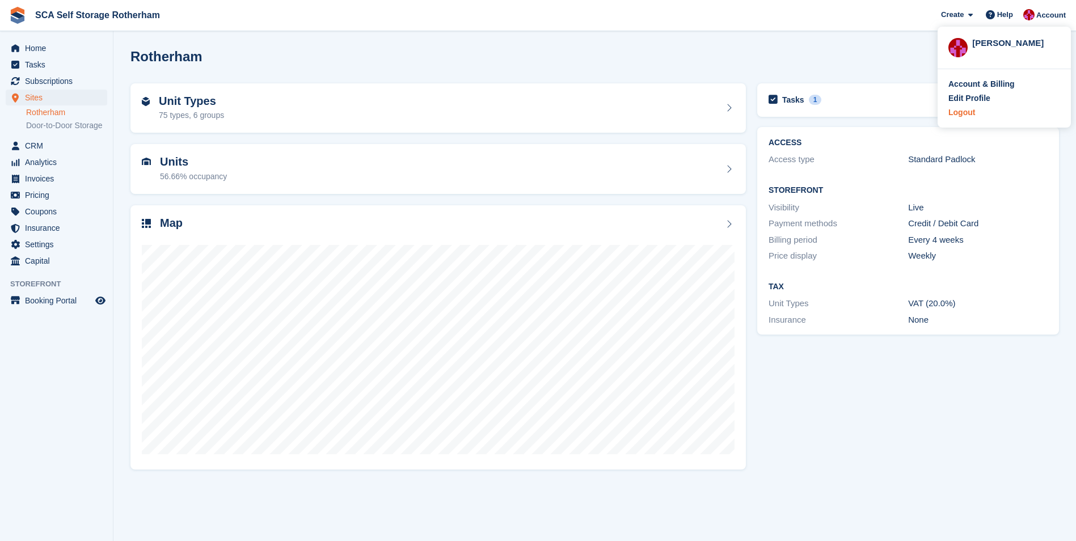
click at [972, 116] on div "Logout" at bounding box center [961, 113] width 27 height 12
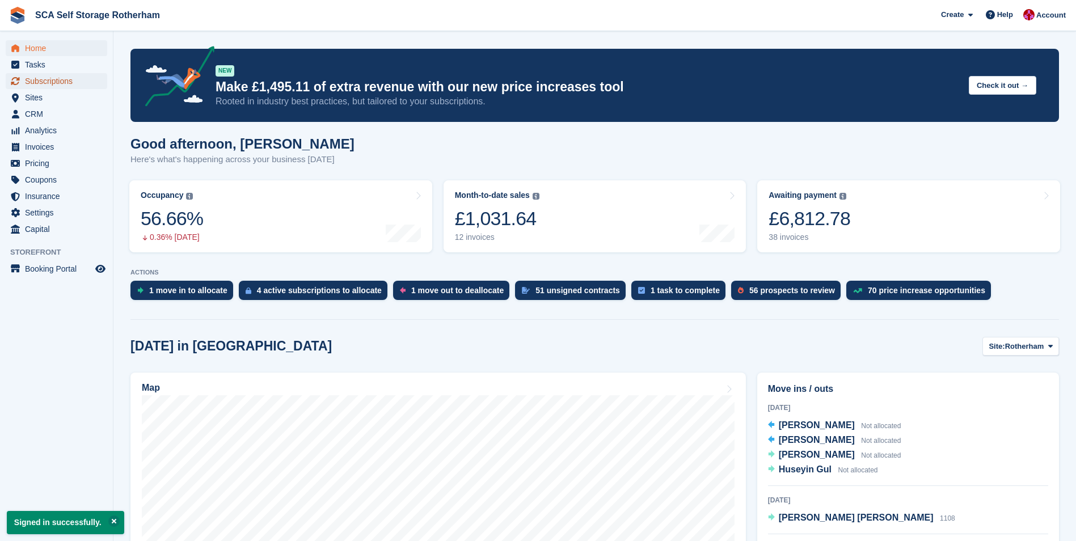
click at [41, 84] on span "Subscriptions" at bounding box center [59, 81] width 68 height 16
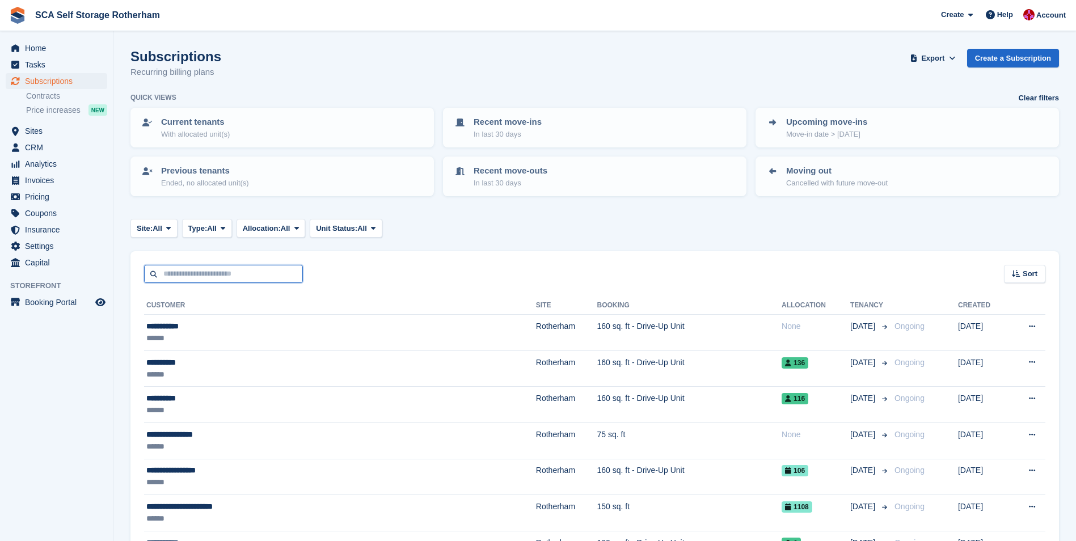
click at [221, 277] on input "text" at bounding box center [223, 274] width 159 height 19
type input "*****"
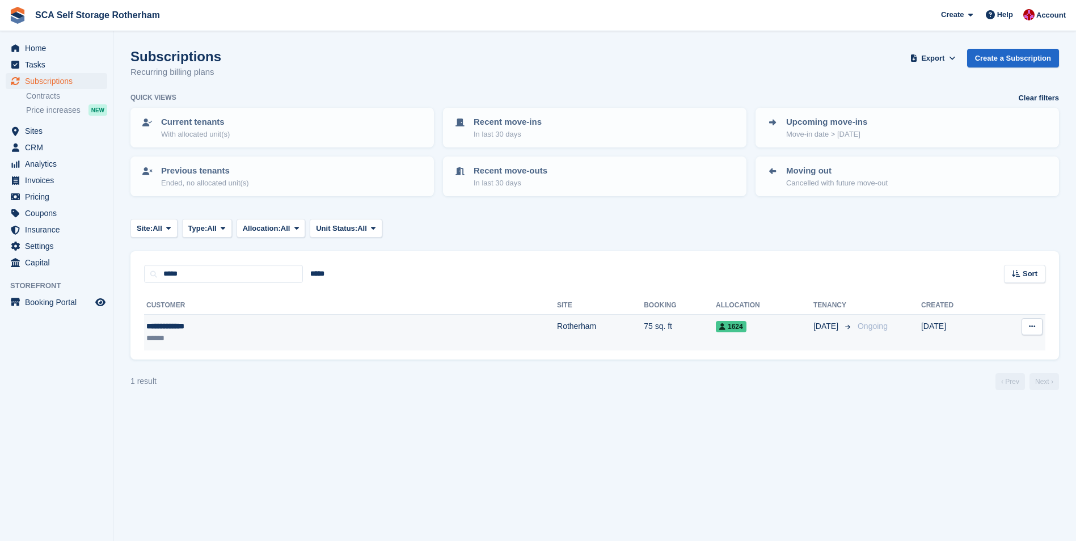
click at [209, 320] on div "**********" at bounding box center [238, 326] width 184 height 12
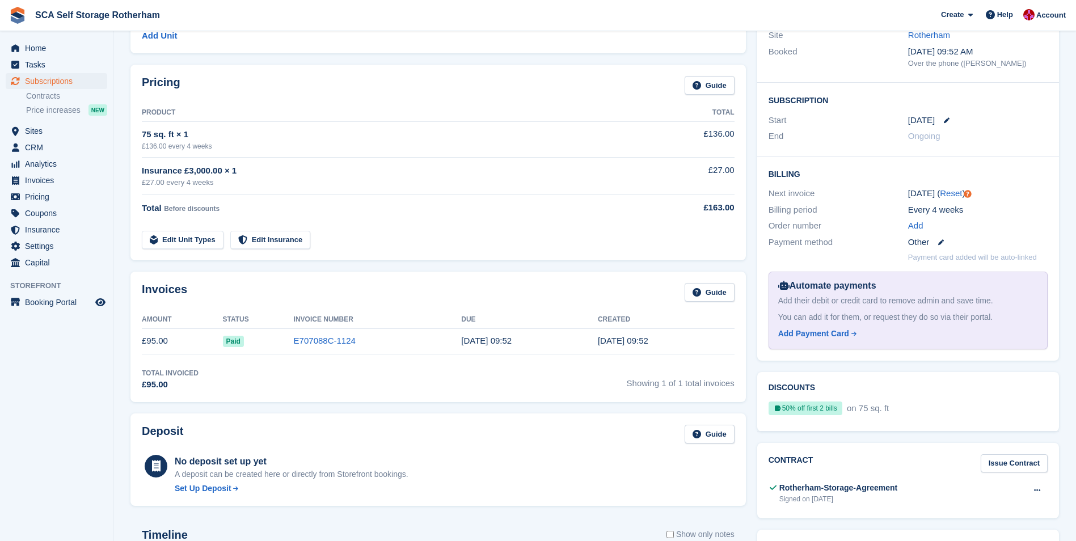
scroll to position [135, 0]
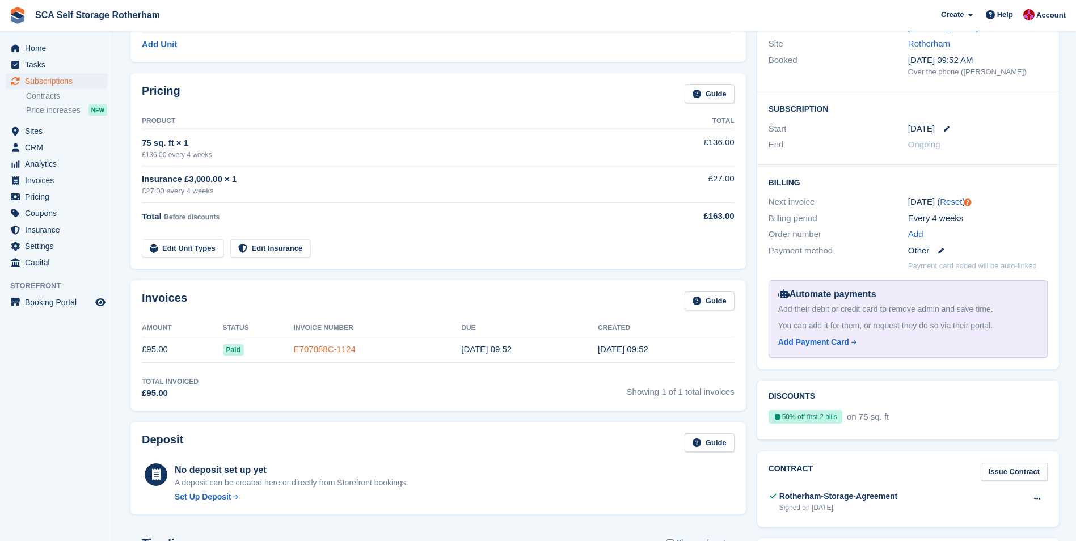
click at [315, 350] on link "E707088C-1124" at bounding box center [325, 349] width 62 height 10
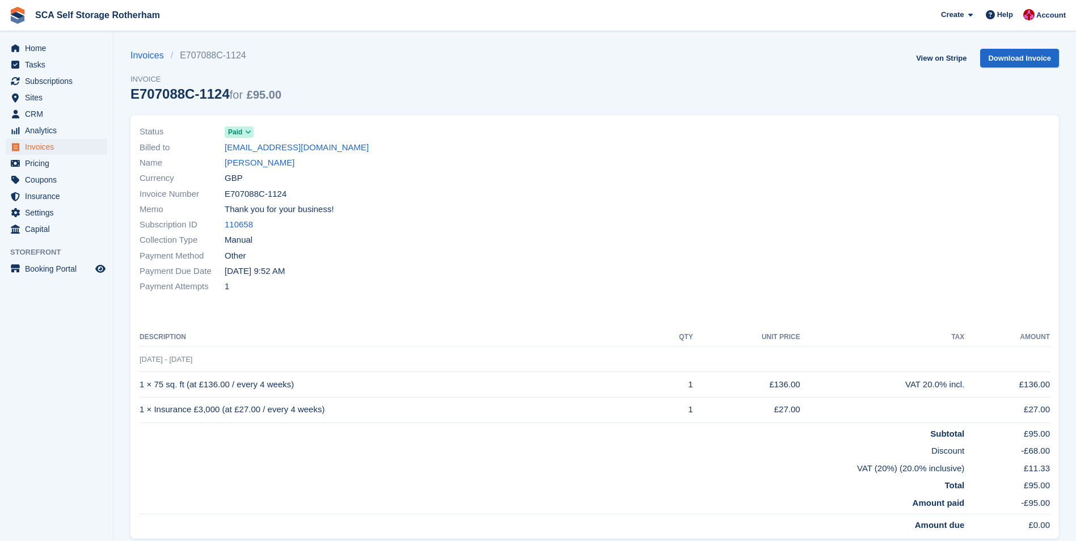
click at [174, 357] on span "[DATE] - [DATE]" at bounding box center [165, 359] width 53 height 9
drag, startPoint x: 168, startPoint y: 361, endPoint x: 176, endPoint y: 363, distance: 8.3
click at [176, 363] on span "[DATE] - [DATE]" at bounding box center [165, 359] width 53 height 9
click at [686, 223] on div at bounding box center [826, 209] width 462 height 184
click at [656, 217] on div at bounding box center [826, 209] width 462 height 184
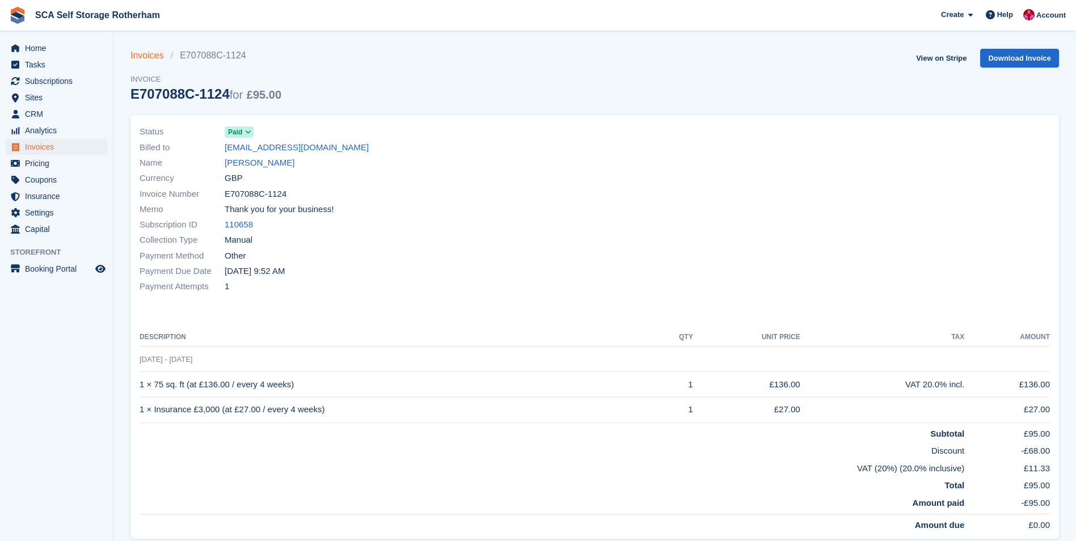
click at [153, 53] on link "Invoices" at bounding box center [150, 56] width 40 height 14
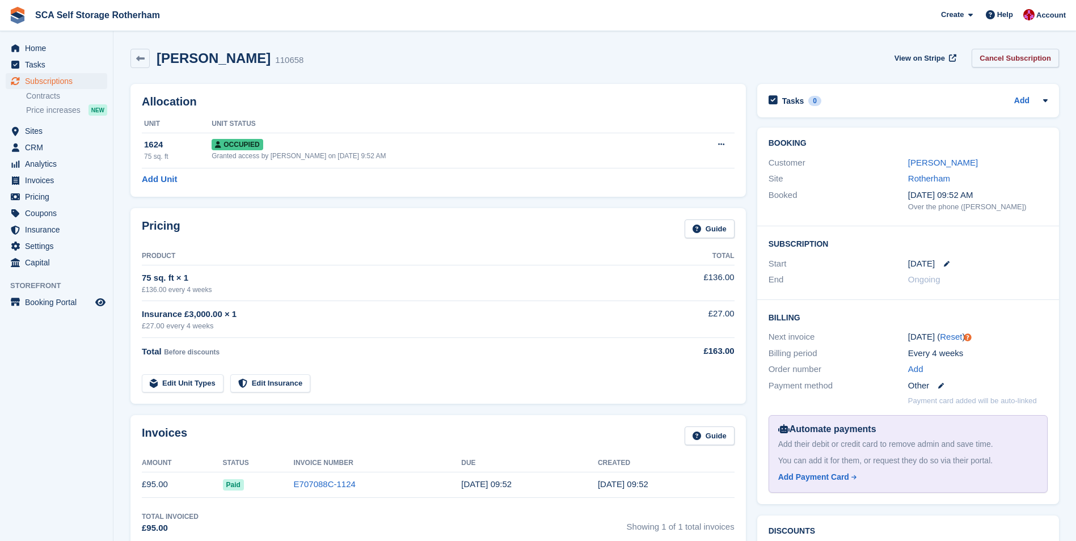
click at [1014, 62] on link "Cancel Subscription" at bounding box center [1014, 58] width 87 height 19
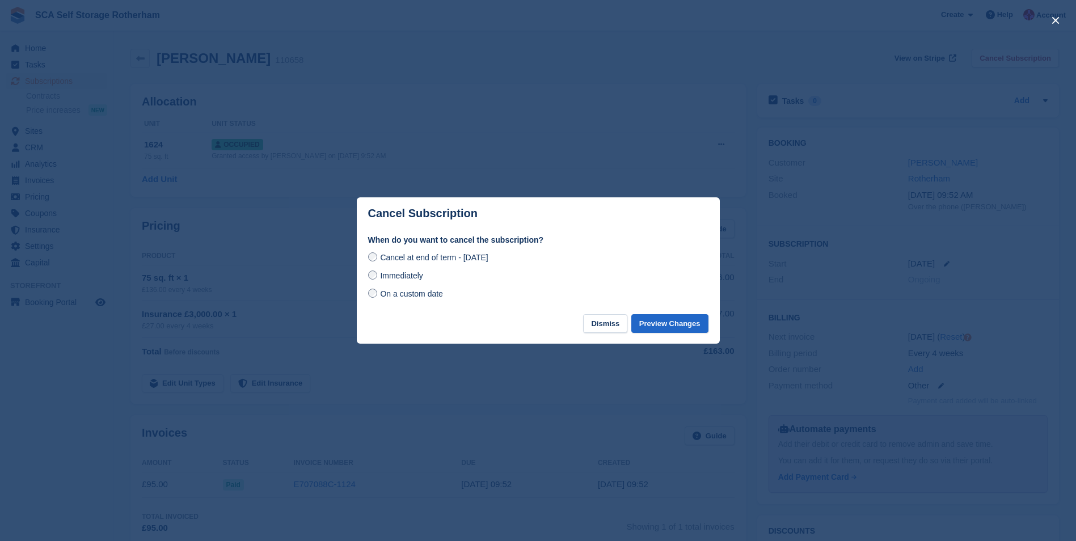
click at [397, 294] on span "On a custom date" at bounding box center [411, 293] width 63 height 9
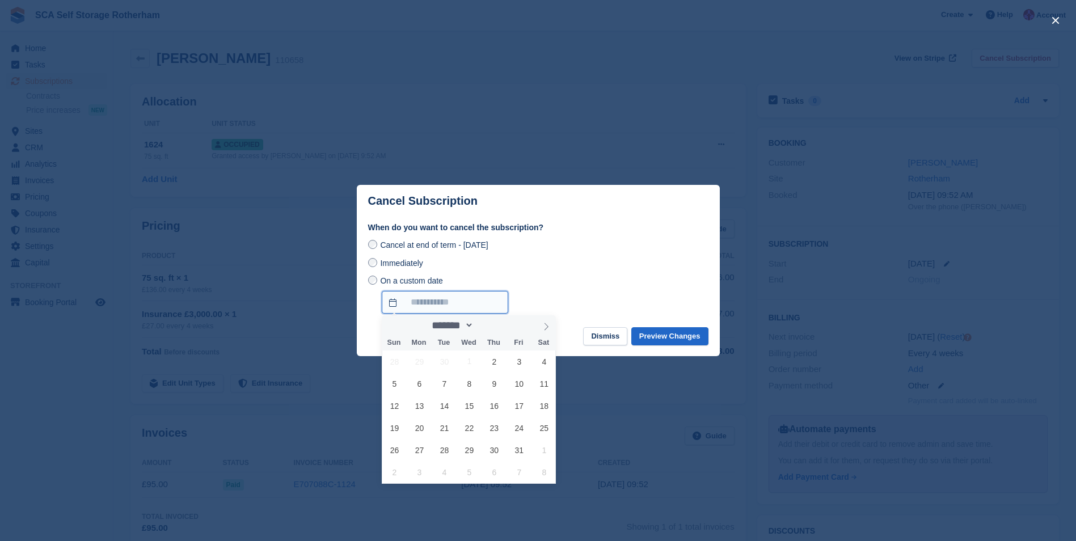
click at [432, 297] on input "On a custom date" at bounding box center [445, 302] width 126 height 23
click at [449, 408] on span "14" at bounding box center [444, 406] width 22 height 22
type input "**********"
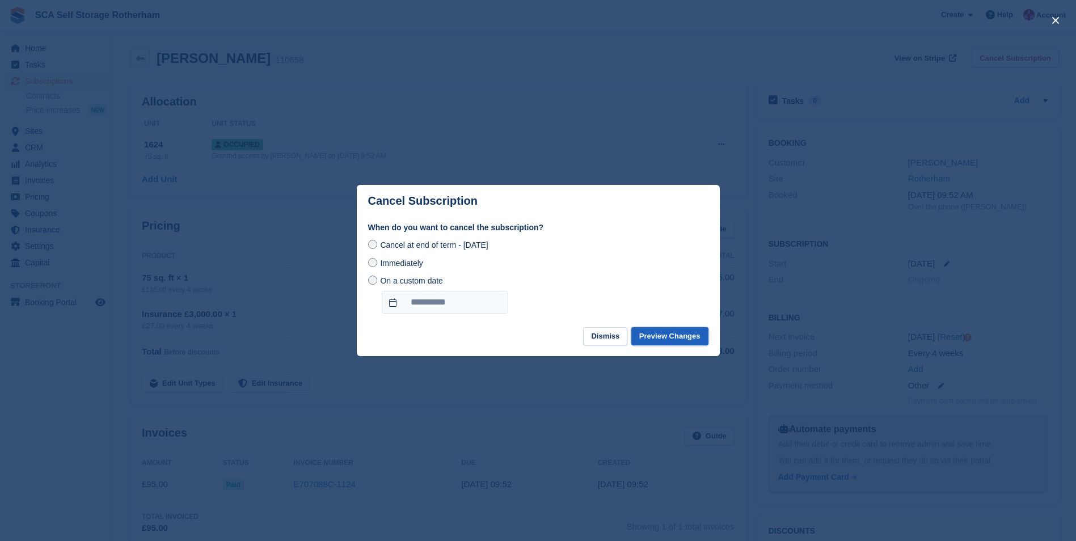
click at [687, 339] on button "Preview Changes" at bounding box center [669, 336] width 77 height 19
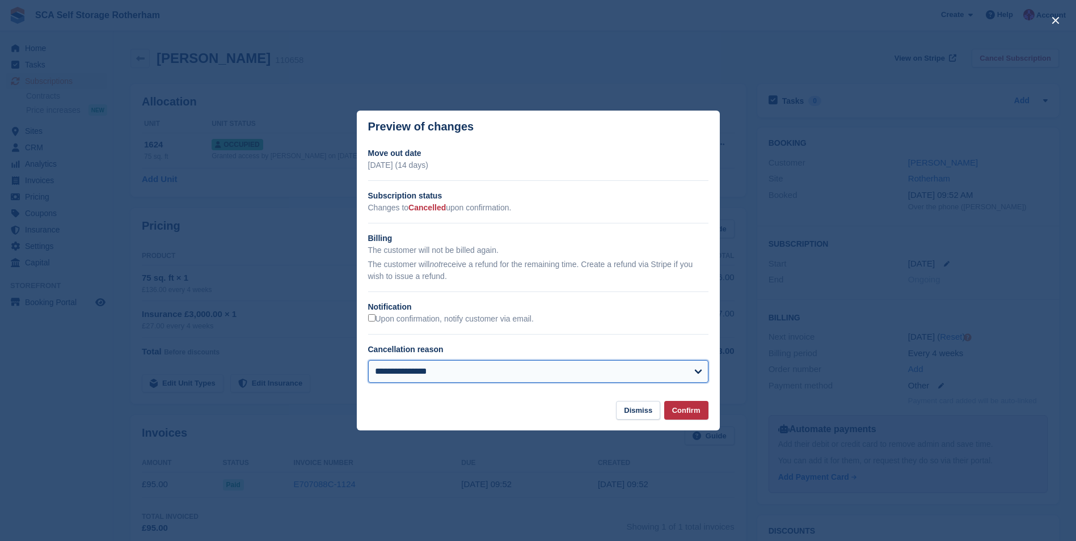
click at [452, 377] on select "**********" at bounding box center [538, 371] width 340 height 23
select select "**********"
click at [368, 361] on select "**********" at bounding box center [538, 371] width 340 height 23
click at [687, 416] on button "Confirm" at bounding box center [686, 410] width 44 height 19
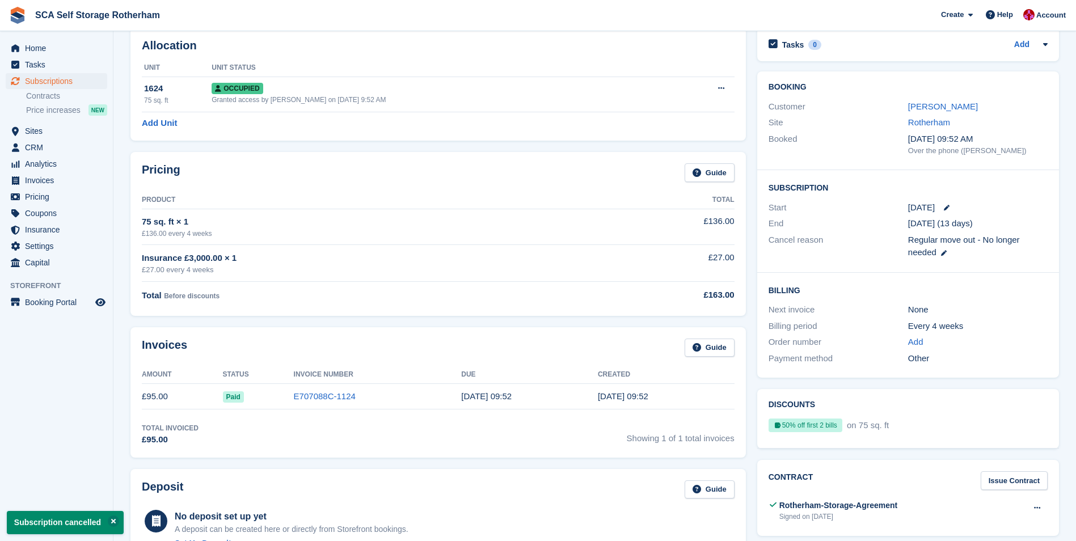
scroll to position [57, 0]
click at [925, 109] on link "Sahil Hussain" at bounding box center [943, 107] width 70 height 10
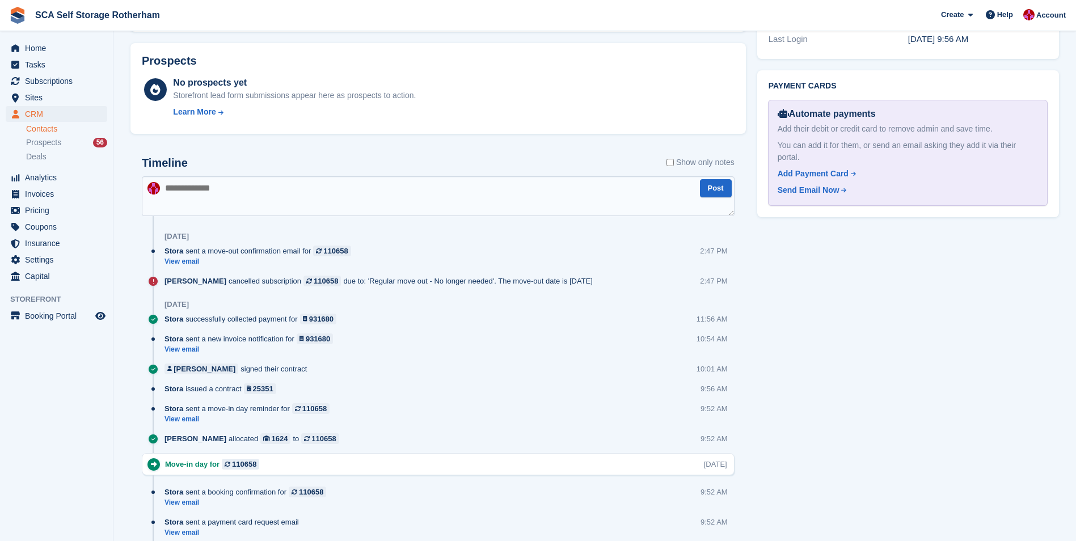
scroll to position [391, 0]
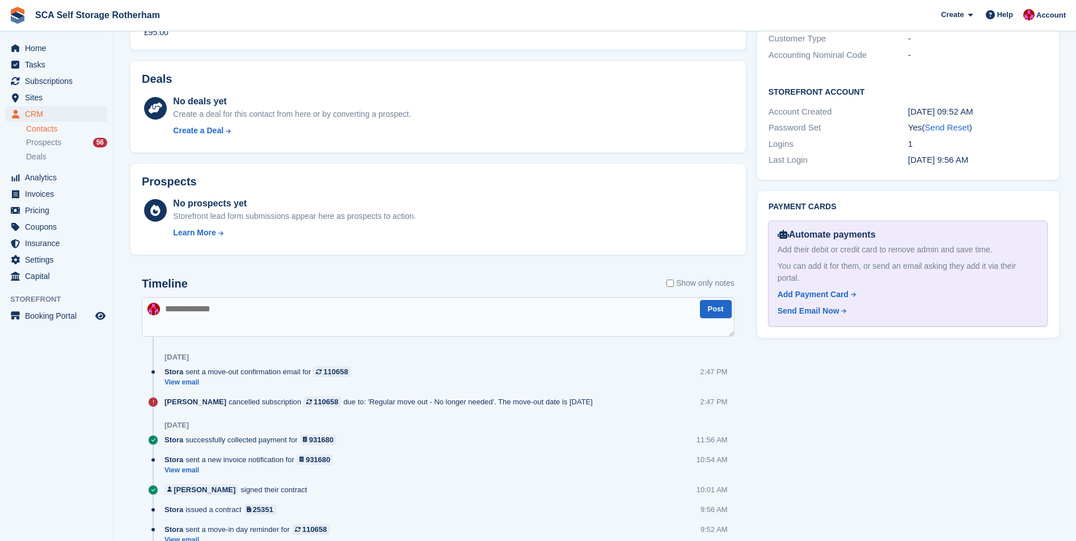
click at [207, 308] on textarea at bounding box center [438, 317] width 593 height 40
click at [220, 304] on textarea at bounding box center [438, 317] width 593 height 40
type textarea "**********"
click at [720, 307] on button "Post" at bounding box center [716, 309] width 32 height 19
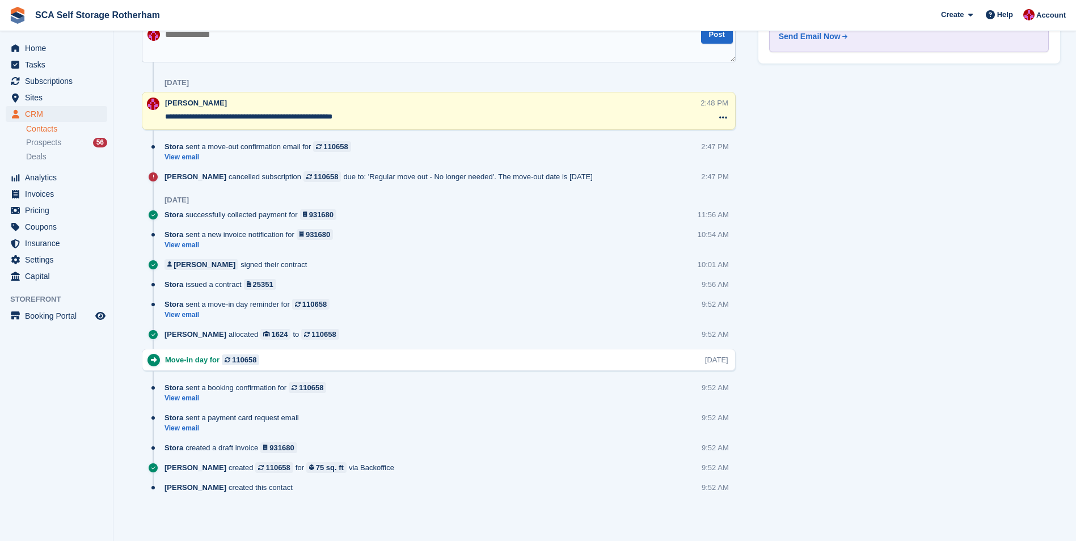
scroll to position [667, 0]
click at [818, 319] on div "Tasks 0 Add No tasks related to Sahil Hussain Contact Details Email sahil7864@i…" at bounding box center [908, 21] width 313 height 1019
click at [75, 51] on span "Home" at bounding box center [59, 48] width 68 height 16
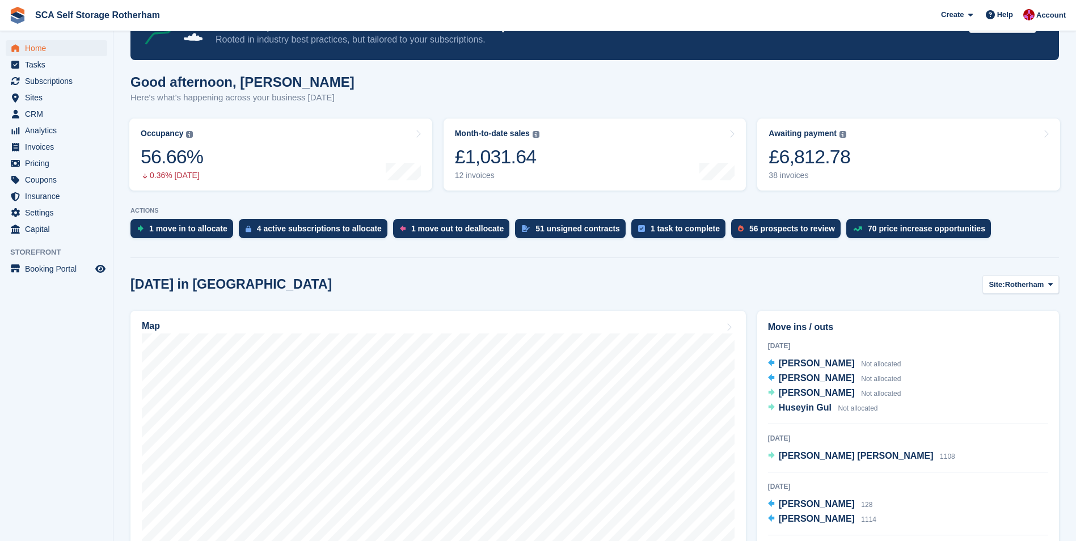
scroll to position [170, 0]
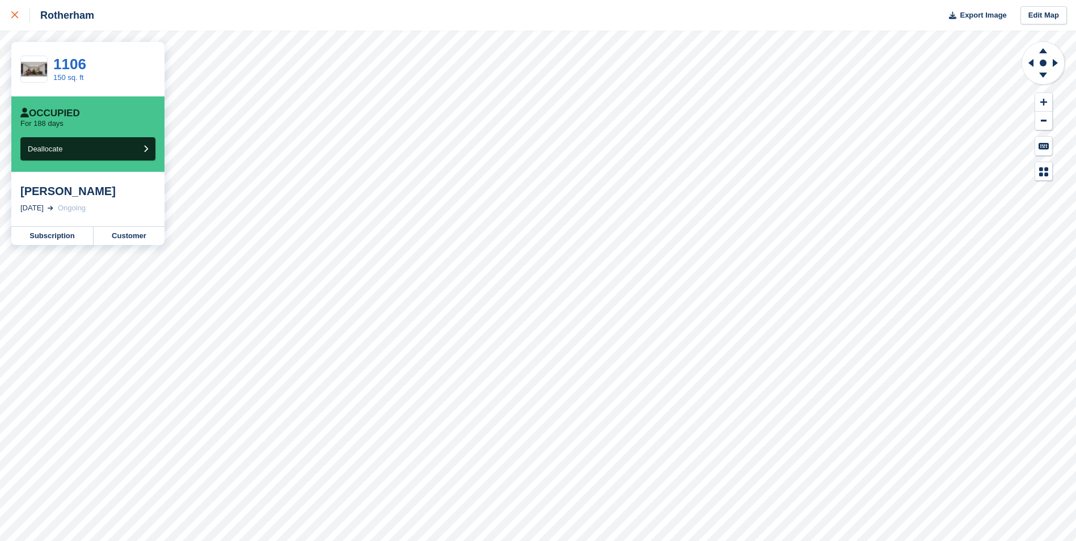
click at [23, 17] on div at bounding box center [20, 16] width 19 height 14
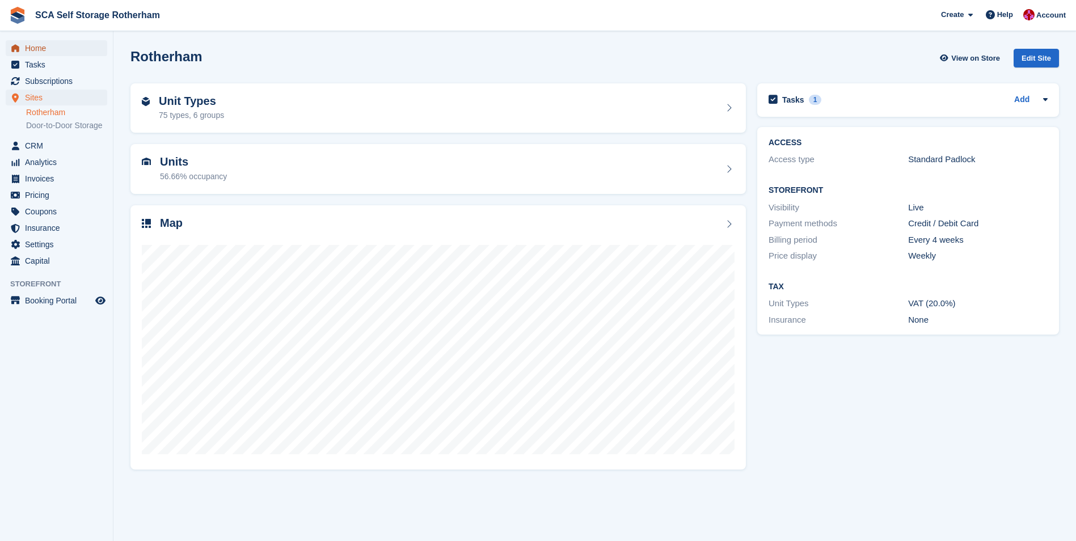
click at [60, 50] on span "Home" at bounding box center [59, 48] width 68 height 16
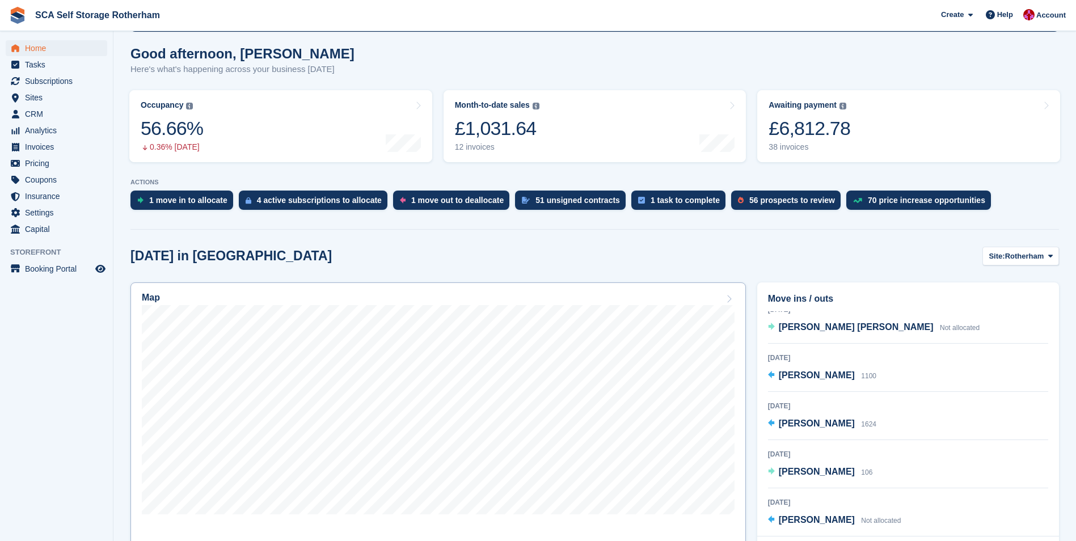
scroll to position [113, 0]
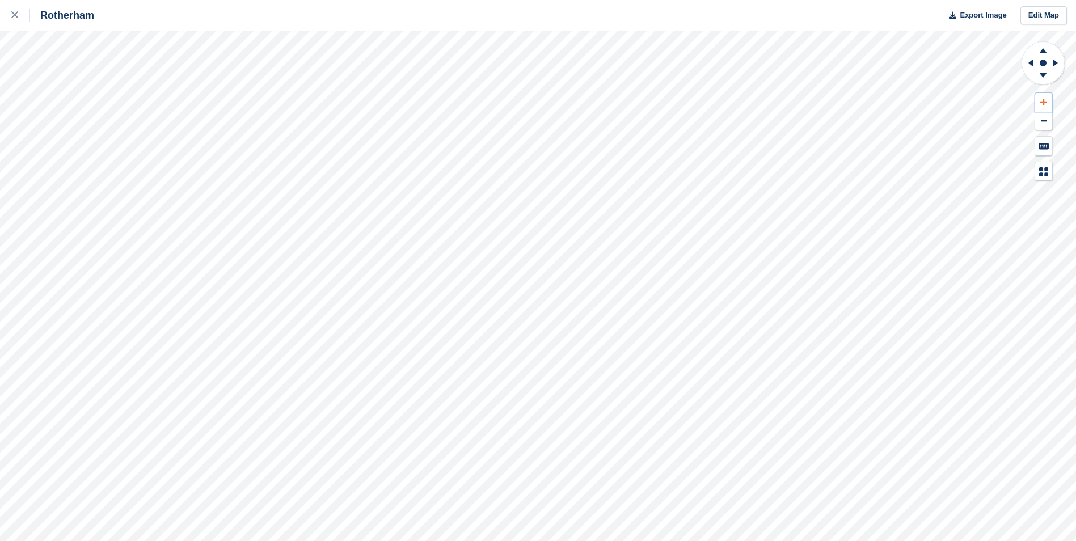
click at [1039, 103] on button at bounding box center [1043, 102] width 17 height 19
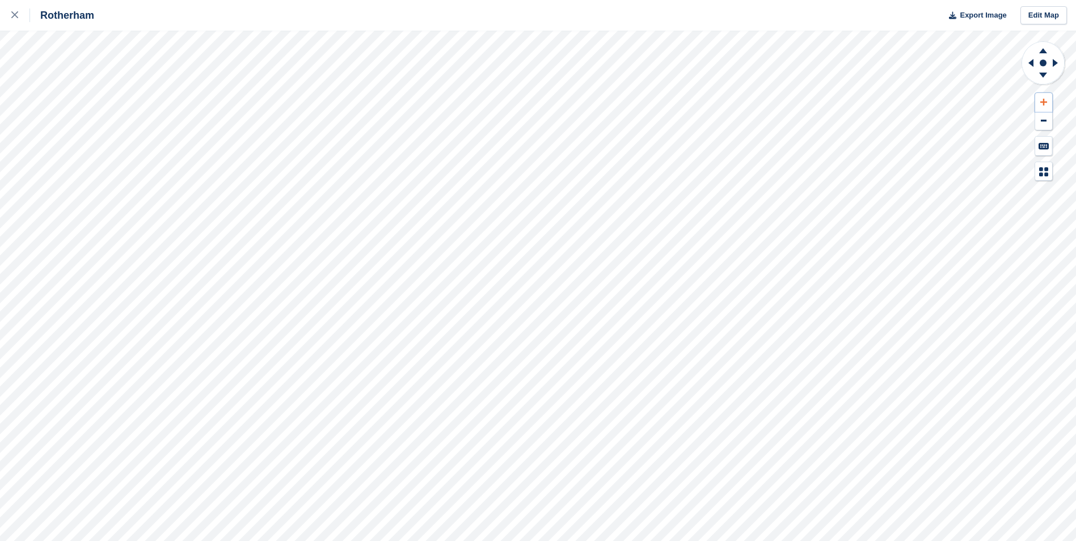
click at [1039, 103] on button at bounding box center [1043, 102] width 17 height 19
click at [1030, 65] on icon at bounding box center [1029, 62] width 14 height 29
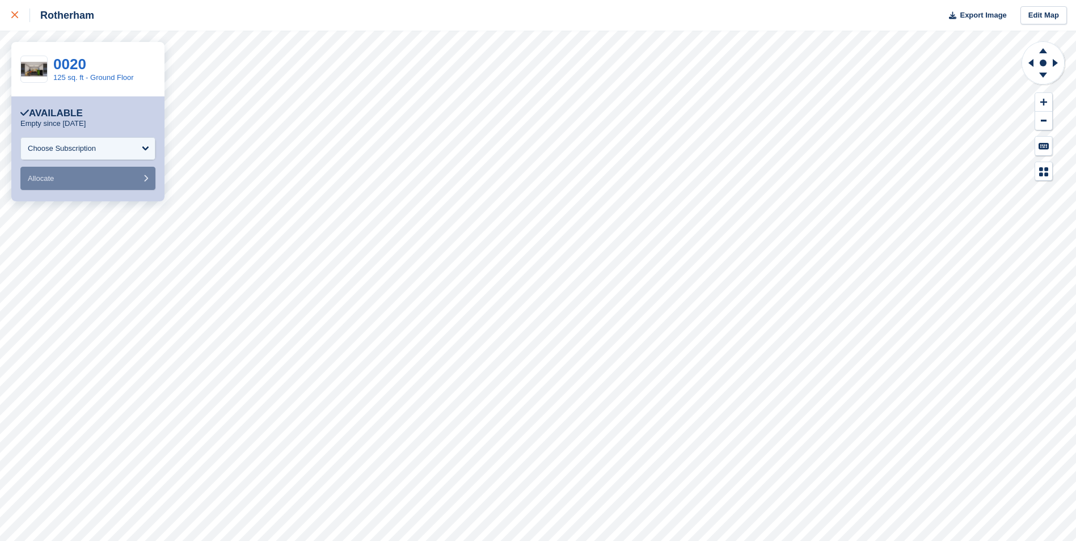
click at [11, 13] on link at bounding box center [15, 15] width 30 height 31
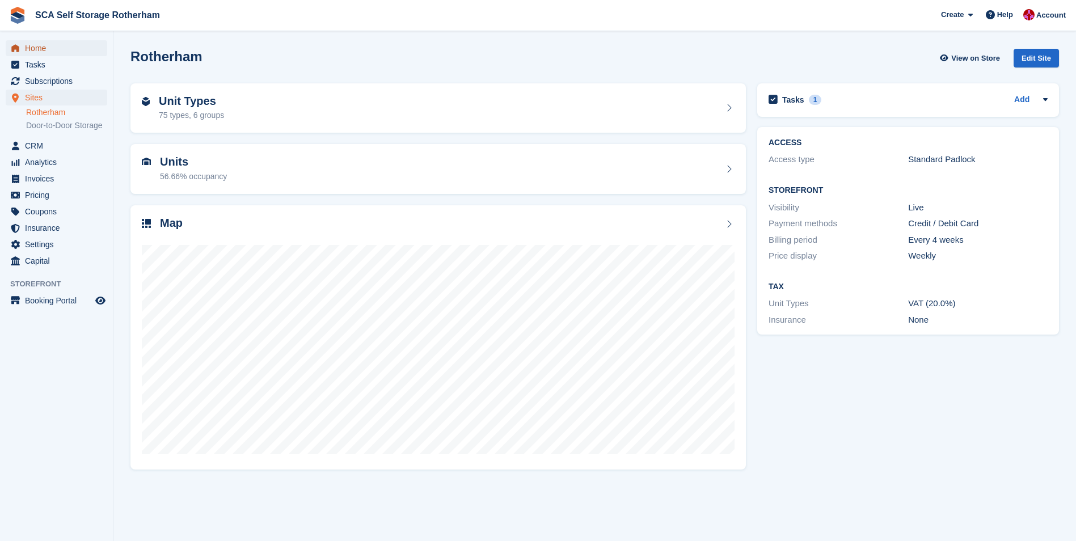
click at [56, 49] on span "Home" at bounding box center [59, 48] width 68 height 16
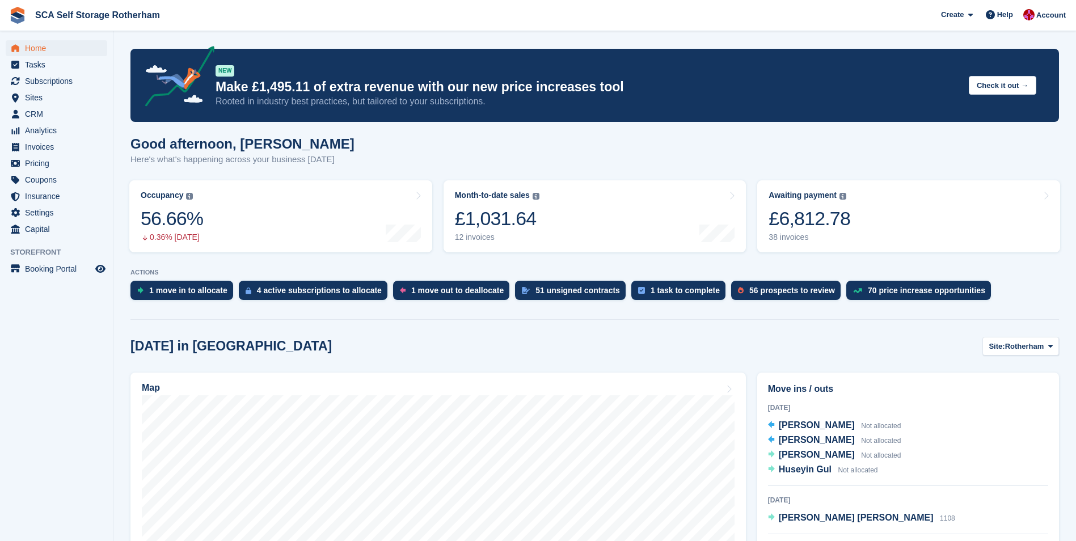
click at [1038, 26] on div "Create Subscription Invoice Contact Deal Discount Page Help Chat Support Submit…" at bounding box center [1004, 15] width 136 height 31
click at [1039, 13] on span "Account" at bounding box center [1050, 15] width 29 height 11
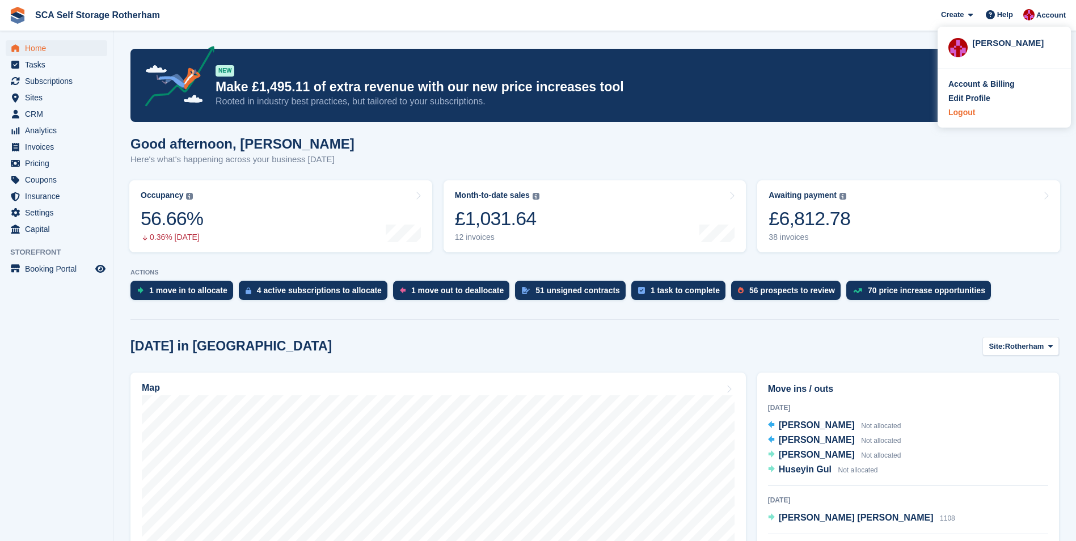
click at [966, 109] on div "Logout" at bounding box center [961, 113] width 27 height 12
